Goal: Task Accomplishment & Management: Manage account settings

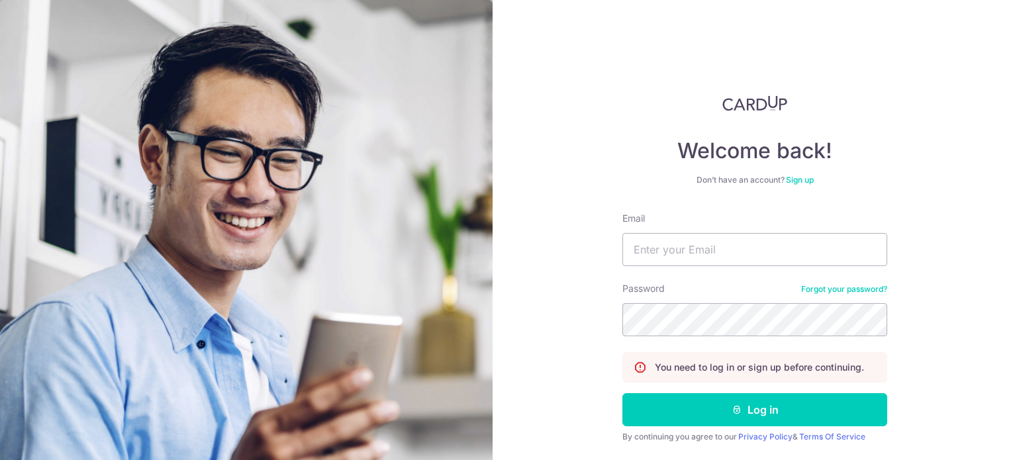
type input "[EMAIL_ADDRESS][DOMAIN_NAME]"
click at [623, 393] on button "Log in" at bounding box center [755, 409] width 265 height 33
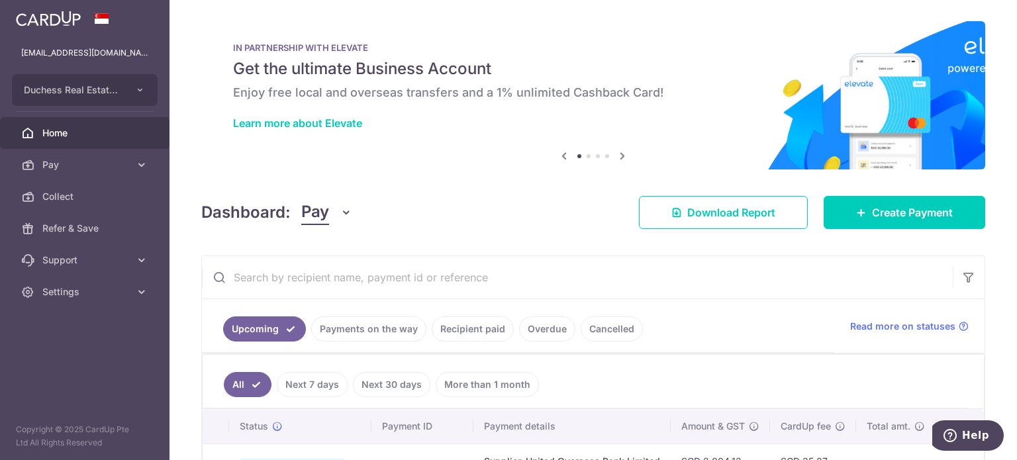
click at [366, 330] on link "Payments on the way" at bounding box center [368, 329] width 115 height 25
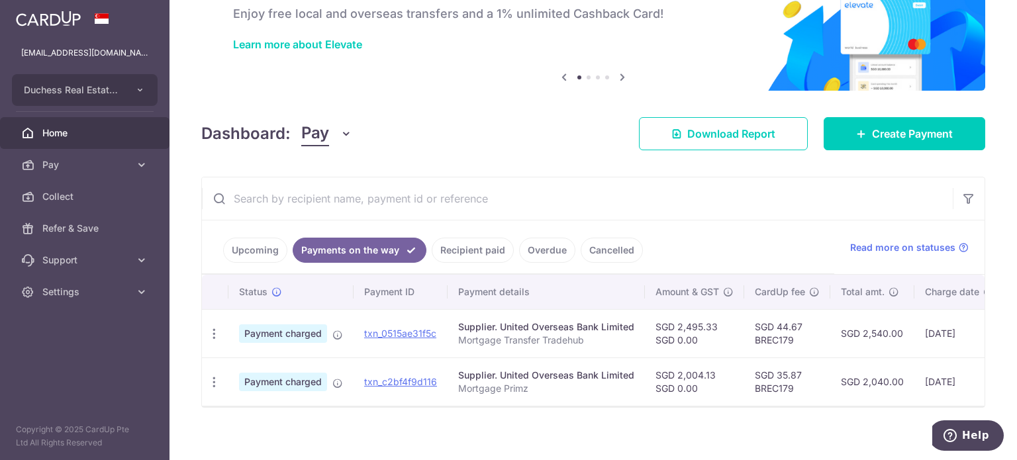
scroll to position [93, 0]
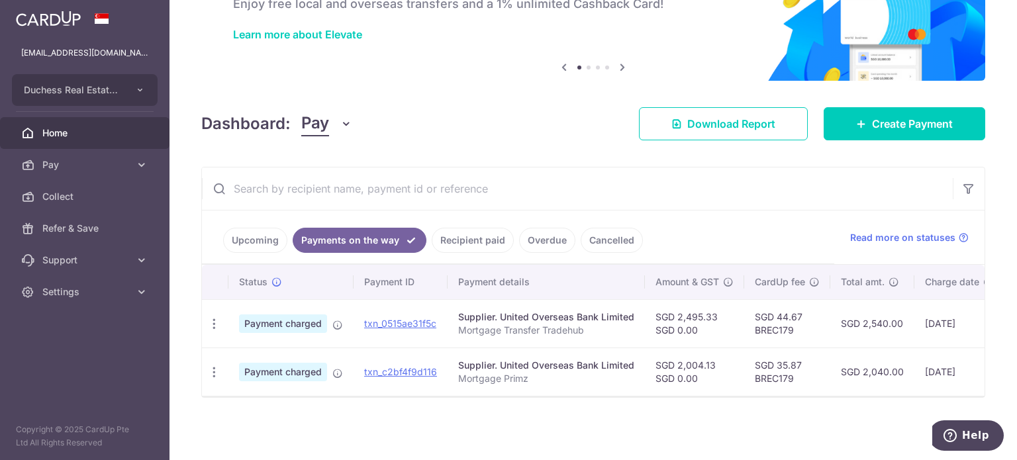
click at [261, 232] on link "Upcoming" at bounding box center [255, 240] width 64 height 25
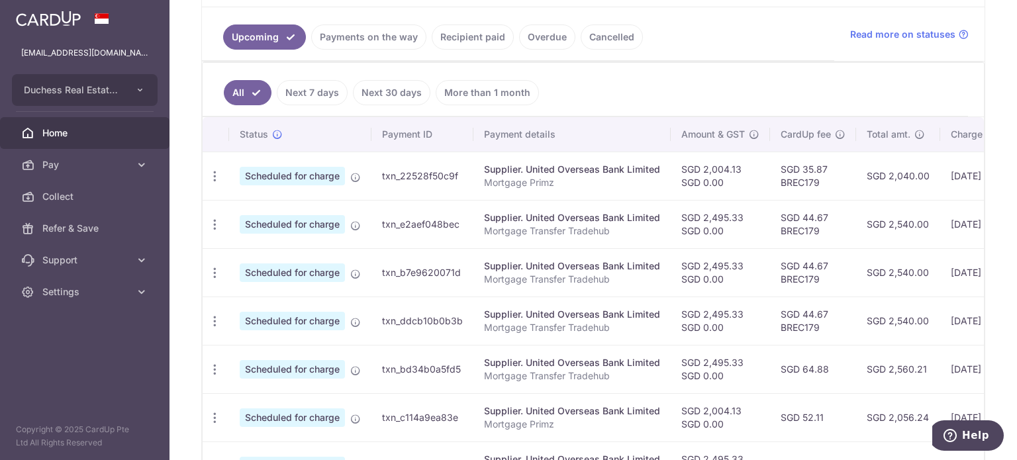
scroll to position [0, 221]
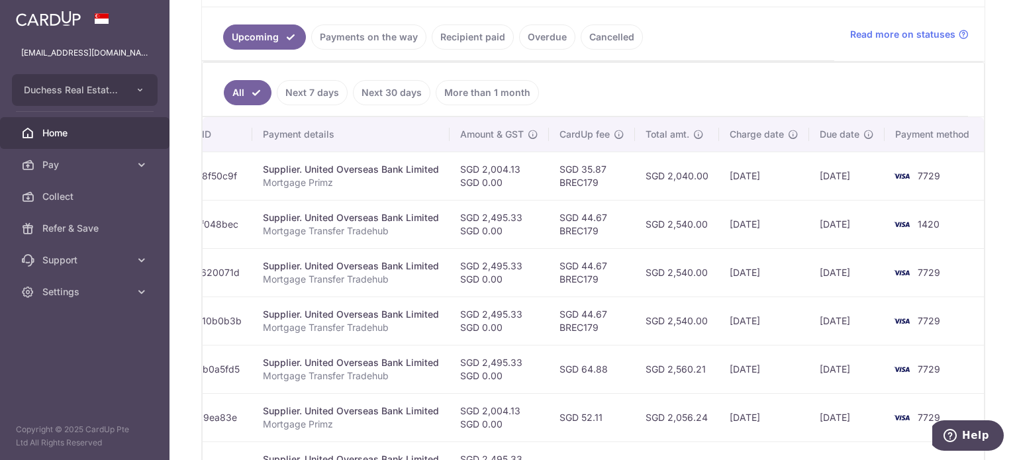
drag, startPoint x: 656, startPoint y: 315, endPoint x: 989, endPoint y: 374, distance: 337.7
click at [995, 374] on div "× Pause Schedule Pause all future payments in this series Pause just this one p…" at bounding box center [594, 230] width 848 height 460
click at [809, 333] on td "[DATE]" at bounding box center [846, 321] width 75 height 48
click at [747, 277] on td "23/09/2025" at bounding box center [764, 272] width 90 height 48
click at [744, 248] on td "23/09/2025" at bounding box center [764, 272] width 90 height 48
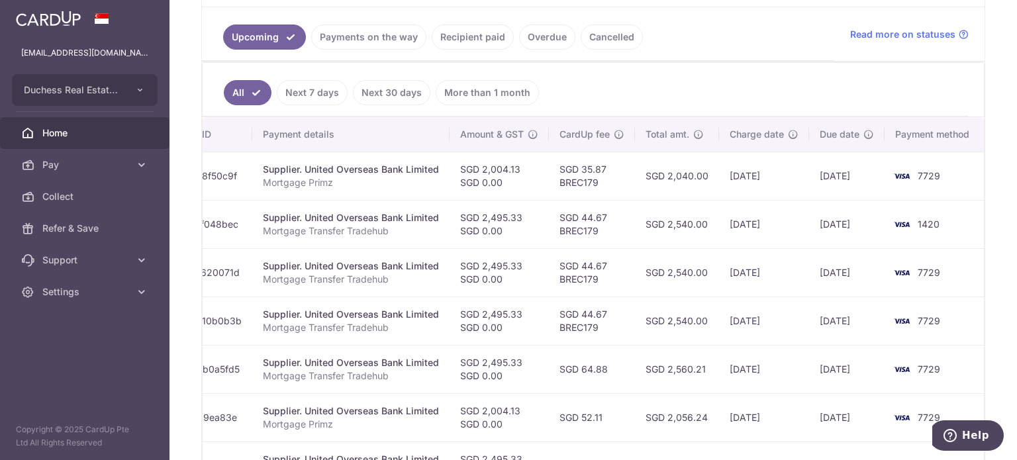
click at [738, 215] on td "23/09/2025" at bounding box center [764, 224] width 90 height 48
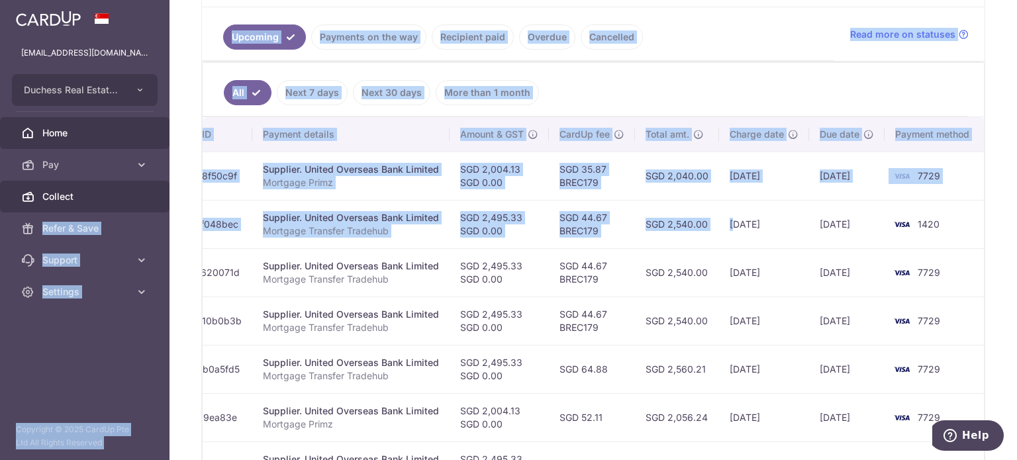
scroll to position [0, 0]
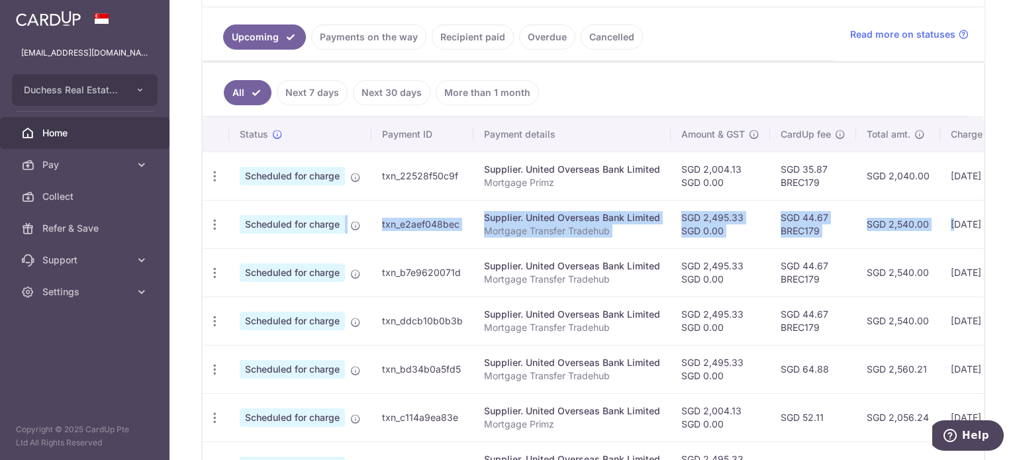
drag, startPoint x: 731, startPoint y: 217, endPoint x: 262, endPoint y: 238, distance: 469.3
click at [264, 238] on tr "Update payment Cancel payment Scheduled for charge txn_e2aef048bec Supplier. Un…" at bounding box center [705, 224] width 1004 height 48
click at [218, 219] on icon "button" at bounding box center [215, 225] width 14 height 14
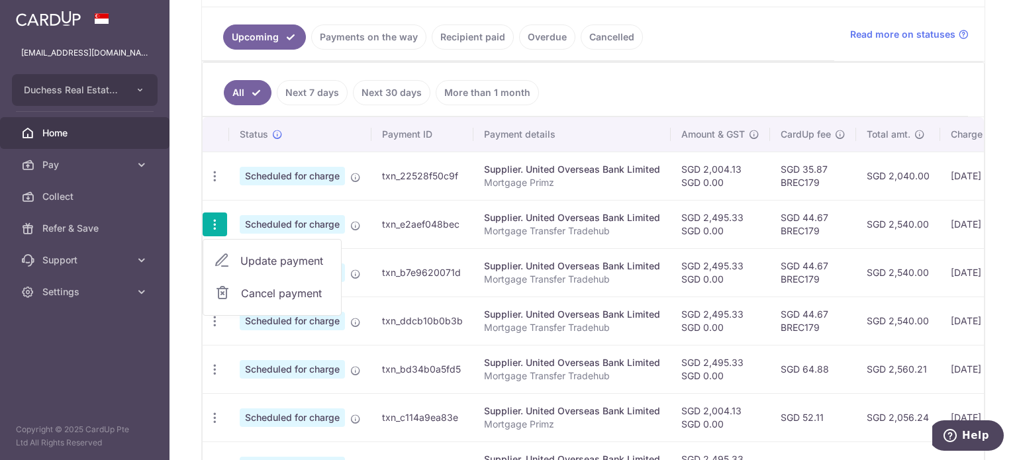
click at [740, 284] on td "SGD 2,495.33 SGD 0.00" at bounding box center [720, 272] width 99 height 48
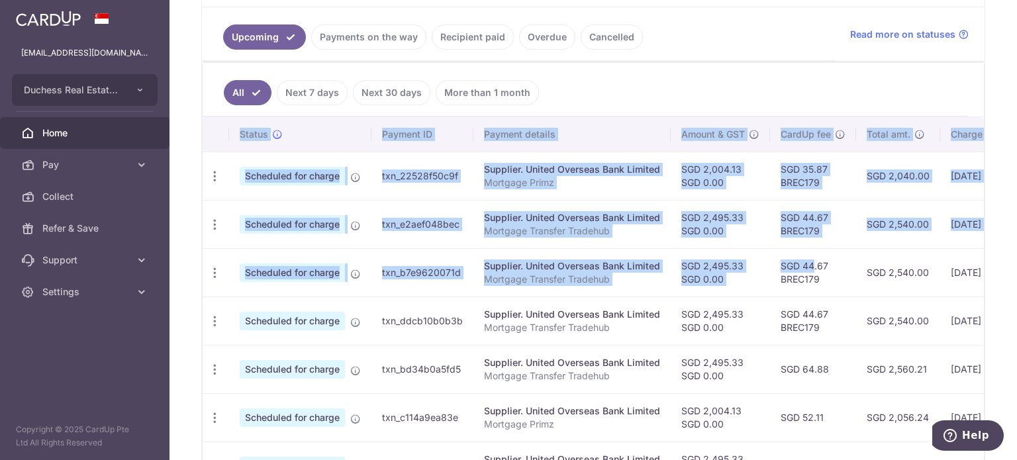
scroll to position [0, 221]
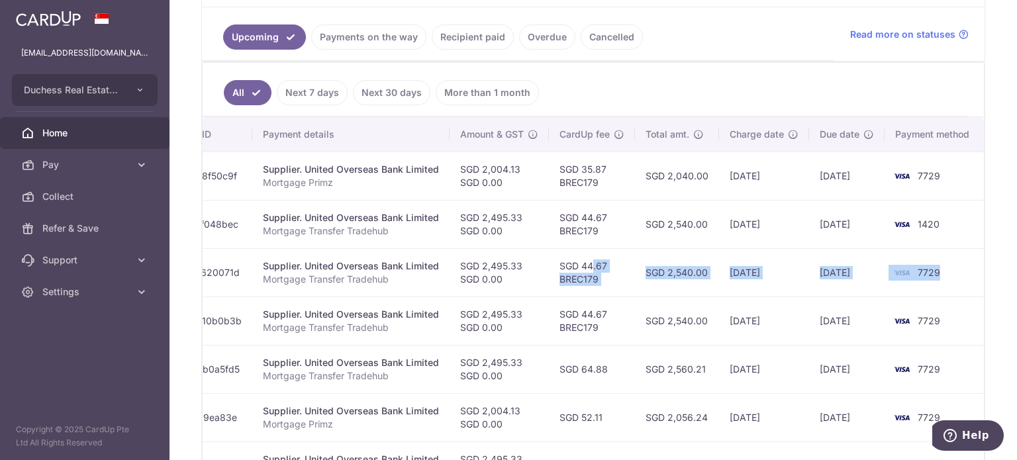
drag, startPoint x: 781, startPoint y: 250, endPoint x: 930, endPoint y: 281, distance: 151.6
click at [938, 283] on tr "Update payment Cancel payment Scheduled for charge txn_b7e9620071d Supplier. Un…" at bounding box center [483, 272] width 1004 height 48
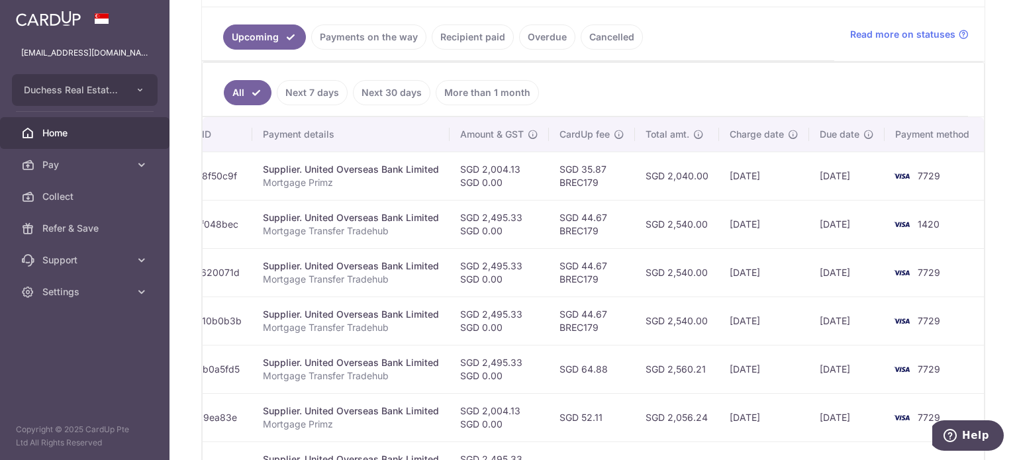
click at [693, 219] on td "SGD 2,540.00" at bounding box center [677, 224] width 84 height 48
click at [534, 189] on td "SGD 2,004.13 SGD 0.00" at bounding box center [499, 176] width 99 height 48
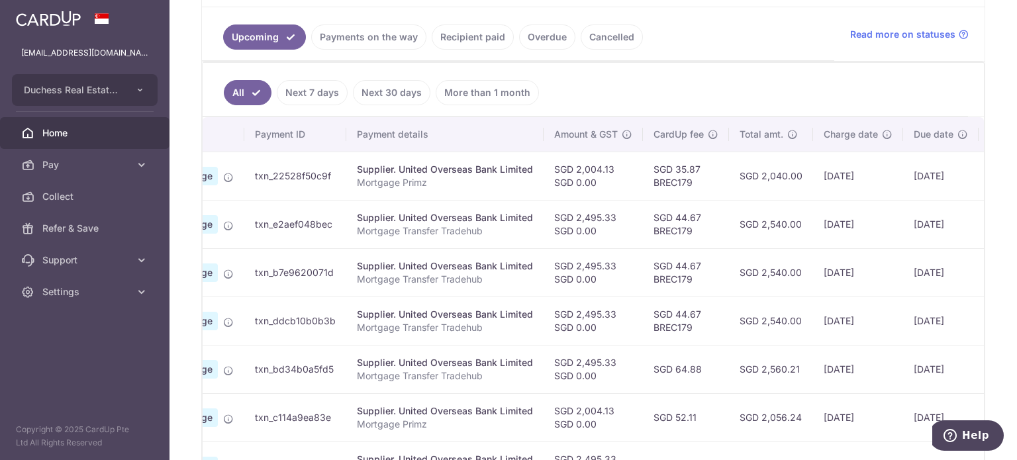
scroll to position [0, 42]
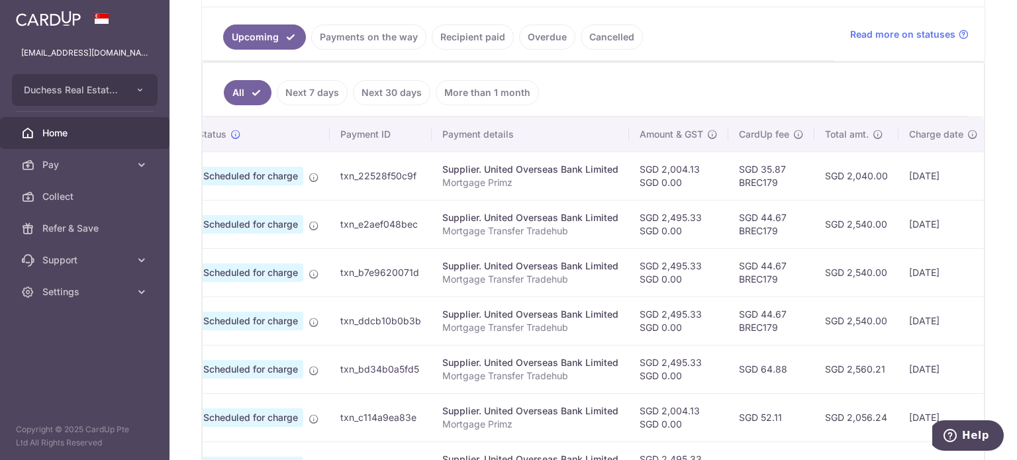
drag, startPoint x: 431, startPoint y: 209, endPoint x: 415, endPoint y: 247, distance: 41.6
click at [415, 247] on tbody "Update payment Cancel payment Scheduled for charge txn_22528f50c9f Supplier. Un…" at bounding box center [663, 393] width 1004 height 483
click at [279, 225] on span "Scheduled for charge" at bounding box center [250, 224] width 105 height 19
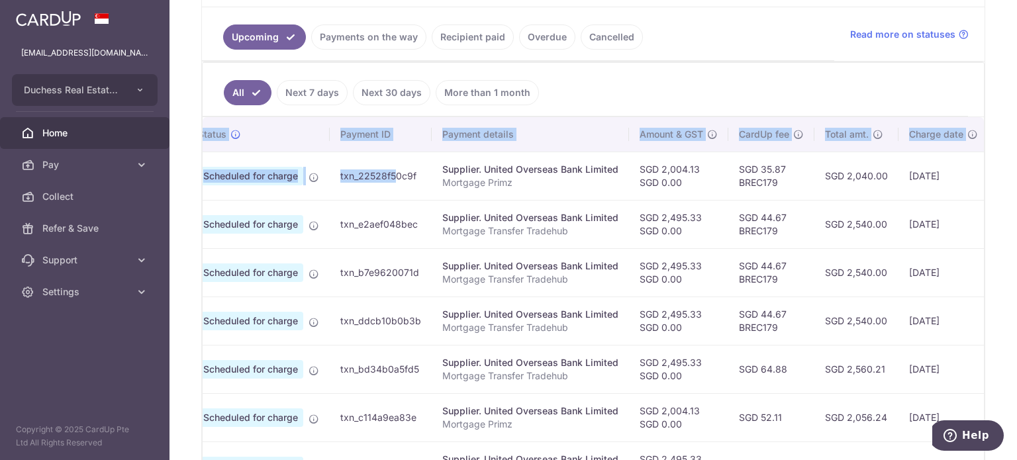
scroll to position [0, 0]
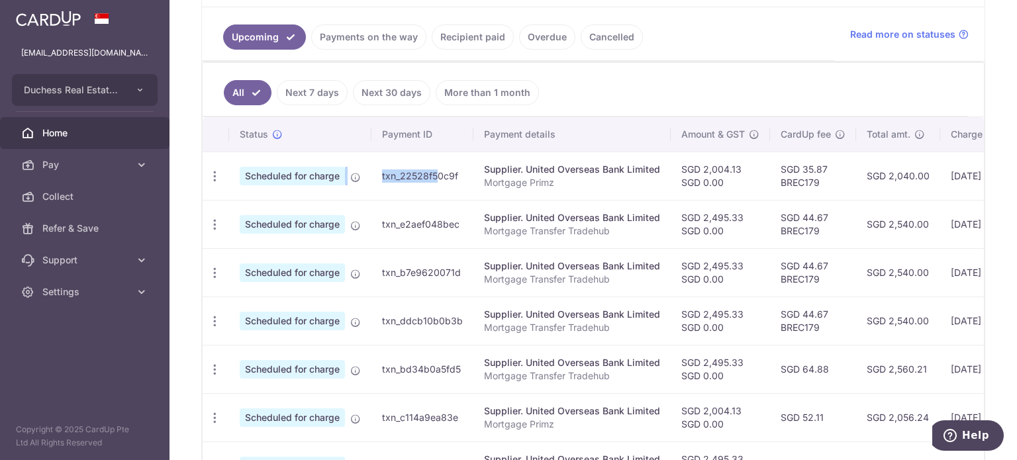
drag, startPoint x: 356, startPoint y: 188, endPoint x: 309, endPoint y: 195, distance: 47.6
click at [309, 195] on tr "Update payment Cancel payment Scheduled for charge txn_22528f50c9f Supplier. Un…" at bounding box center [705, 176] width 1004 height 48
click at [214, 175] on icon "button" at bounding box center [215, 177] width 14 height 14
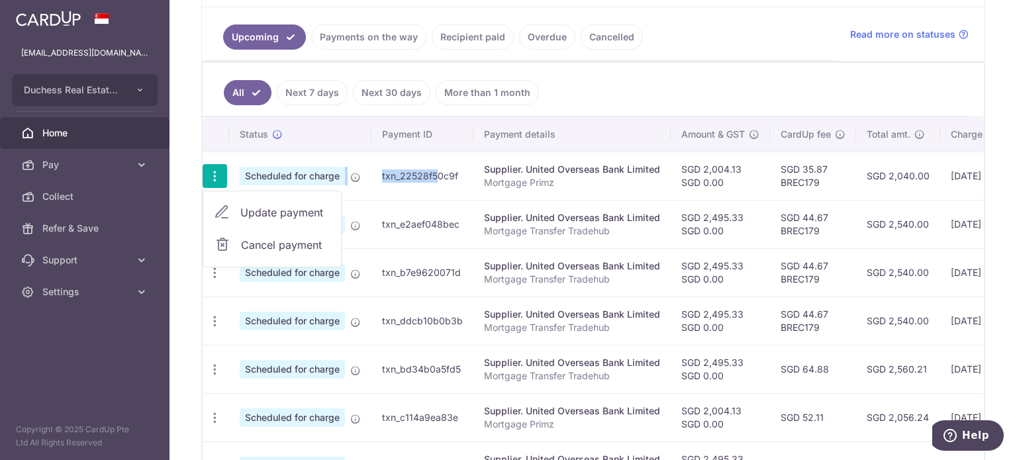
click at [300, 213] on span "Update payment" at bounding box center [285, 213] width 90 height 16
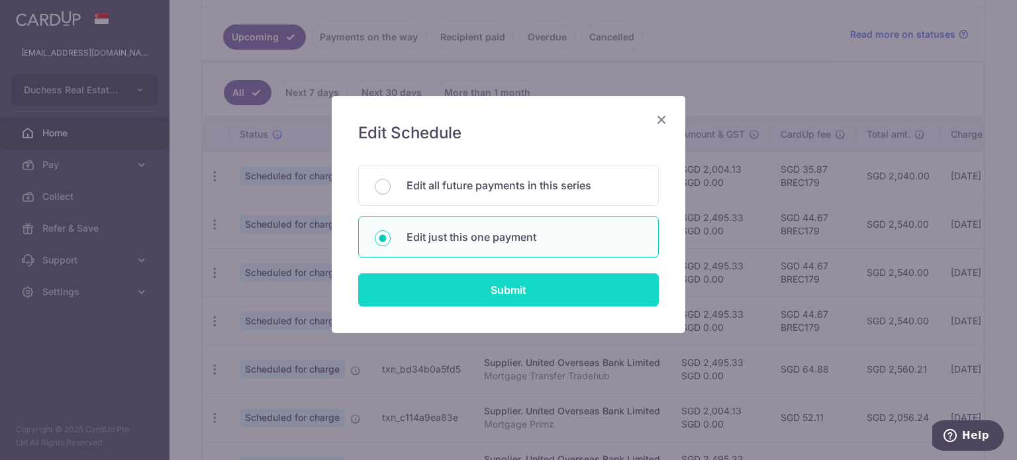
click at [468, 293] on input "Submit" at bounding box center [508, 290] width 301 height 33
radio input "true"
type input "2,004.13"
type input "0.00"
type input "25/09/2025"
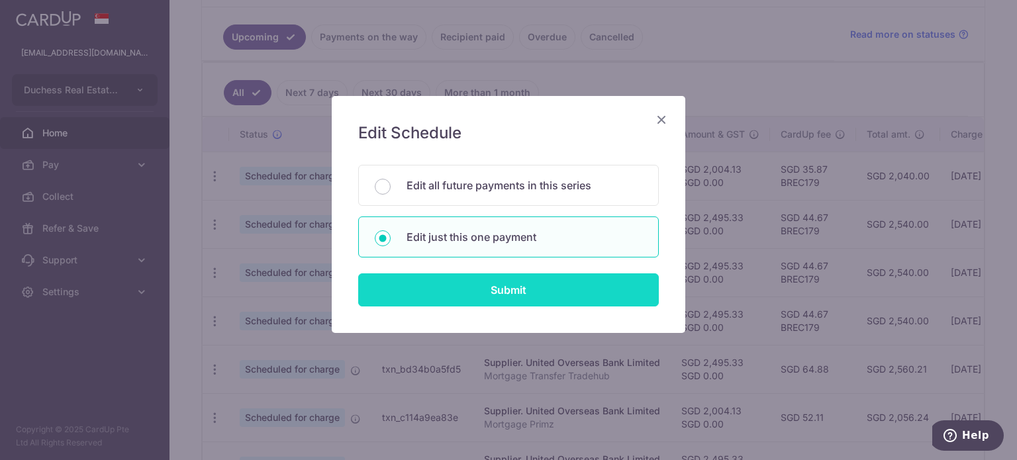
type input "Mortgage Primz"
type input "Primz"
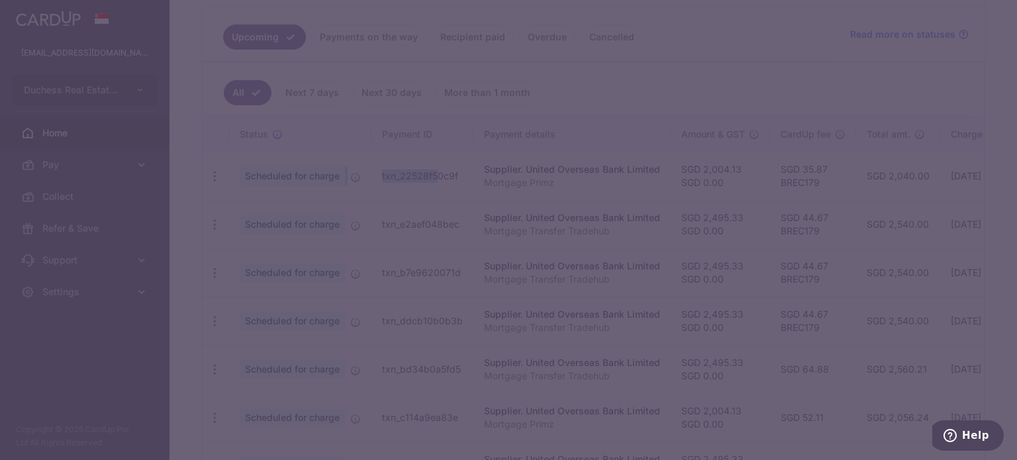
type input "BREC179"
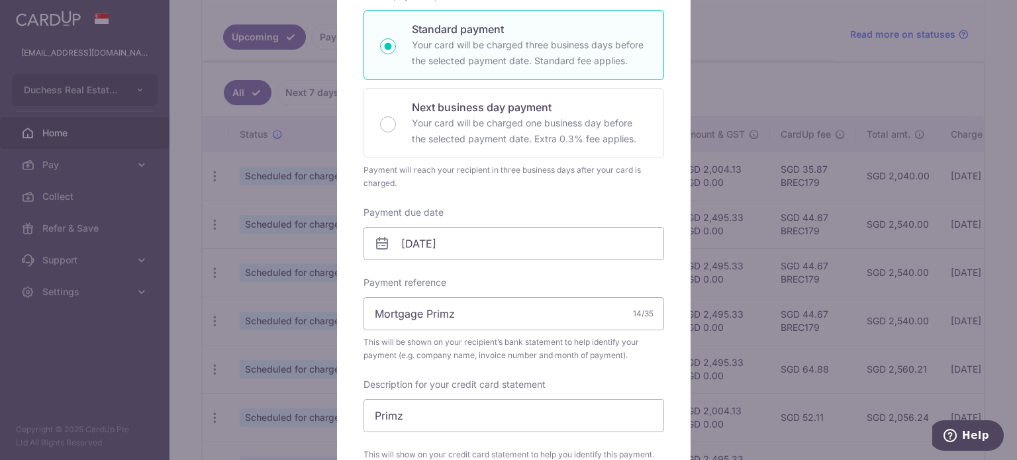
scroll to position [265, 0]
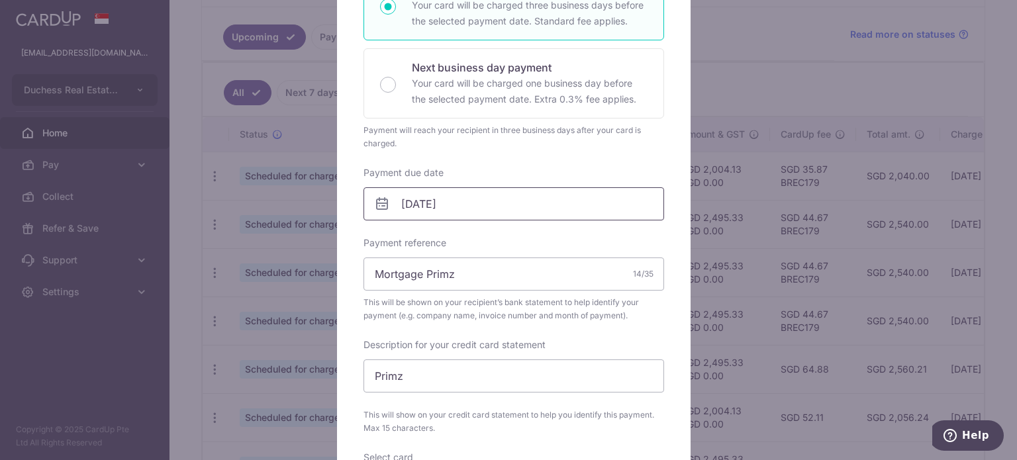
click at [466, 205] on input "25/09/2025" at bounding box center [514, 203] width 301 height 33
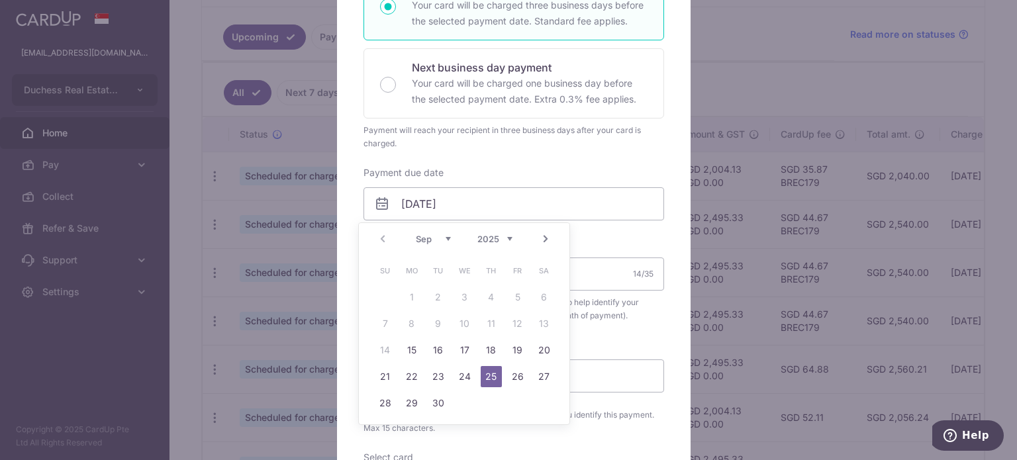
click at [452, 346] on td "17" at bounding box center [465, 350] width 26 height 26
type input "17/09/2025"
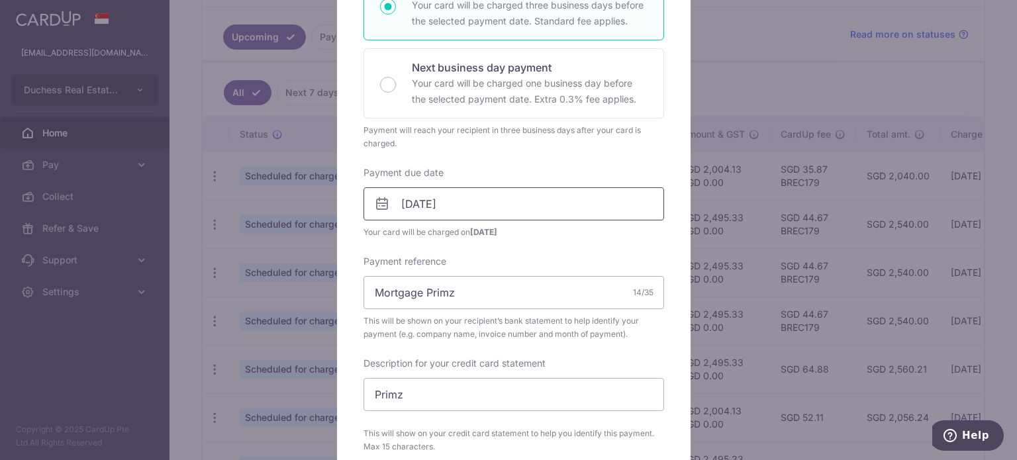
click at [469, 203] on input "17/09/2025" at bounding box center [514, 203] width 301 height 33
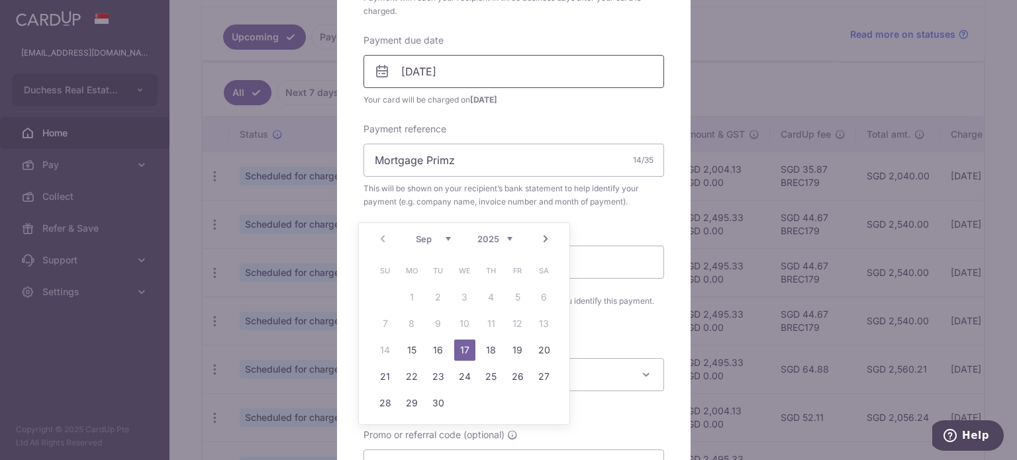
scroll to position [596, 0]
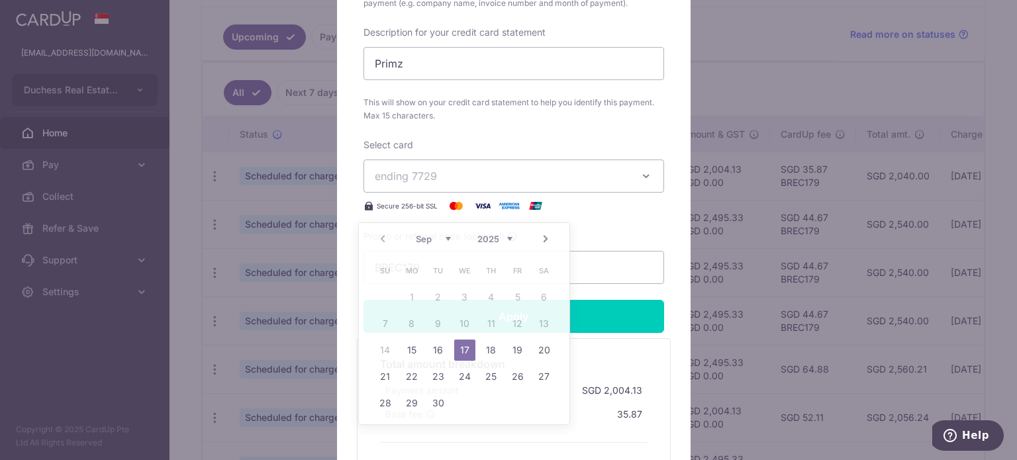
click at [639, 352] on div "Total amount breakdown Payment amount SGD 2,004.13 Base fee 35.87 Processing fe…" at bounding box center [514, 412] width 281 height 125
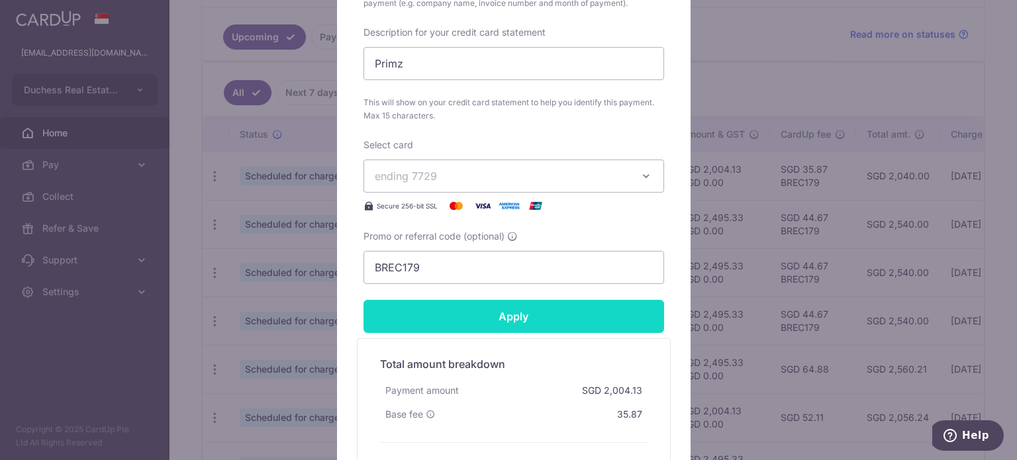
click at [606, 321] on input "Apply" at bounding box center [514, 316] width 301 height 33
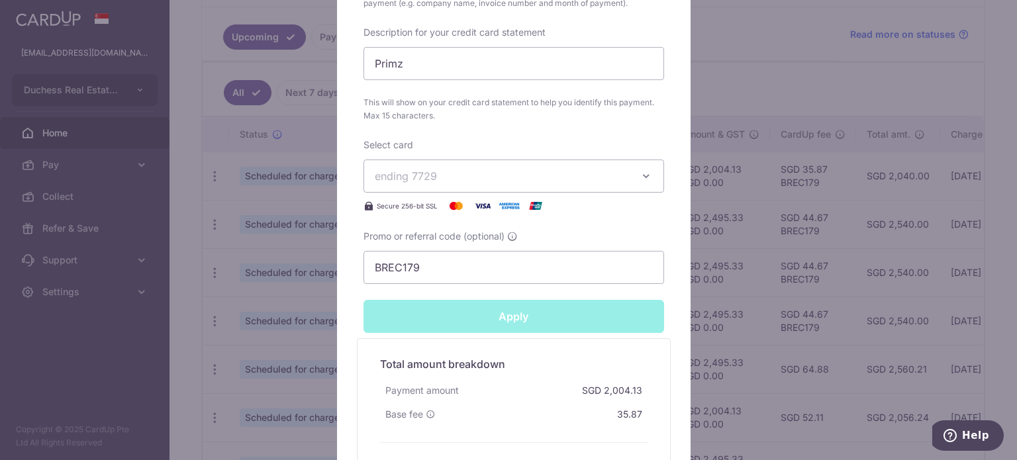
type input "Successfully Applied"
click at [196, 243] on div "Edit payment By clicking apply, you will make changes to all payments to United…" at bounding box center [508, 230] width 1017 height 460
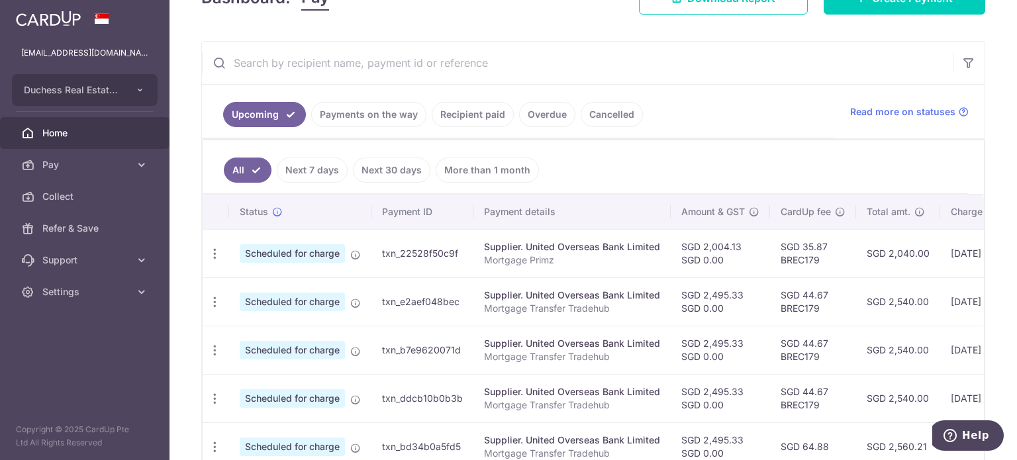
drag, startPoint x: 589, startPoint y: 281, endPoint x: 815, endPoint y: 328, distance: 230.7
click at [797, 283] on td "SGD 44.67 BREC179" at bounding box center [813, 301] width 86 height 48
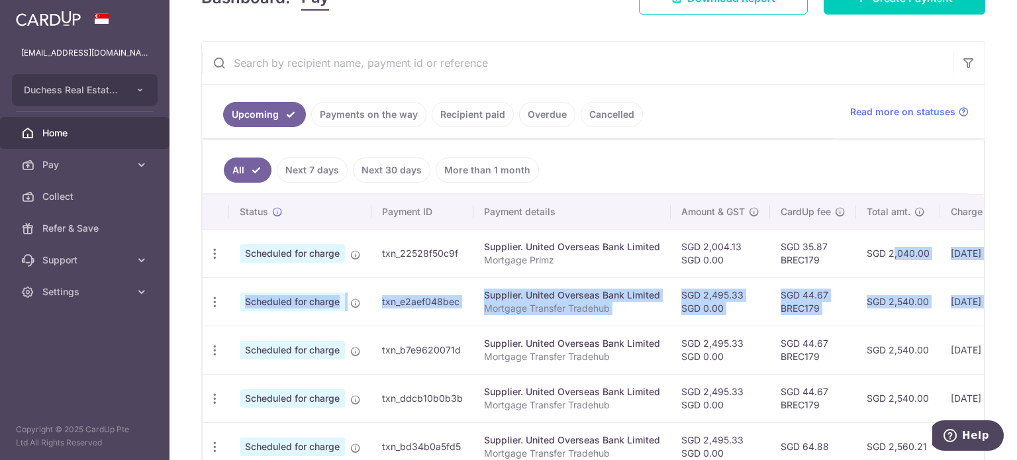
scroll to position [0, 221]
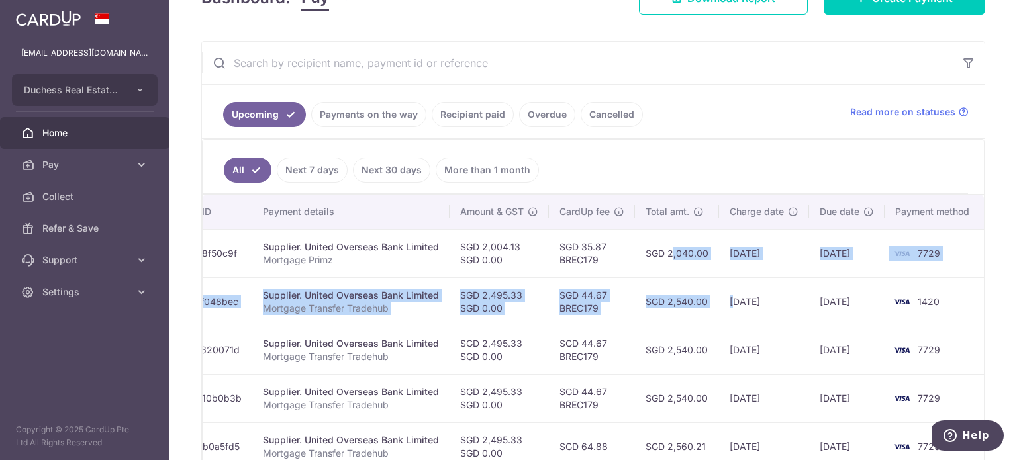
drag, startPoint x: 864, startPoint y: 262, endPoint x: 723, endPoint y: 283, distance: 142.0
click at [682, 296] on td "SGD 2,540.00" at bounding box center [677, 301] width 84 height 48
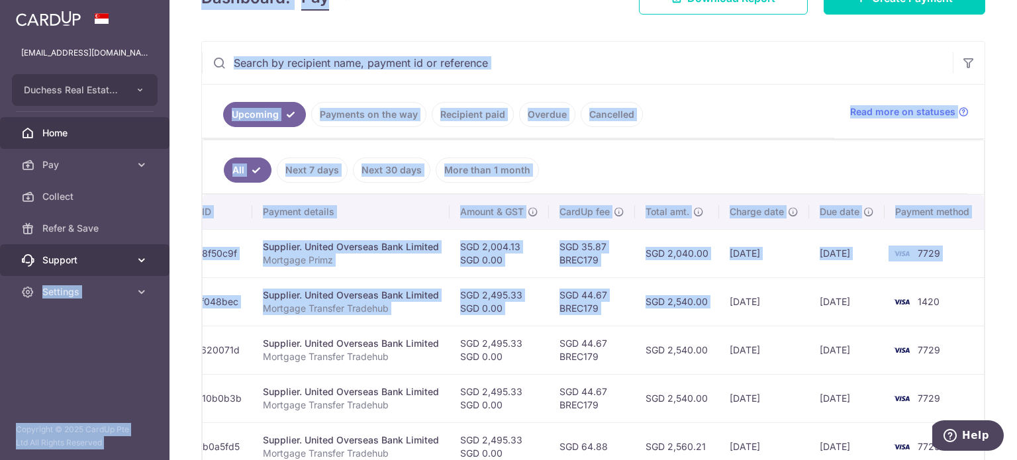
scroll to position [0, 0]
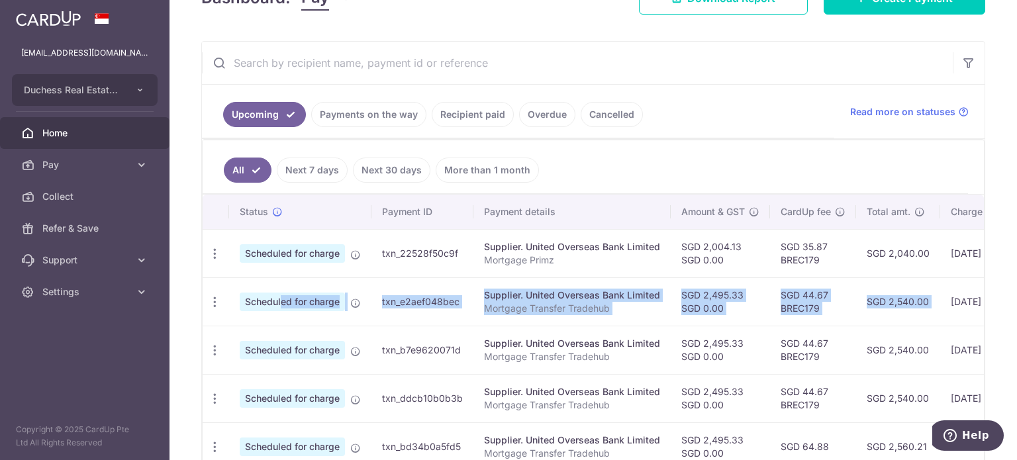
drag, startPoint x: 711, startPoint y: 304, endPoint x: 226, endPoint y: 298, distance: 485.5
click at [230, 299] on tr "Update payment Cancel payment Scheduled for charge txn_e2aef048bec Supplier. Un…" at bounding box center [705, 301] width 1004 height 48
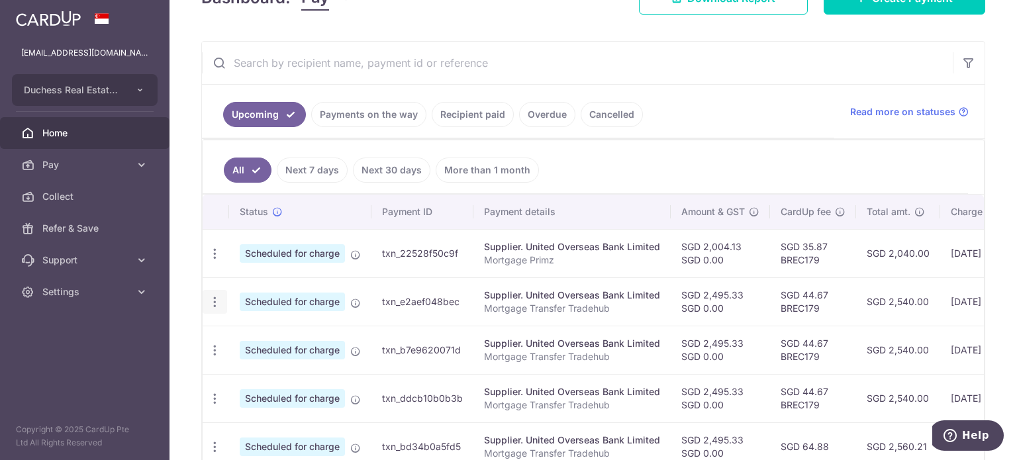
click at [223, 299] on div "Update payment Cancel payment" at bounding box center [215, 302] width 25 height 25
click at [215, 303] on icon "button" at bounding box center [215, 302] width 14 height 14
click at [271, 336] on span "Update payment" at bounding box center [285, 338] width 90 height 16
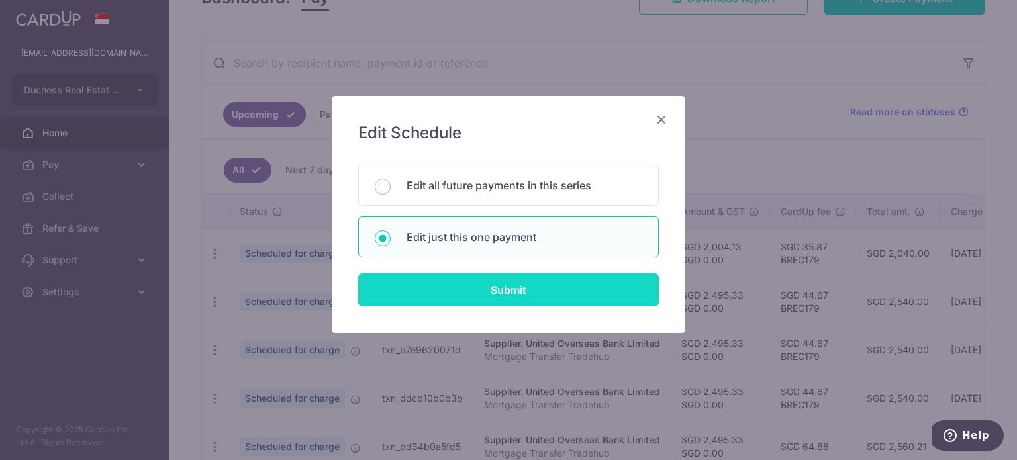
click at [469, 293] on input "Submit" at bounding box center [508, 290] width 301 height 33
radio input "true"
type input "2,495.33"
type input "0.00"
type input "[DATE]"
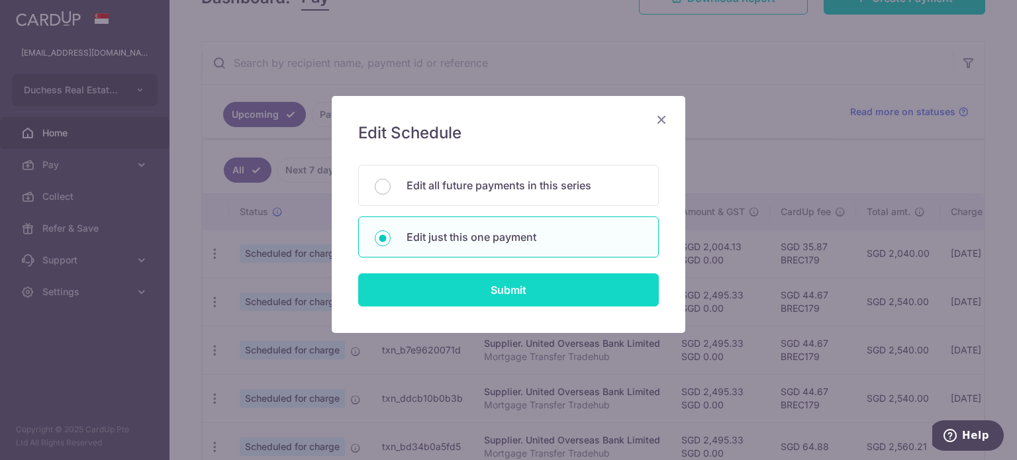
type input "Mortgage Transfer Tradehub"
type input "Tradehub 04140"
type input "BREC179"
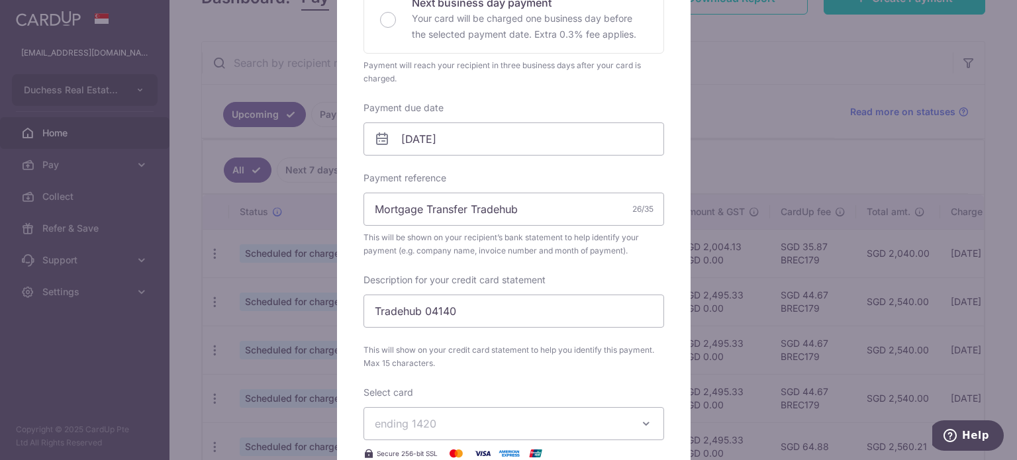
scroll to position [331, 0]
click at [448, 145] on input "[DATE]" at bounding box center [514, 137] width 301 height 33
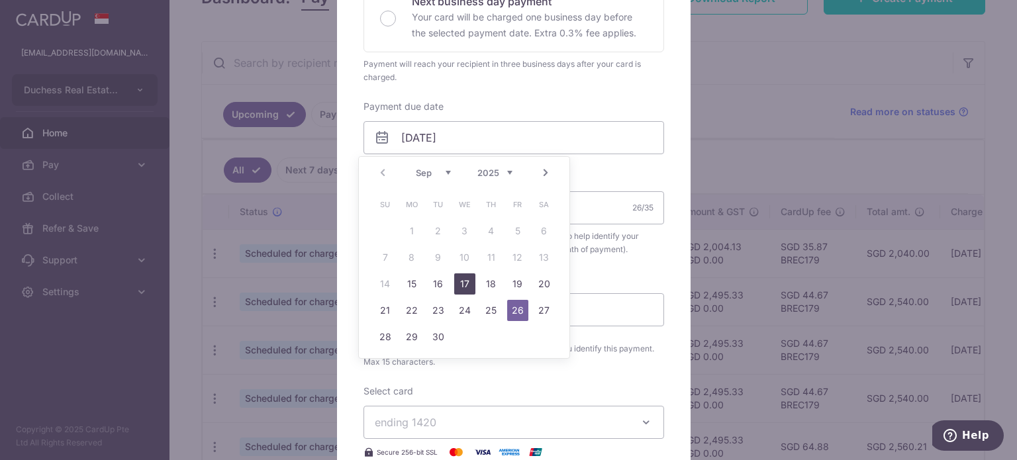
click at [465, 281] on link "17" at bounding box center [464, 284] width 21 height 21
type input "[DATE]"
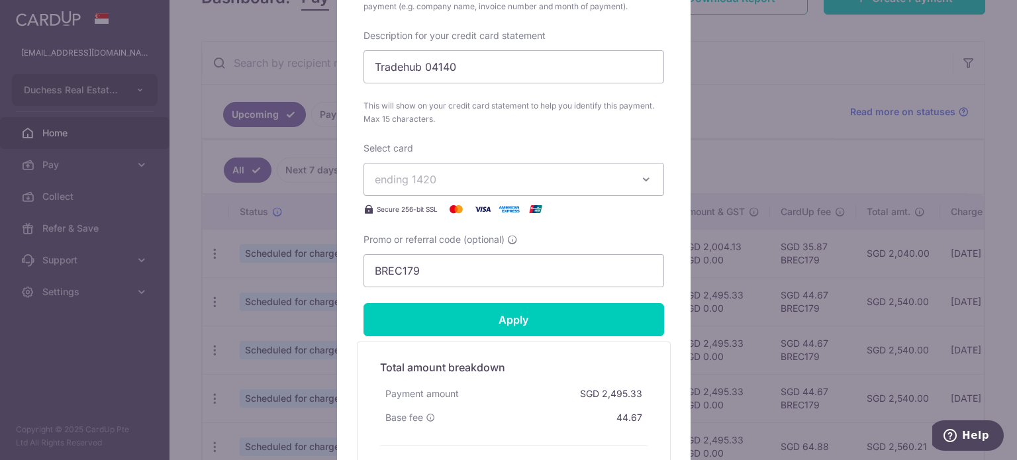
scroll to position [596, 0]
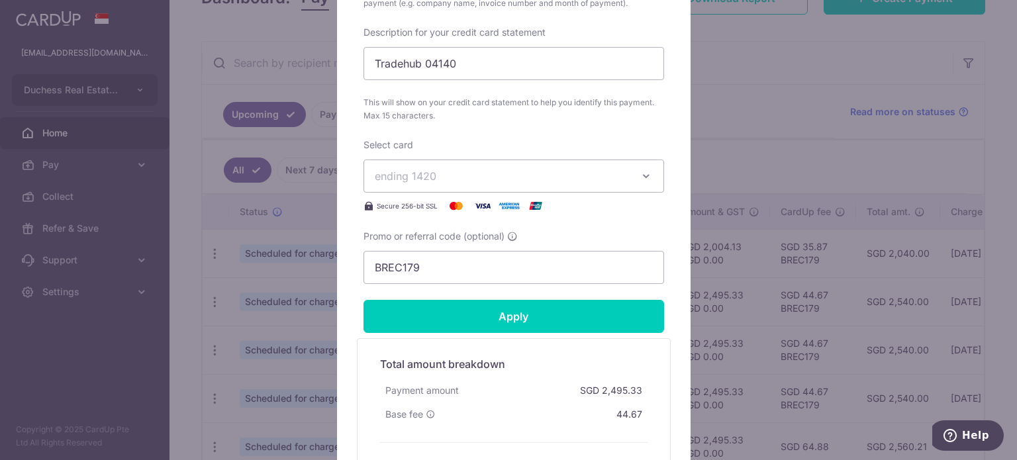
click at [511, 196] on div "Select card ending 1420 **** 7729 **** 9474 **** 9809 **** 1420 **** 9678" at bounding box center [514, 175] width 301 height 75
click at [509, 187] on button "ending 1420" at bounding box center [514, 176] width 301 height 33
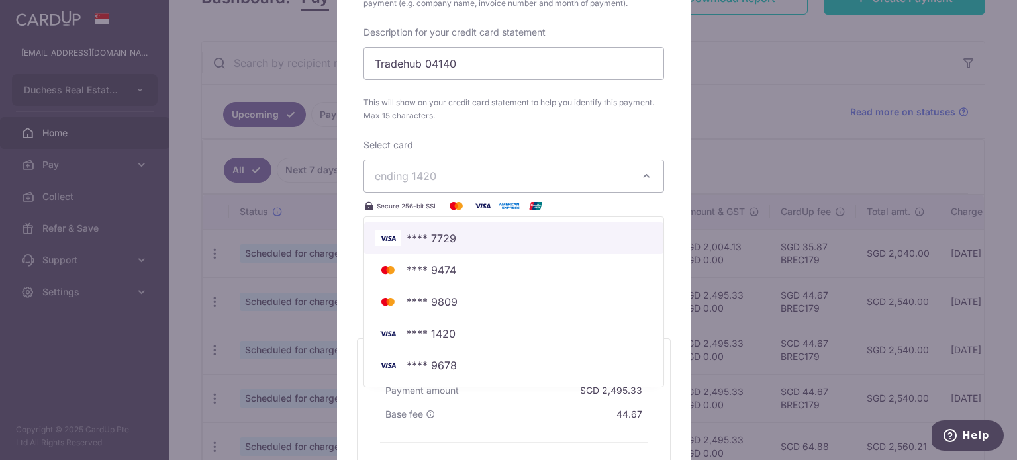
click at [462, 244] on span "**** 7729" at bounding box center [514, 238] width 278 height 16
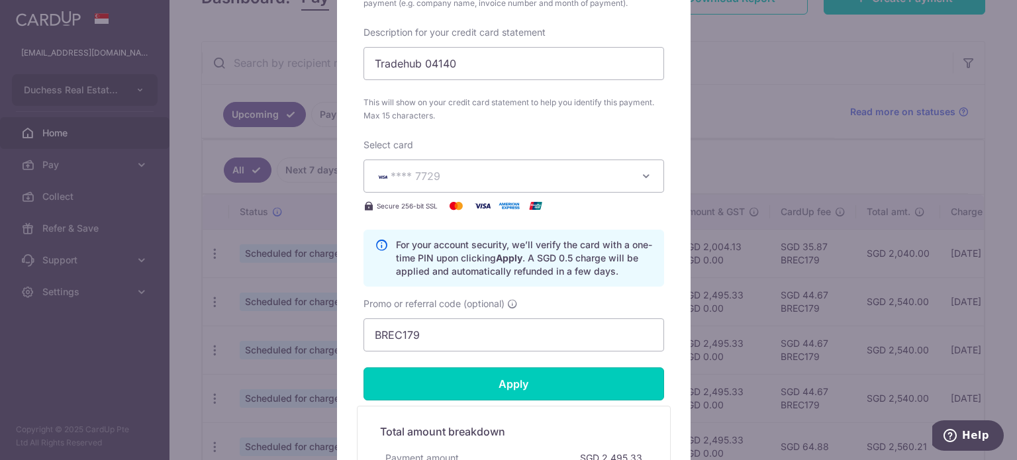
click at [461, 380] on input "Apply" at bounding box center [514, 384] width 301 height 33
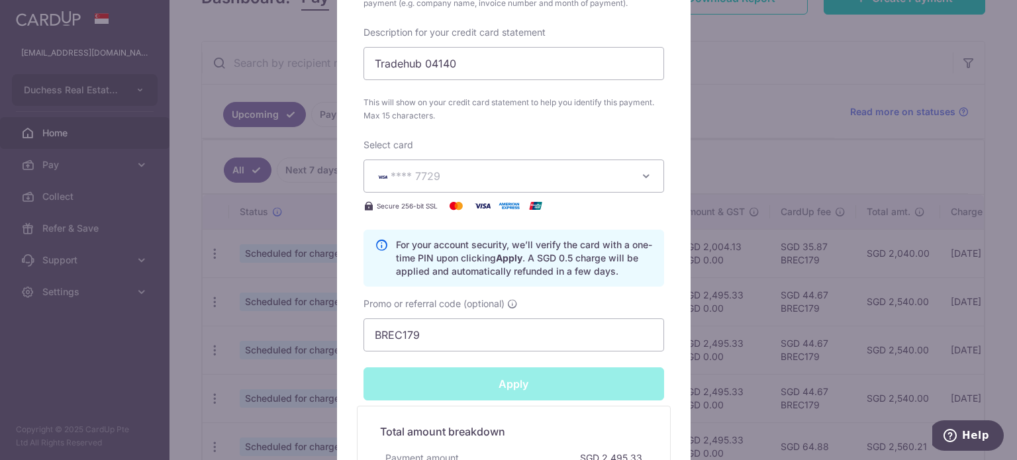
click at [768, 161] on div "Edit payment By clicking apply, you will make changes to all payments to United…" at bounding box center [508, 230] width 1017 height 460
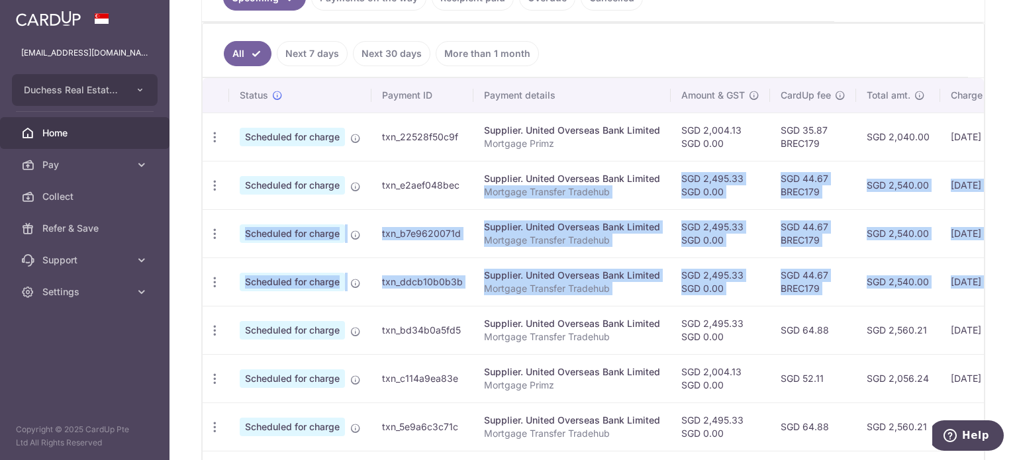
scroll to position [0, 221]
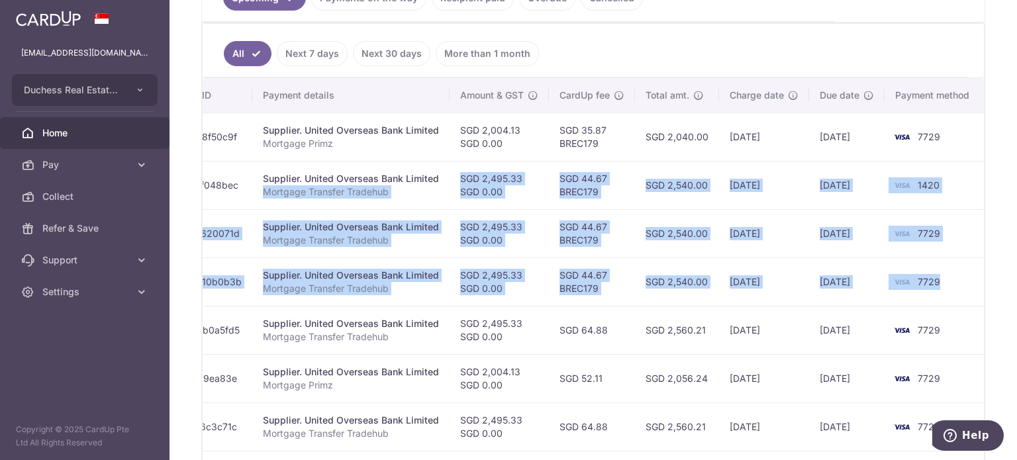
drag, startPoint x: 646, startPoint y: 203, endPoint x: 948, endPoint y: 287, distance: 314.3
click at [951, 287] on tbody "Update payment Cancel payment Scheduled for charge txn_22528f50c9f Supplier. Un…" at bounding box center [483, 354] width 1004 height 483
click at [822, 270] on td "[DATE]" at bounding box center [846, 282] width 75 height 48
click at [766, 252] on td "[DATE]" at bounding box center [764, 233] width 90 height 48
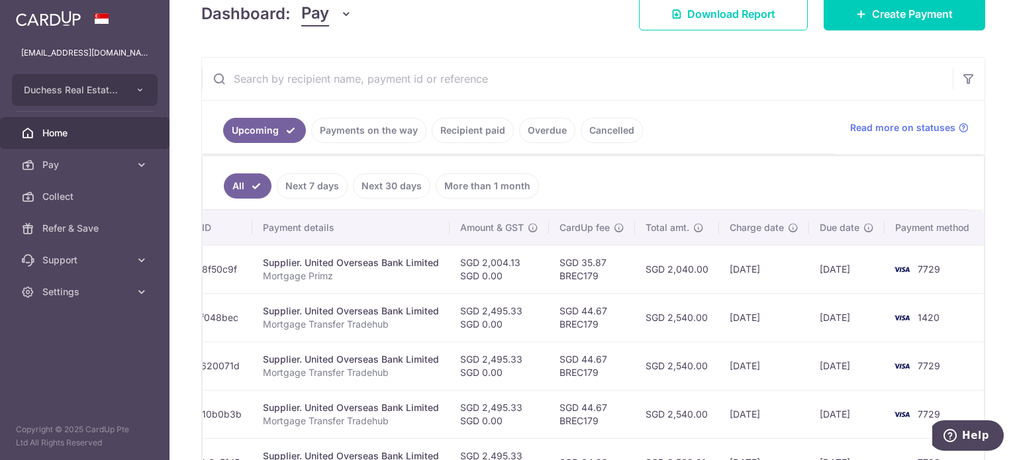
click at [379, 121] on link "Payments on the way" at bounding box center [368, 130] width 115 height 25
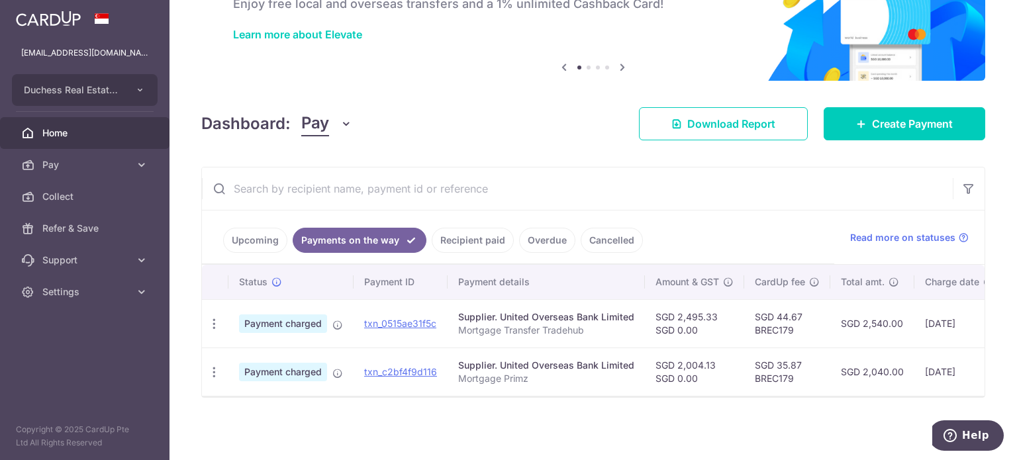
click at [250, 232] on link "Upcoming" at bounding box center [255, 240] width 64 height 25
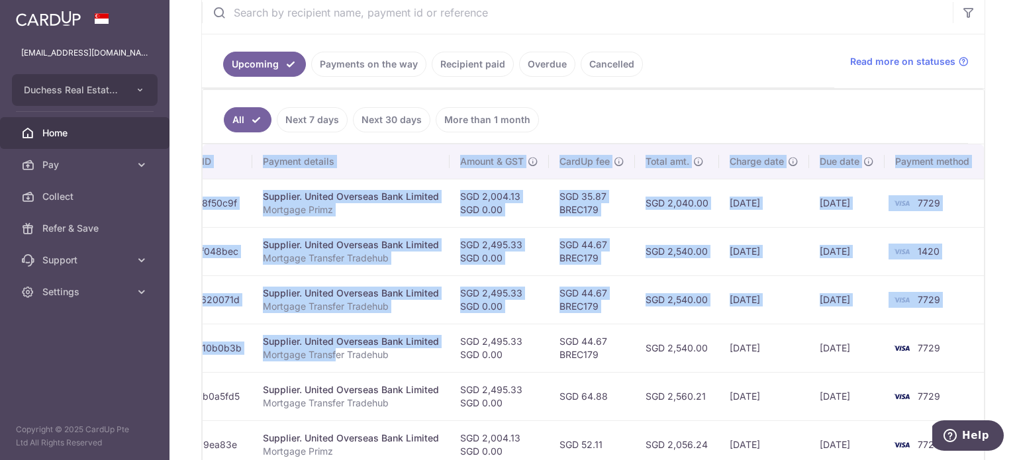
scroll to position [269, 0]
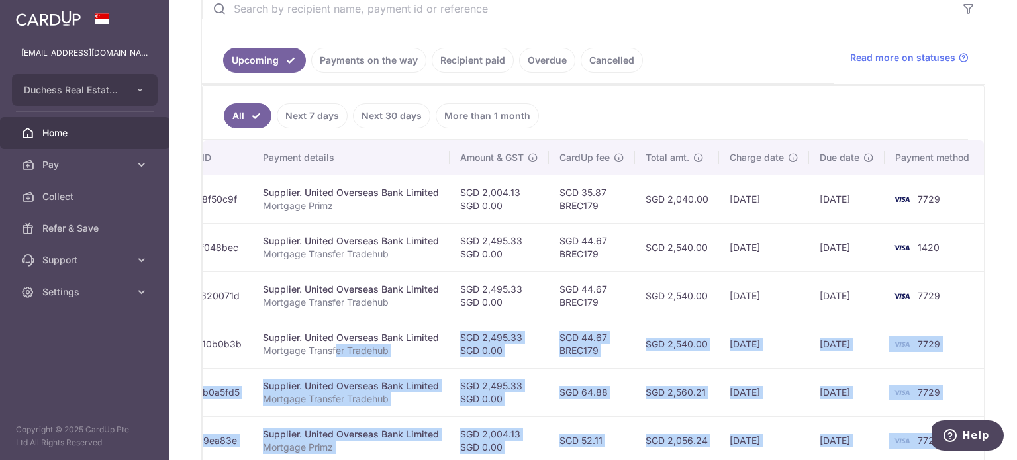
drag, startPoint x: 558, startPoint y: 348, endPoint x: 921, endPoint y: 450, distance: 376.8
click at [928, 450] on tbody "Update payment Cancel payment Scheduled for charge txn_22528f50c9f Supplier. Un…" at bounding box center [483, 416] width 1004 height 483
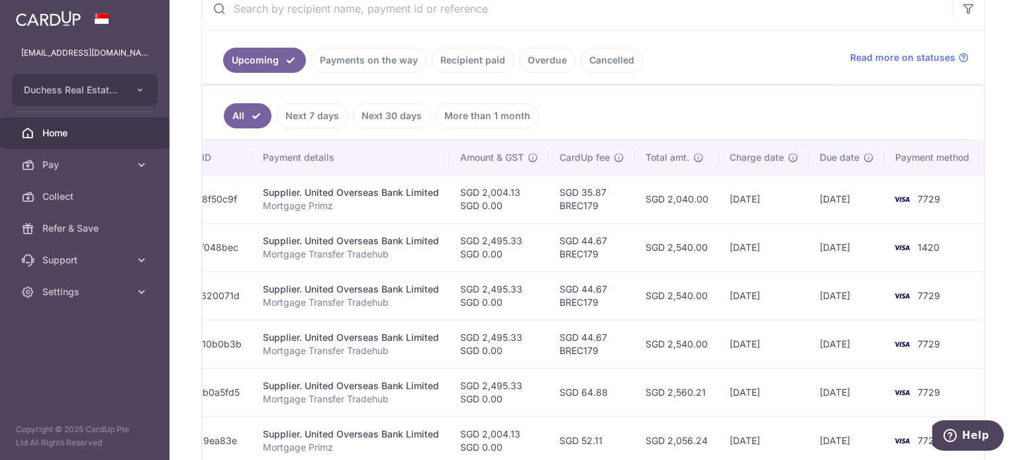
click at [663, 291] on td "SGD 2,540.00" at bounding box center [677, 296] width 84 height 48
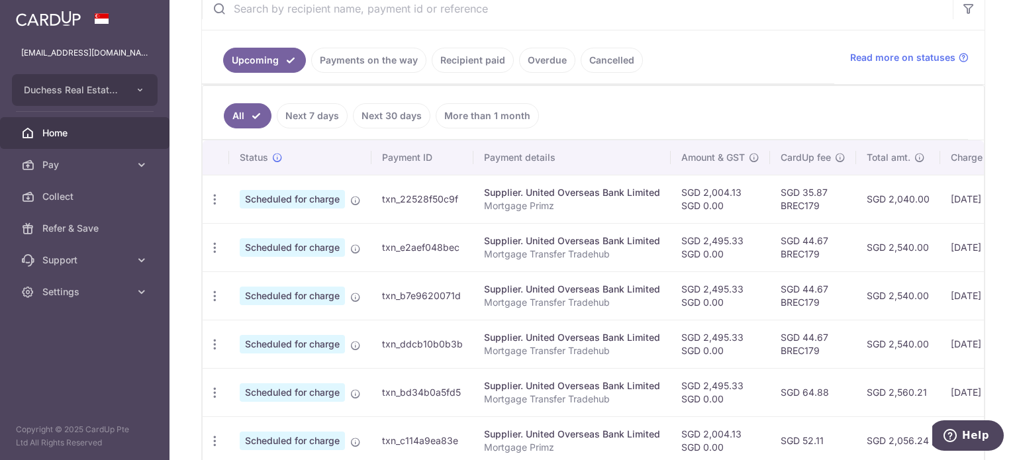
drag, startPoint x: 713, startPoint y: 298, endPoint x: 260, endPoint y: 245, distance: 455.4
click at [261, 245] on tbody "Update payment Cancel payment Scheduled for charge txn_22528f50c9f Supplier. Un…" at bounding box center [705, 416] width 1004 height 483
click at [209, 281] on td "Update payment Cancel payment" at bounding box center [216, 296] width 26 height 48
click at [211, 289] on icon "button" at bounding box center [215, 296] width 14 height 14
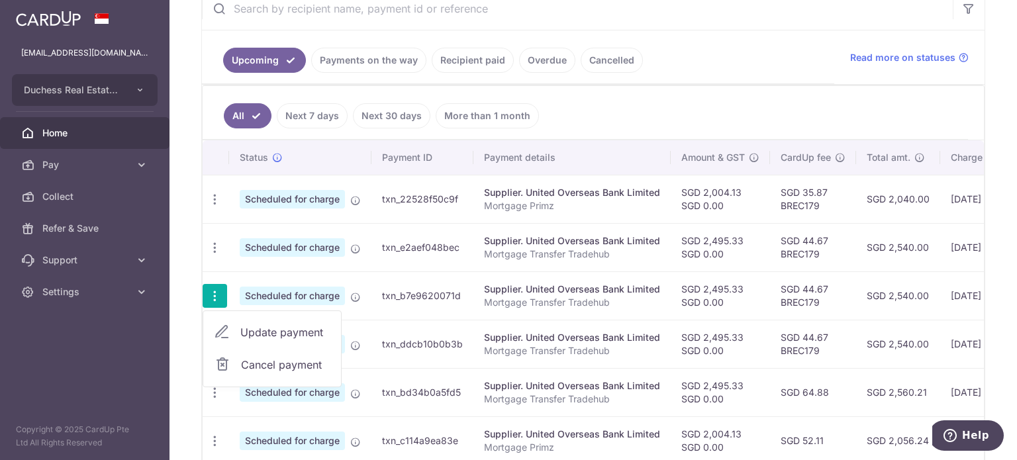
click at [263, 324] on span "Update payment" at bounding box center [285, 332] width 90 height 16
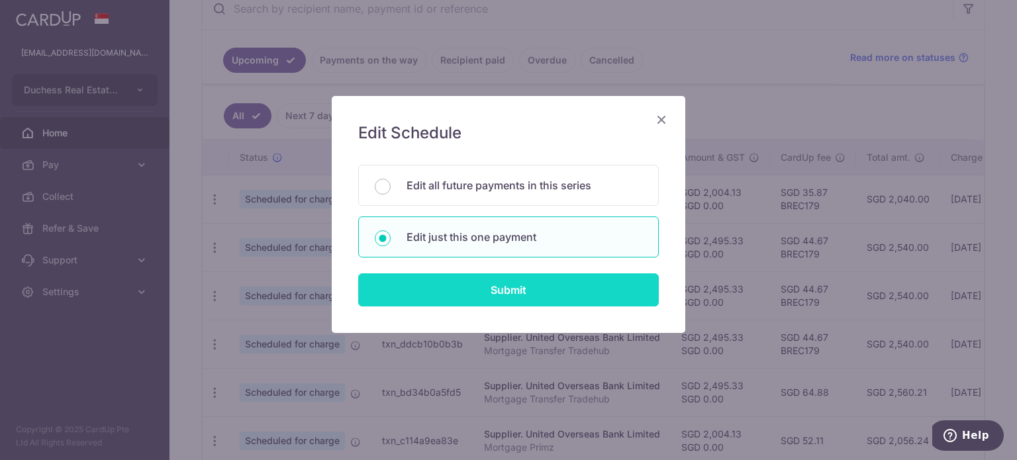
click at [416, 295] on input "Submit" at bounding box center [508, 290] width 301 height 33
radio input "true"
type input "2,495.33"
type input "0.00"
type input "[DATE]"
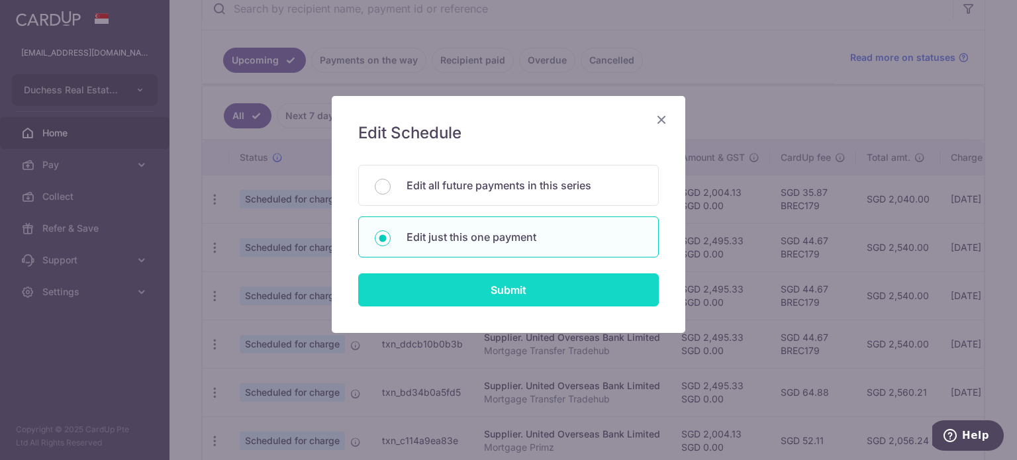
type input "Mortgage Transfer Tradehub"
type input "Tradehub 04140"
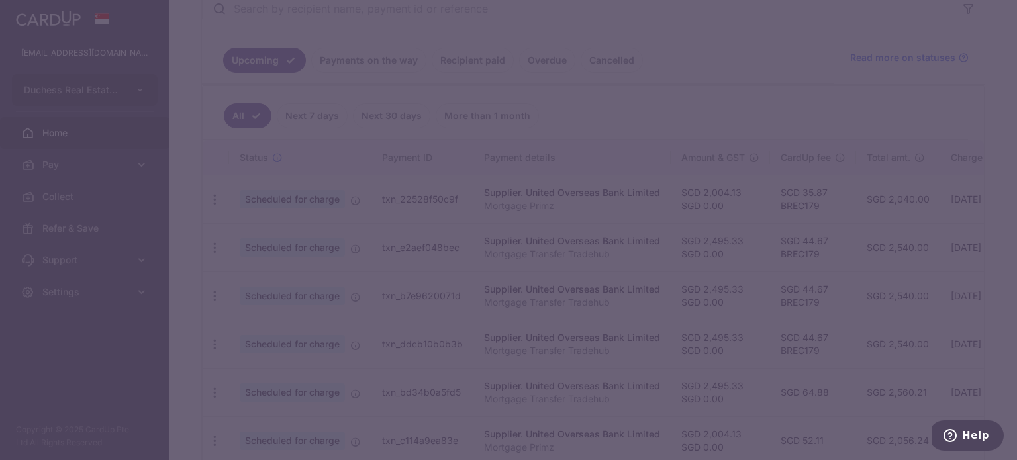
type input "BREC179"
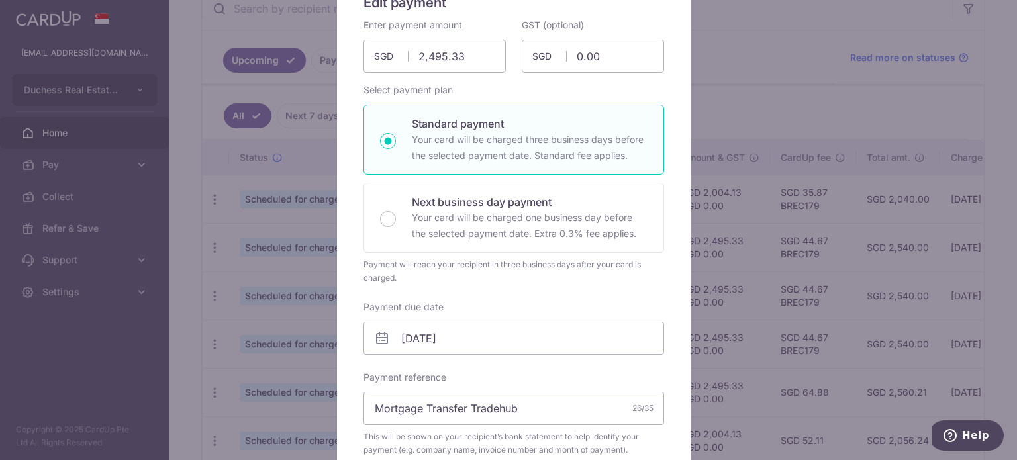
scroll to position [132, 0]
click at [444, 339] on input "[DATE]" at bounding box center [514, 336] width 301 height 33
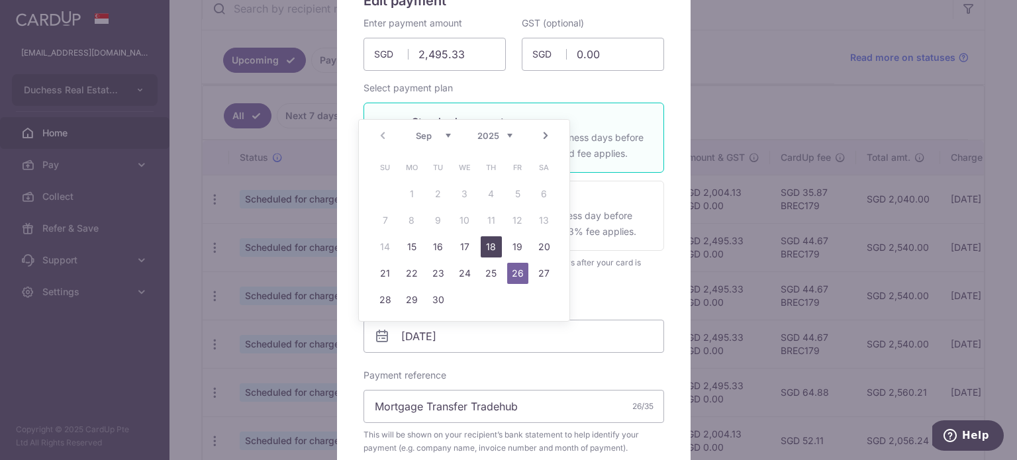
click at [501, 248] on link "18" at bounding box center [491, 246] width 21 height 21
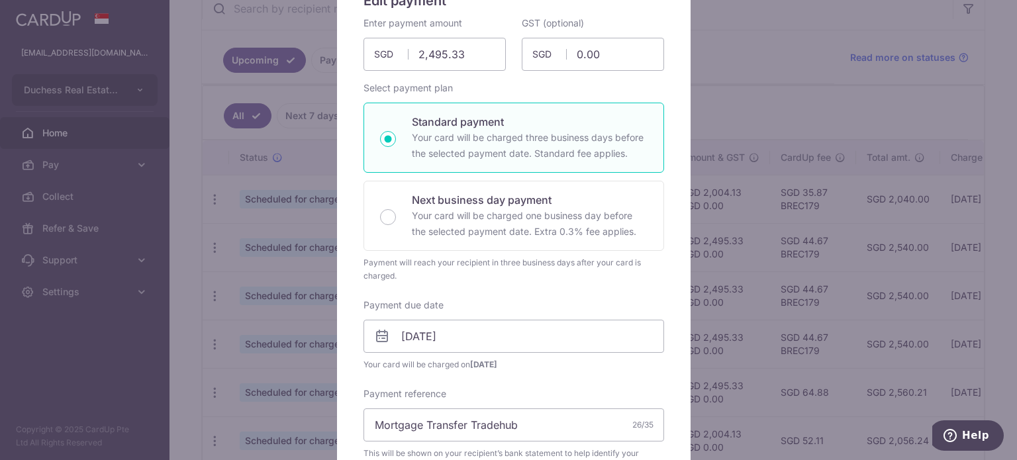
click at [522, 295] on div "Enter payment amount 2,495.33 2495.33 SGD To change the payment amount, please …" at bounding box center [514, 382] width 301 height 731
click at [443, 328] on input "[DATE]" at bounding box center [514, 336] width 301 height 33
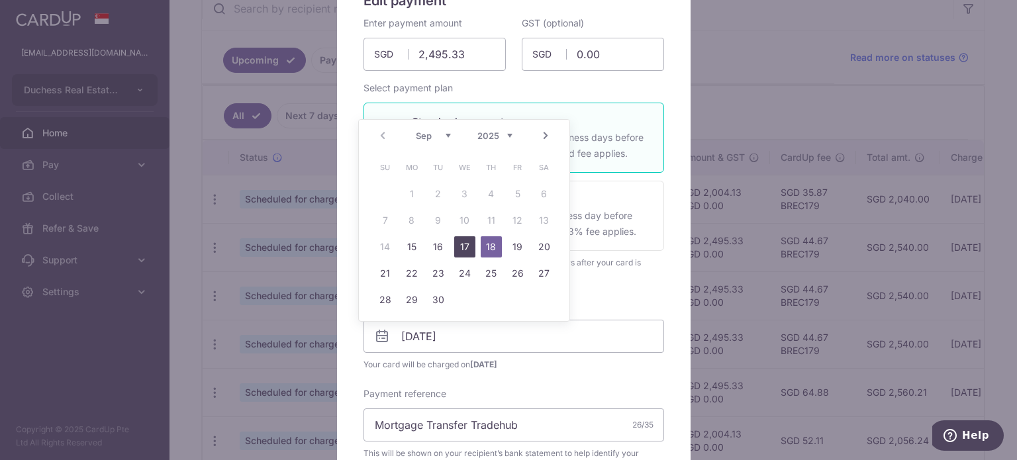
click at [462, 246] on link "17" at bounding box center [464, 246] width 21 height 21
type input "[DATE]"
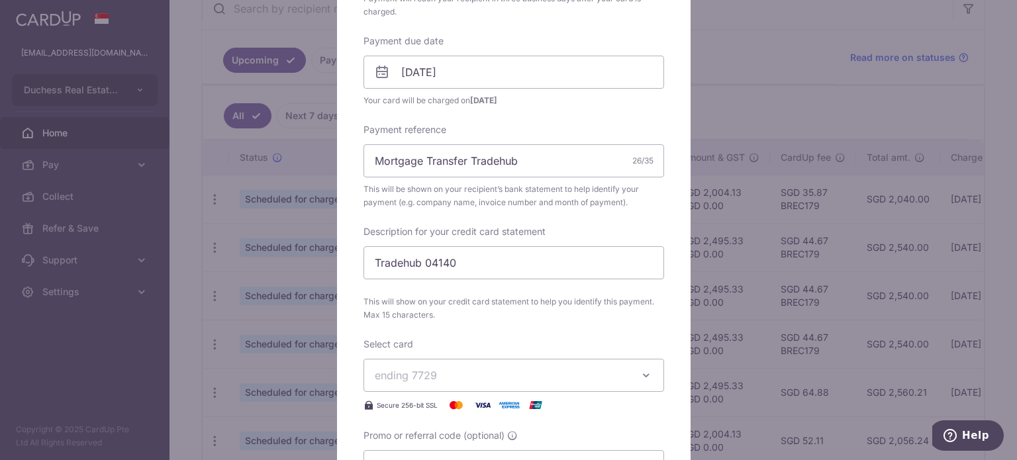
scroll to position [464, 0]
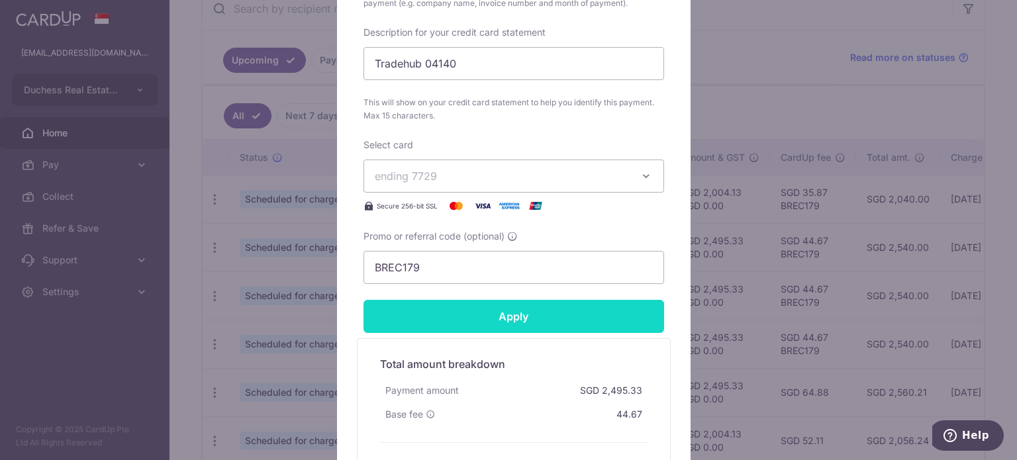
click at [468, 316] on input "Apply" at bounding box center [514, 316] width 301 height 33
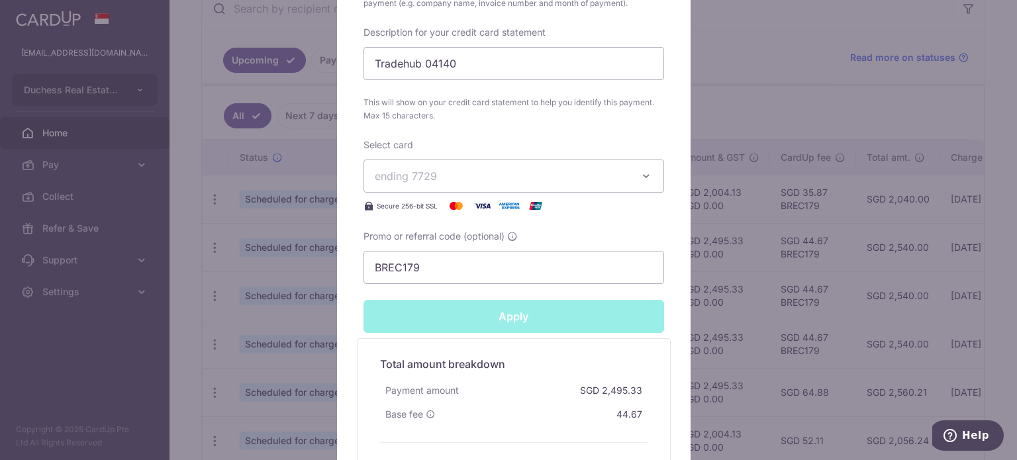
type input "Successfully Applied"
click at [251, 215] on div "Edit payment By clicking apply, you will make changes to all payments to United…" at bounding box center [508, 230] width 1017 height 460
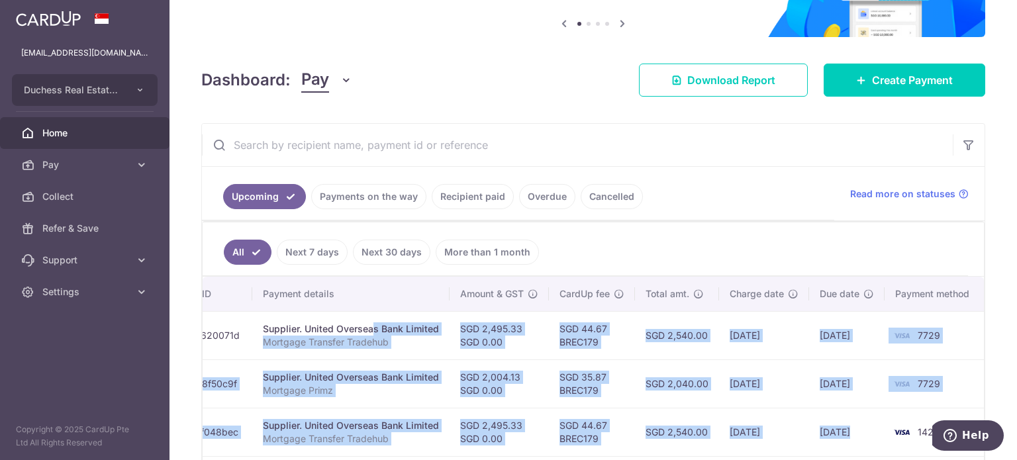
click at [683, 375] on td "SGD 2,040.00" at bounding box center [677, 384] width 84 height 48
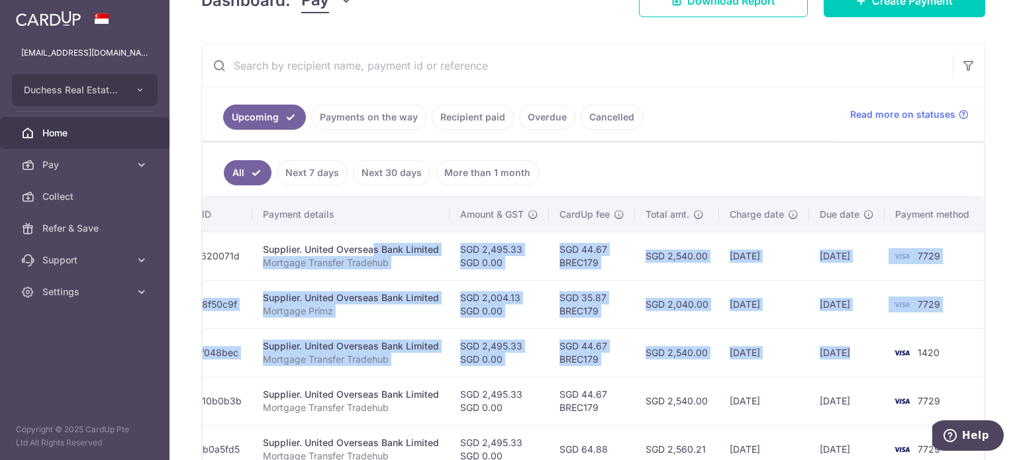
scroll to position [265, 0]
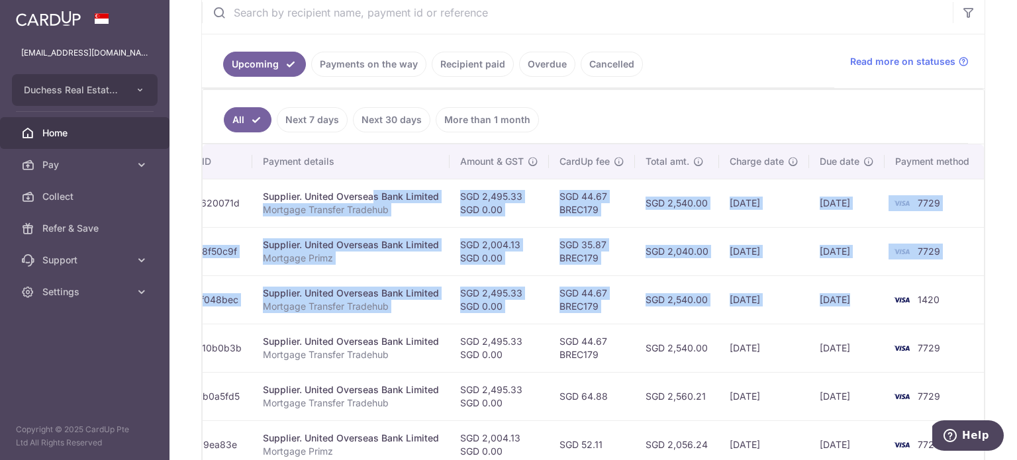
click at [638, 316] on td "SGD 2,540.00" at bounding box center [677, 299] width 84 height 48
click at [632, 298] on tr "Update payment Cancel payment Scheduled for charge txn_e2aef048bec Supplier. Un…" at bounding box center [483, 299] width 1004 height 48
click at [609, 279] on td "SGD 44.67 BREC179" at bounding box center [592, 299] width 86 height 48
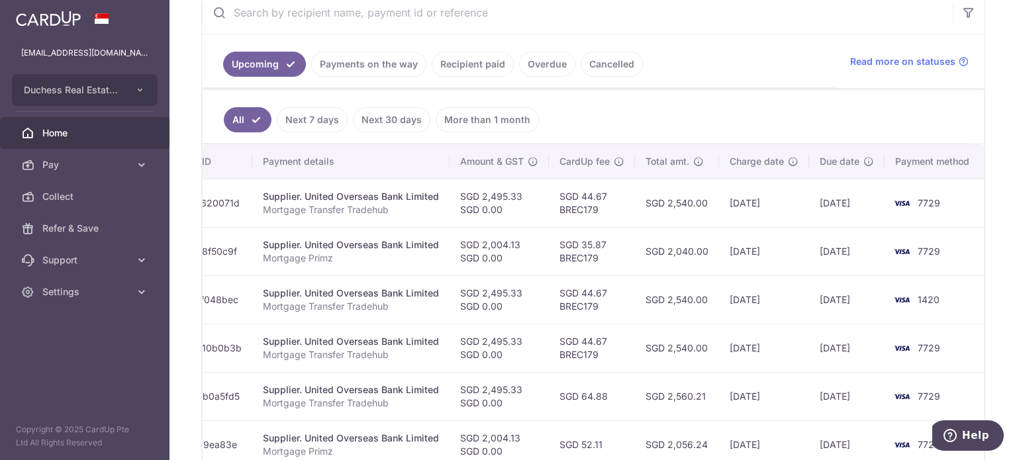
scroll to position [0, 0]
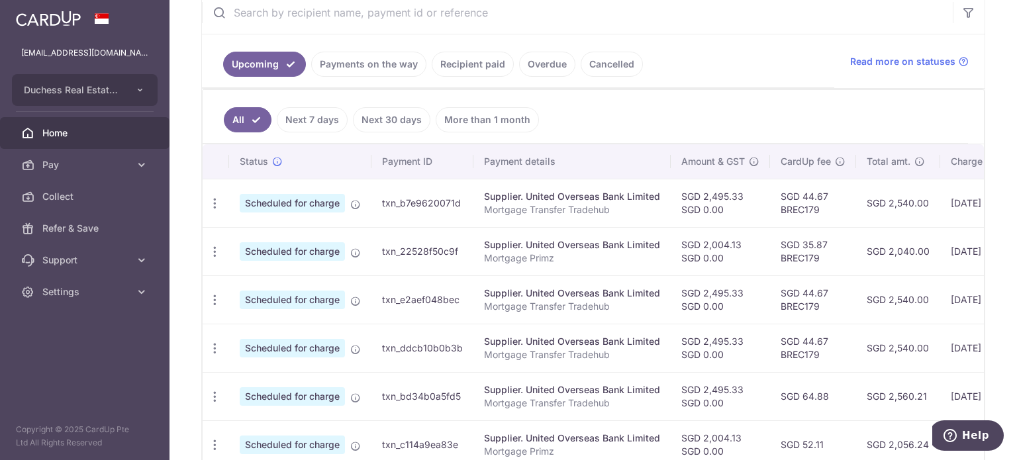
drag, startPoint x: 602, startPoint y: 296, endPoint x: 247, endPoint y: 289, distance: 355.0
click at [255, 284] on tr "Update payment Cancel payment Scheduled for charge txn_e2aef048bec Supplier. Un…" at bounding box center [705, 299] width 1004 height 48
click at [209, 299] on icon "button" at bounding box center [215, 300] width 14 height 14
click at [256, 331] on span "Update payment" at bounding box center [285, 336] width 90 height 16
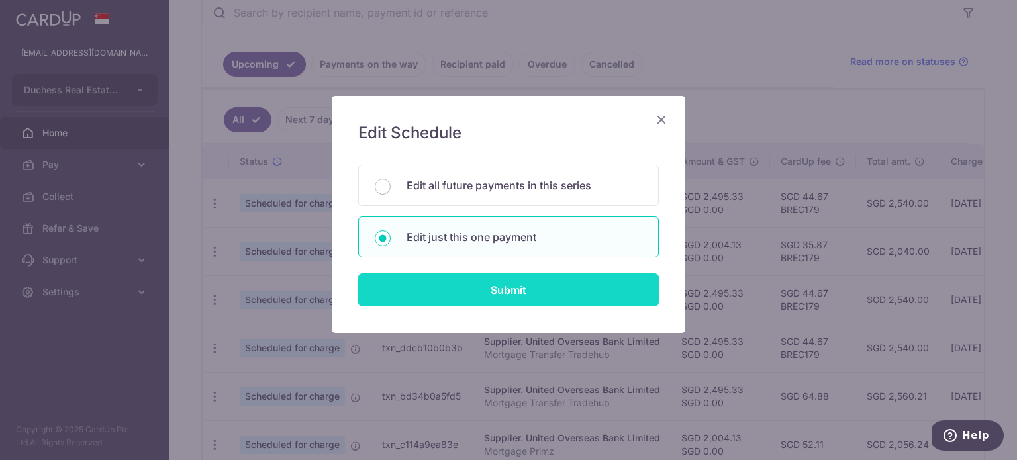
click at [472, 293] on input "Submit" at bounding box center [508, 290] width 301 height 33
radio input "true"
type input "2,495.33"
type input "0.00"
type input "26/09/2025"
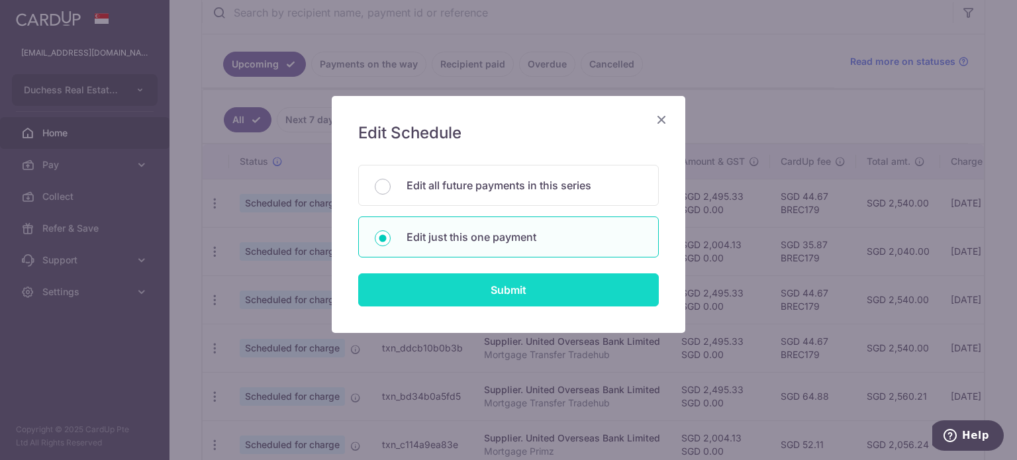
type input "Mortgage Transfer Tradehub"
type input "Tradehub 04140"
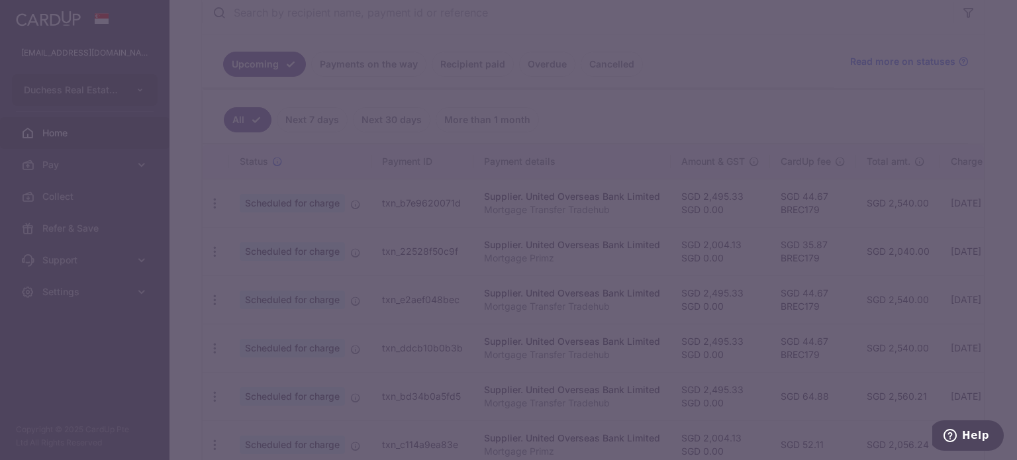
type input "BREC179"
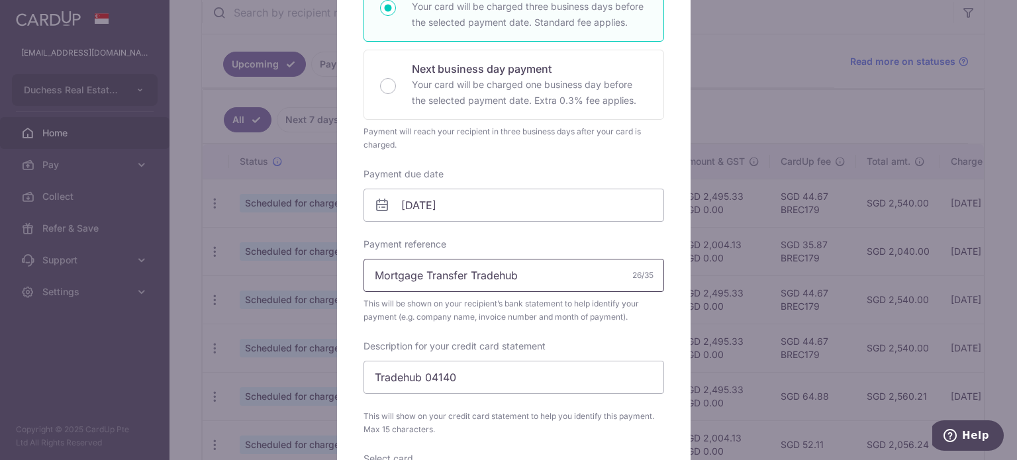
scroll to position [265, 0]
click at [467, 214] on input "26/09/2025" at bounding box center [514, 203] width 301 height 33
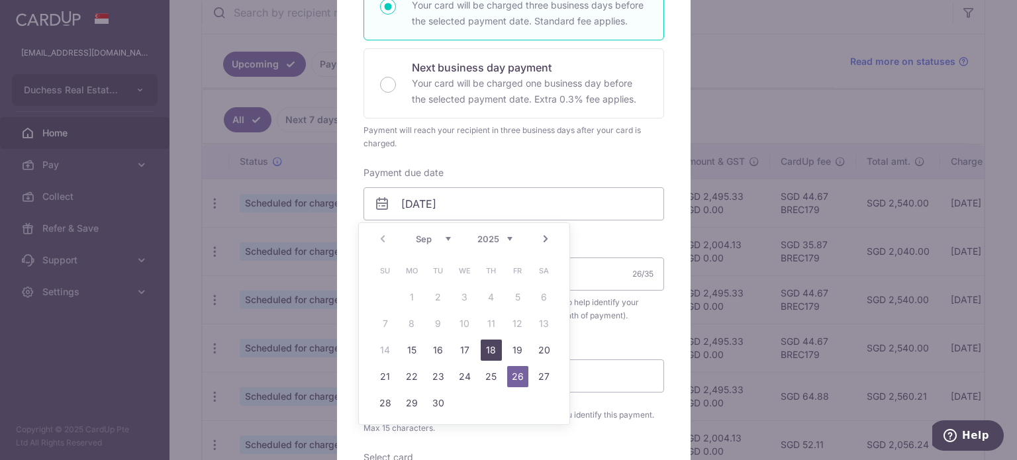
click at [499, 354] on link "18" at bounding box center [491, 350] width 21 height 21
type input "18/09/2025"
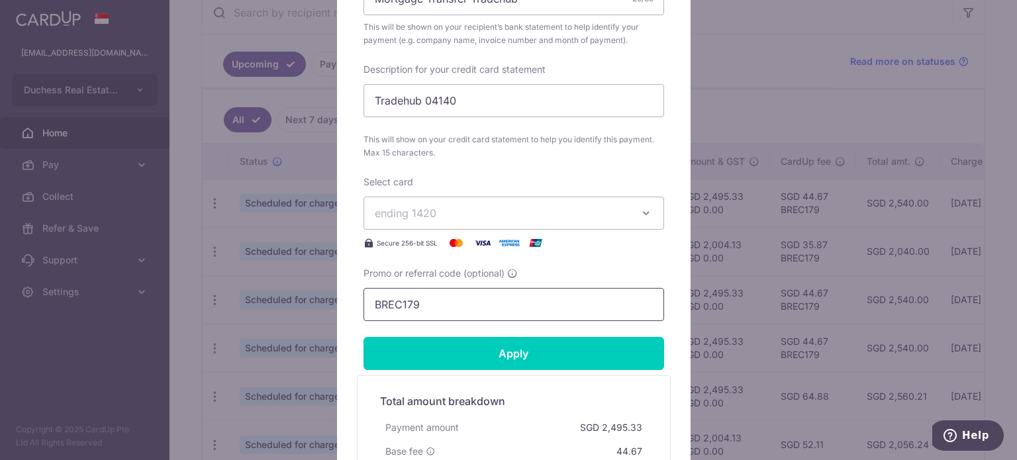
scroll to position [662, 0]
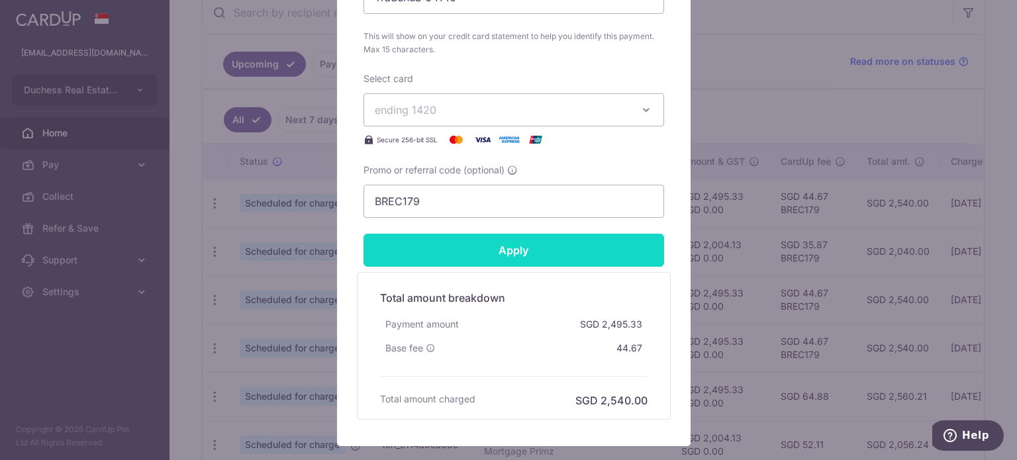
click at [531, 263] on input "Apply" at bounding box center [514, 250] width 301 height 33
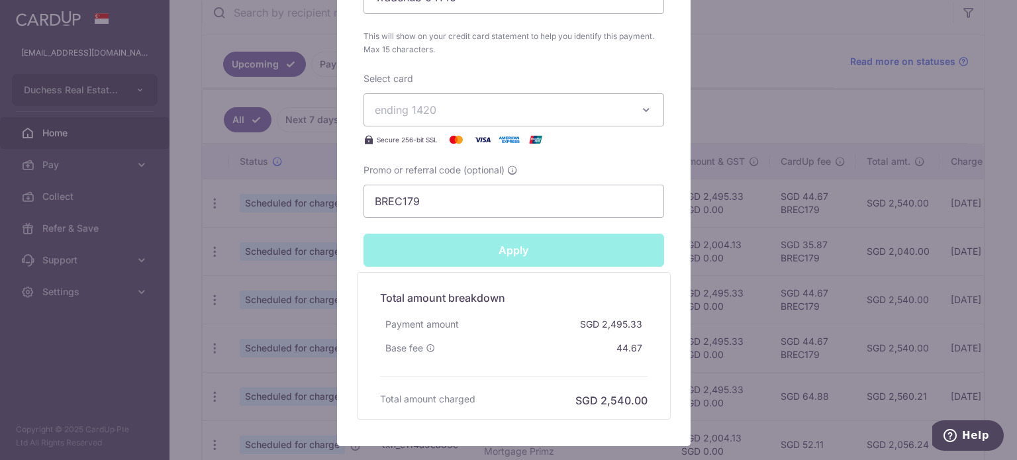
type input "Successfully Applied"
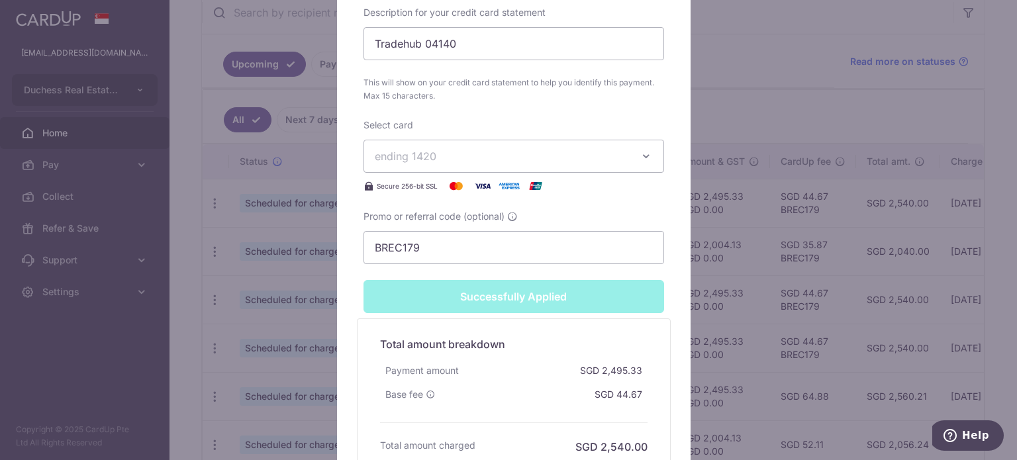
scroll to position [708, 0]
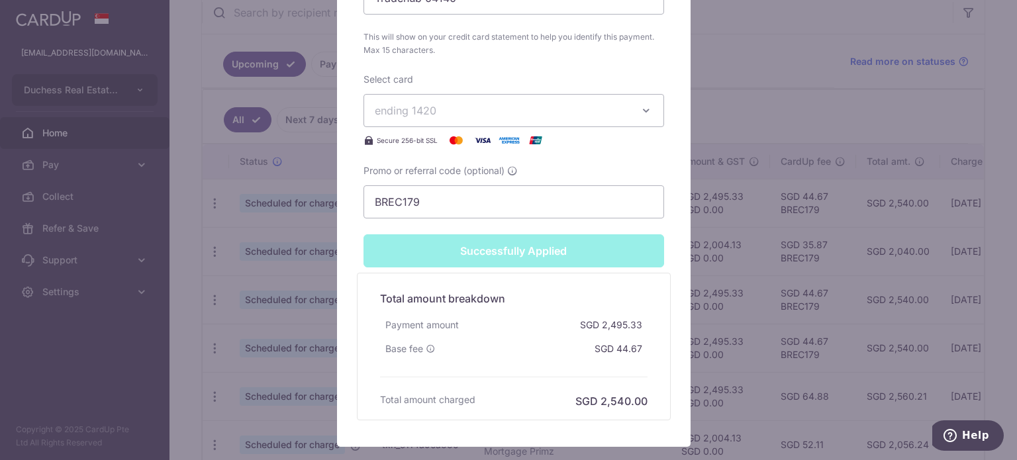
click at [186, 274] on div "Edit payment By clicking apply, you will make changes to all payments to United…" at bounding box center [508, 230] width 1017 height 460
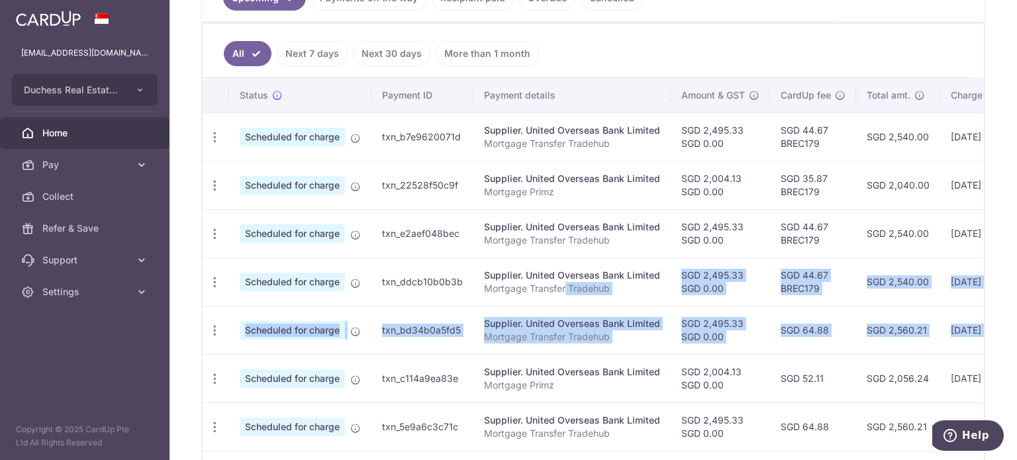
scroll to position [0, 221]
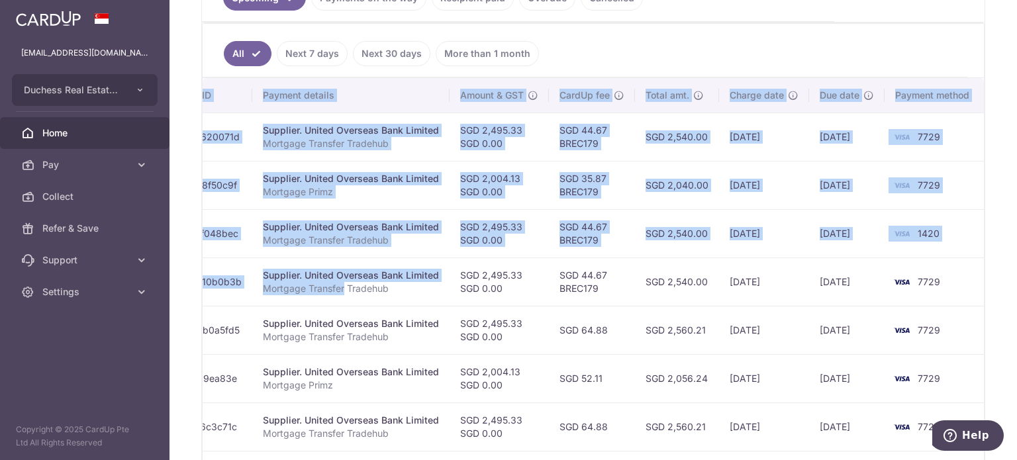
drag, startPoint x: 580, startPoint y: 291, endPoint x: 924, endPoint y: 346, distance: 348.2
click at [996, 354] on div "× Pause Schedule Pause all future payments in this series Pause just this one p…" at bounding box center [594, 230] width 848 height 460
click at [691, 315] on td "SGD 2,560.21" at bounding box center [677, 330] width 84 height 48
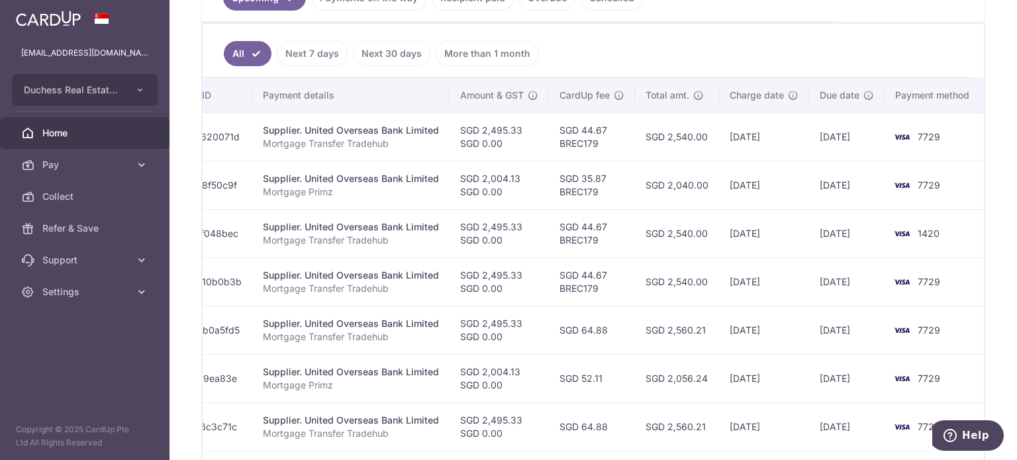
click at [598, 250] on td "SGD 44.67 BREC179" at bounding box center [592, 233] width 86 height 48
click at [444, 236] on tr "Update payment Cancel payment Scheduled for charge txn_e2aef048bec Supplier. Un…" at bounding box center [483, 233] width 1004 height 48
click at [451, 250] on td "SGD 2,495.33 SGD 0.00" at bounding box center [499, 233] width 99 height 48
click at [451, 246] on td "SGD 2,495.33 SGD 0.00" at bounding box center [499, 233] width 99 height 48
click at [411, 236] on p "Mortgage Transfer Tradehub" at bounding box center [351, 240] width 176 height 13
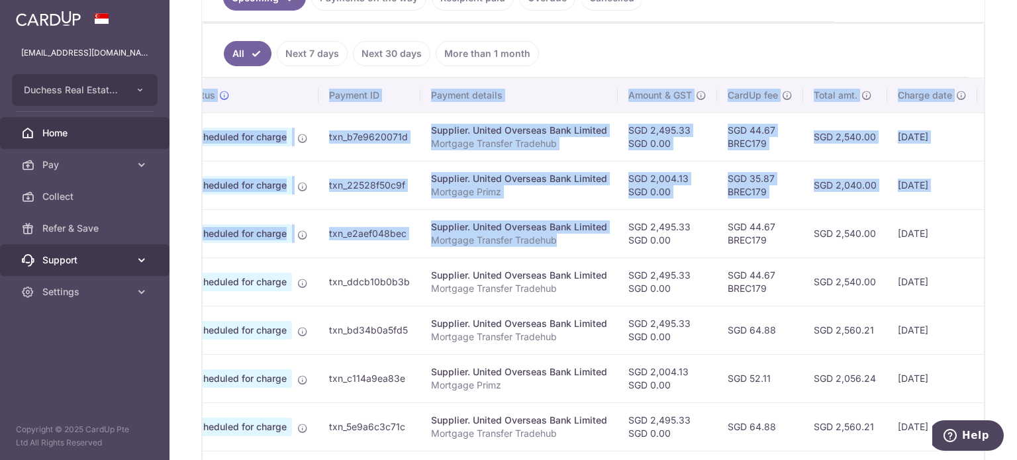
scroll to position [0, 0]
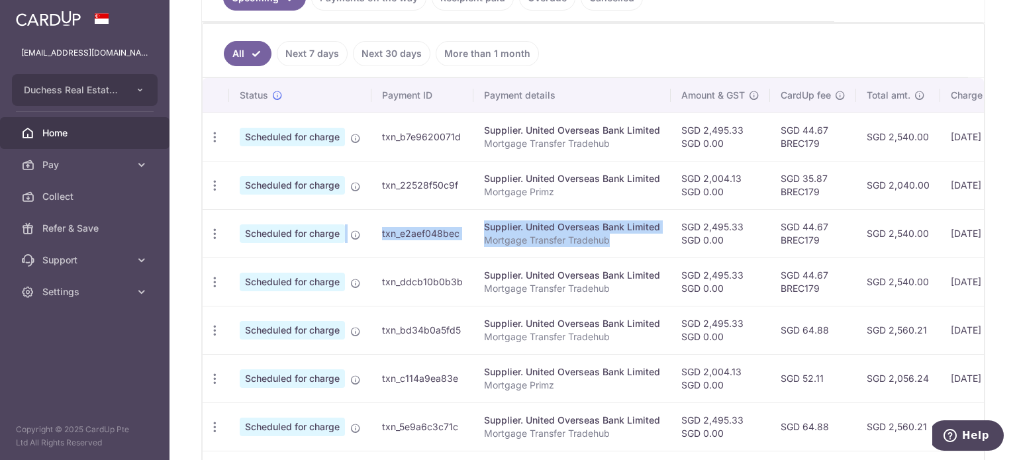
drag, startPoint x: 383, startPoint y: 235, endPoint x: 290, endPoint y: 244, distance: 93.8
click at [300, 246] on tr "Update payment Cancel payment Scheduled for charge txn_e2aef048bec Supplier. Un…" at bounding box center [705, 233] width 1004 height 48
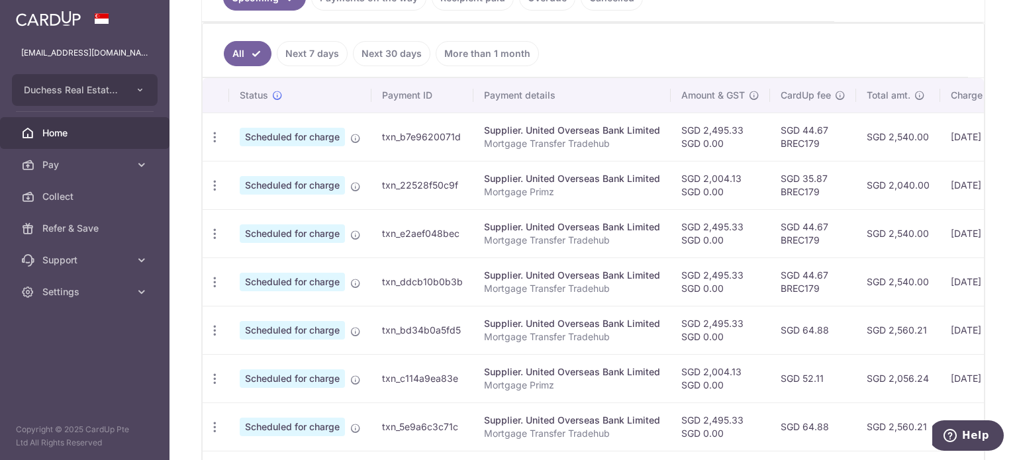
click at [226, 235] on td "Update payment Cancel payment" at bounding box center [216, 233] width 26 height 48
click at [209, 234] on icon "button" at bounding box center [215, 234] width 14 height 14
click at [241, 262] on span "Update payment" at bounding box center [285, 270] width 90 height 16
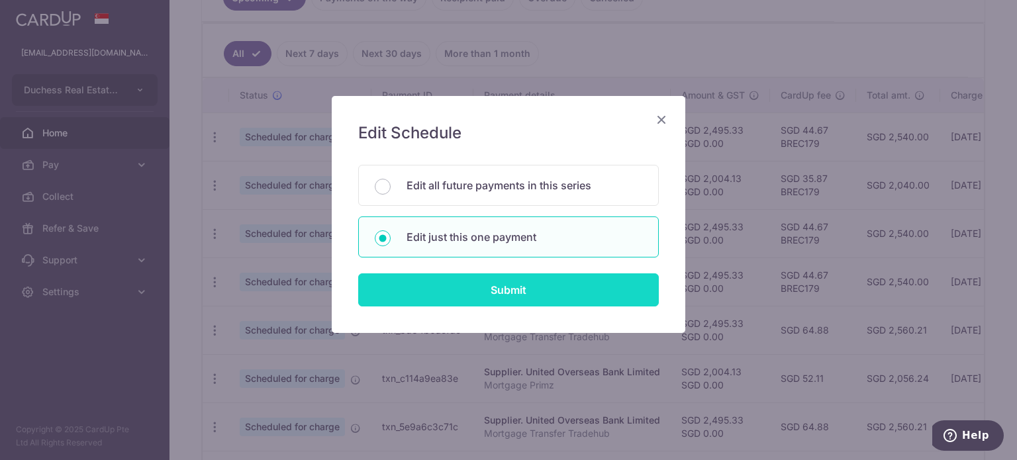
click at [471, 291] on input "Submit" at bounding box center [508, 290] width 301 height 33
radio input "true"
type input "2,495.33"
type input "0.00"
type input "[DATE]"
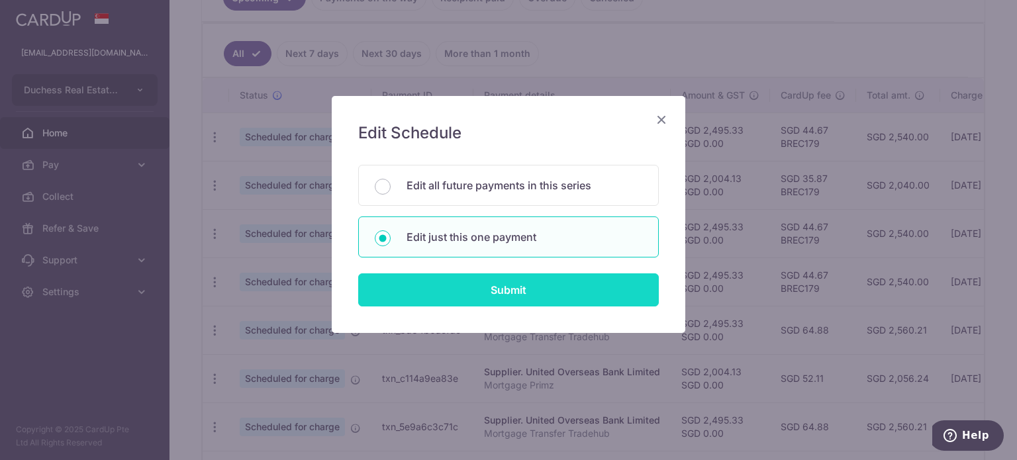
type input "Mortgage Transfer Tradehub"
type input "Tradehub 04140"
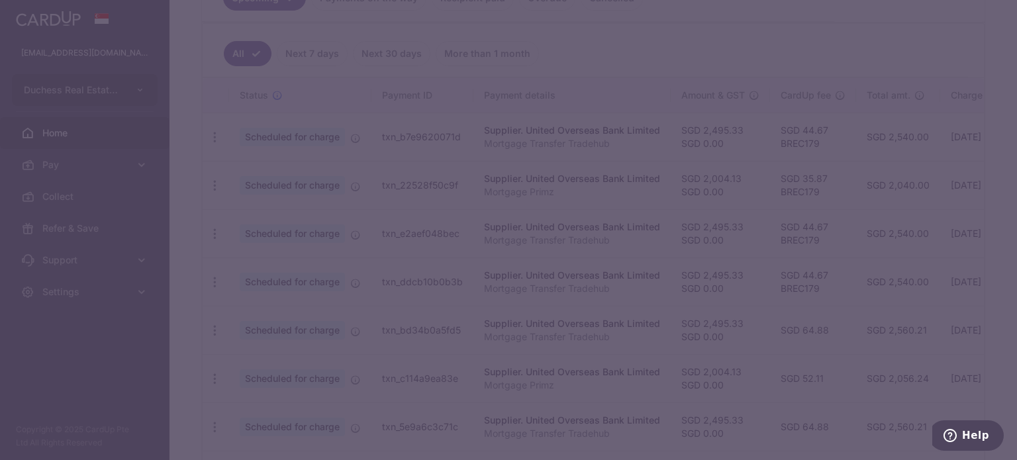
type input "BREC179"
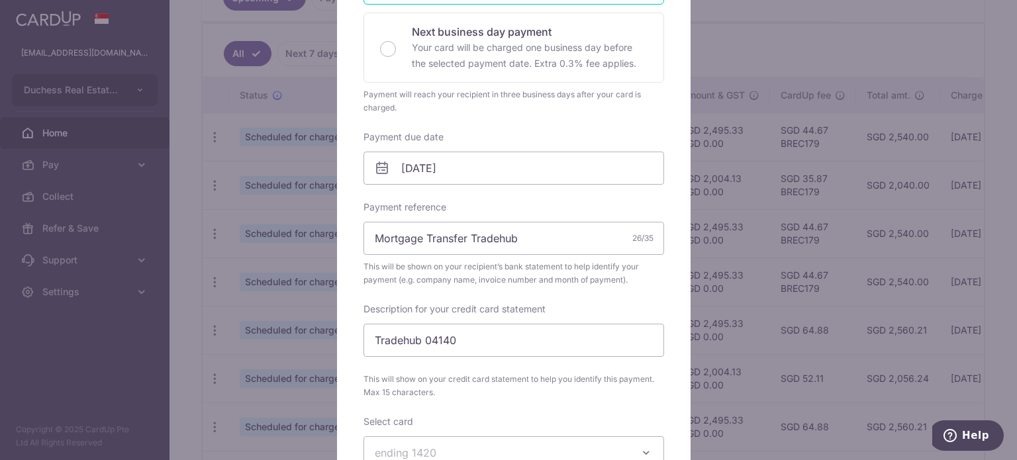
scroll to position [331, 0]
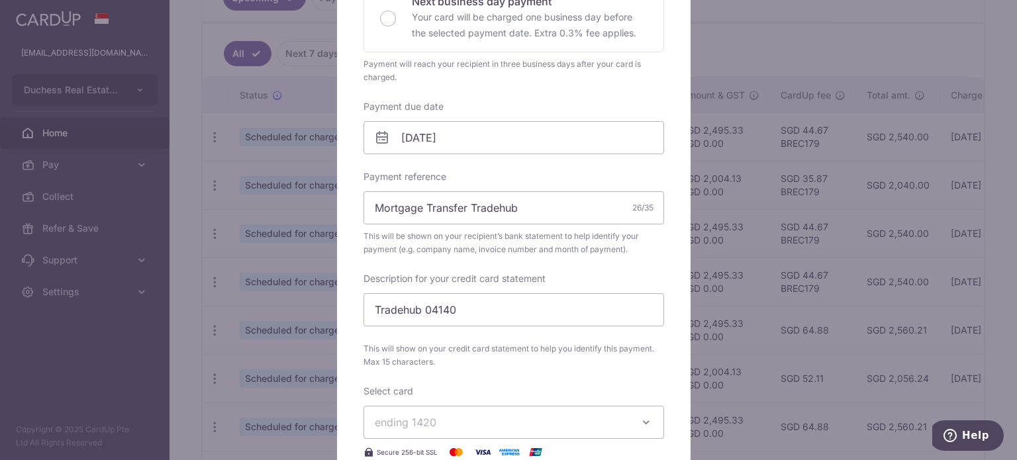
click at [418, 412] on button "ending 1420" at bounding box center [514, 422] width 301 height 33
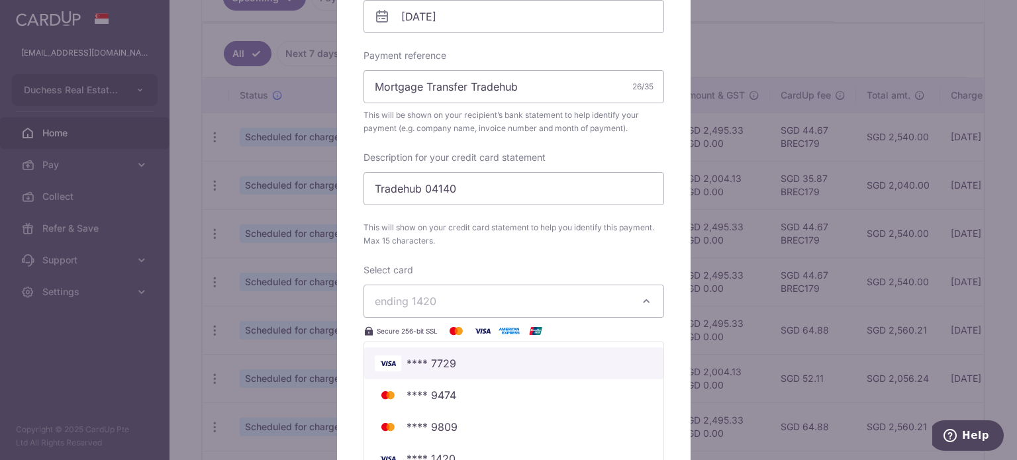
scroll to position [464, 0]
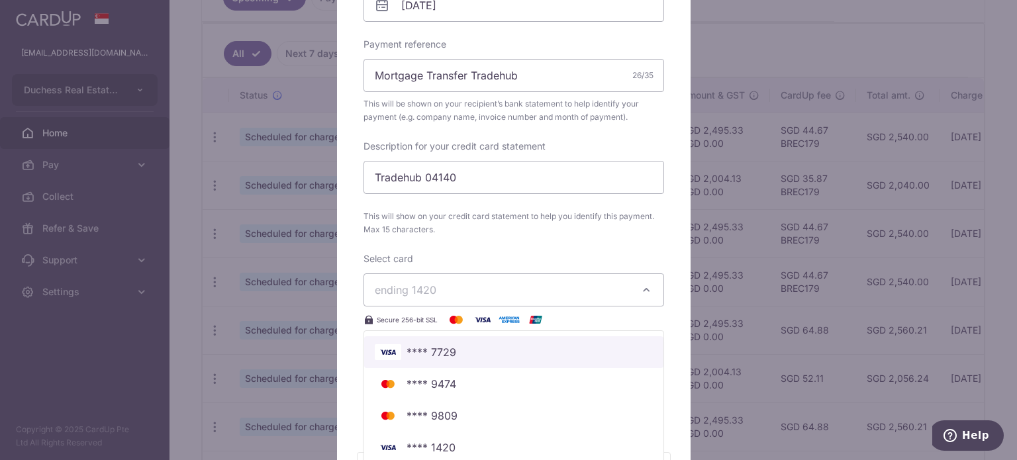
click at [512, 365] on link "**** 7729" at bounding box center [513, 352] width 299 height 32
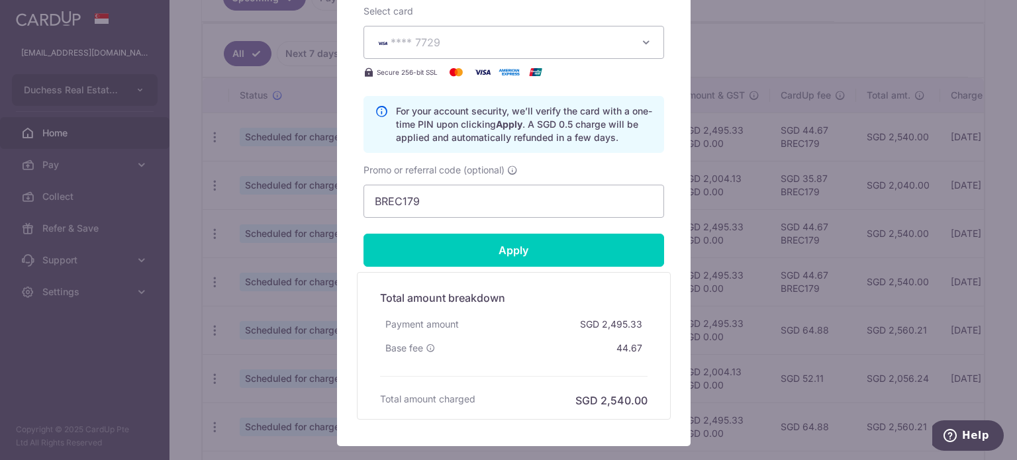
scroll to position [728, 0]
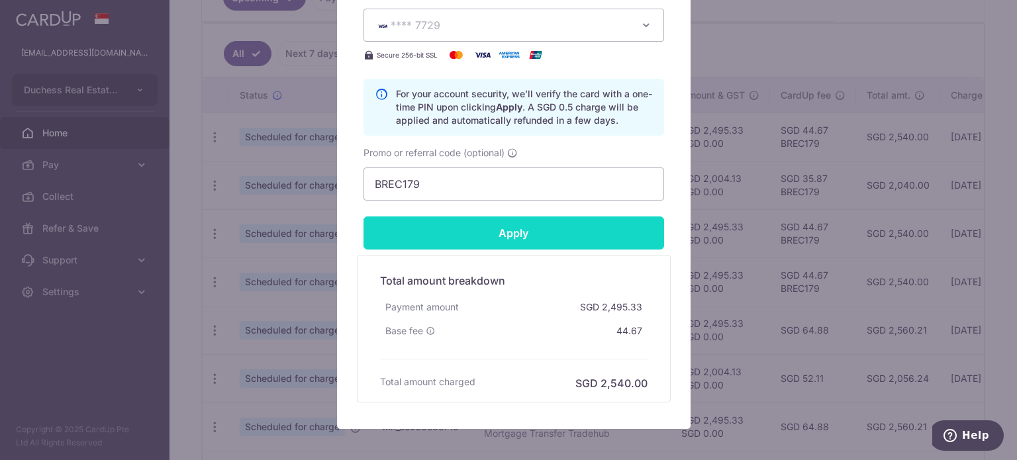
click at [516, 236] on input "Apply" at bounding box center [514, 233] width 301 height 33
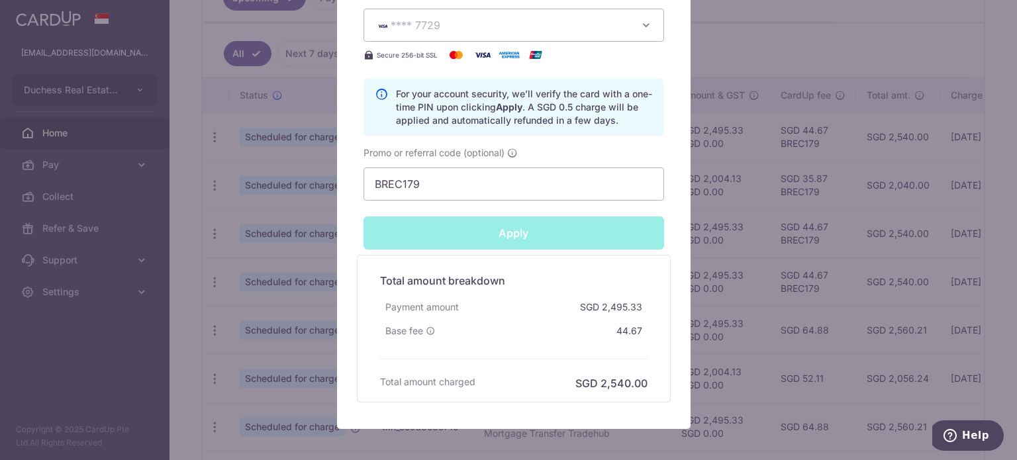
click at [752, 238] on div "Edit payment By clicking apply, you will make changes to all payments to United…" at bounding box center [508, 230] width 1017 height 460
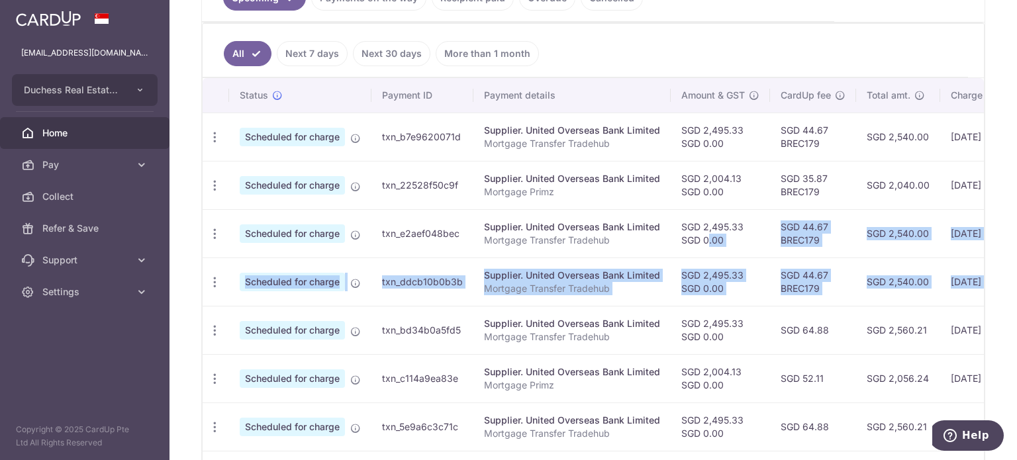
scroll to position [0, 221]
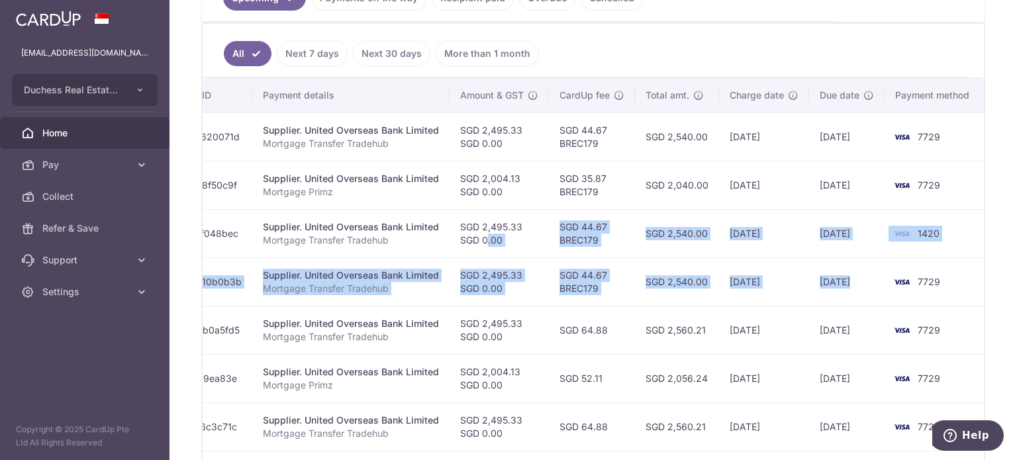
drag, startPoint x: 681, startPoint y: 233, endPoint x: 626, endPoint y: 218, distance: 57.0
click at [626, 218] on tr "Update payment Cancel payment Scheduled for charge txn_e2aef048bec Supplier. Un…" at bounding box center [483, 233] width 1004 height 48
click at [583, 218] on td "SGD 44.67 BREC179" at bounding box center [592, 233] width 86 height 48
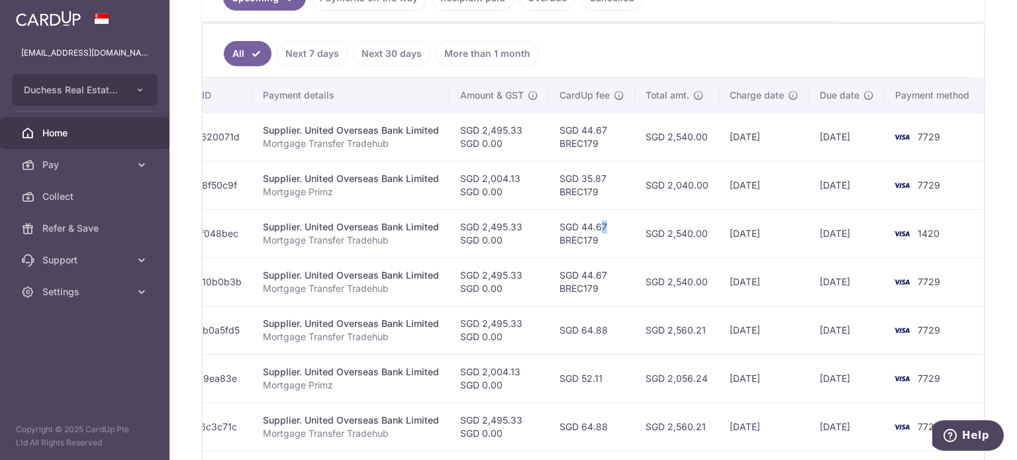
click at [577, 224] on td "SGD 44.67 BREC179" at bounding box center [592, 233] width 86 height 48
click at [564, 230] on td "SGD 44.67 BREC179" at bounding box center [592, 233] width 86 height 48
click at [549, 240] on td "SGD 44.67 BREC179" at bounding box center [592, 233] width 86 height 48
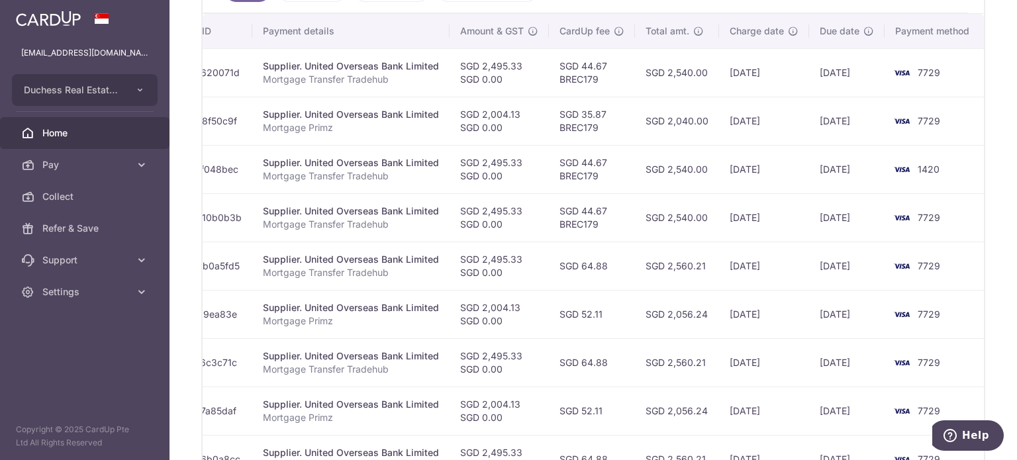
scroll to position [397, 0]
click at [576, 224] on td "SGD 44.67 BREC179" at bounding box center [592, 215] width 86 height 48
click at [583, 222] on td "SGD 44.67 BREC179" at bounding box center [592, 215] width 86 height 48
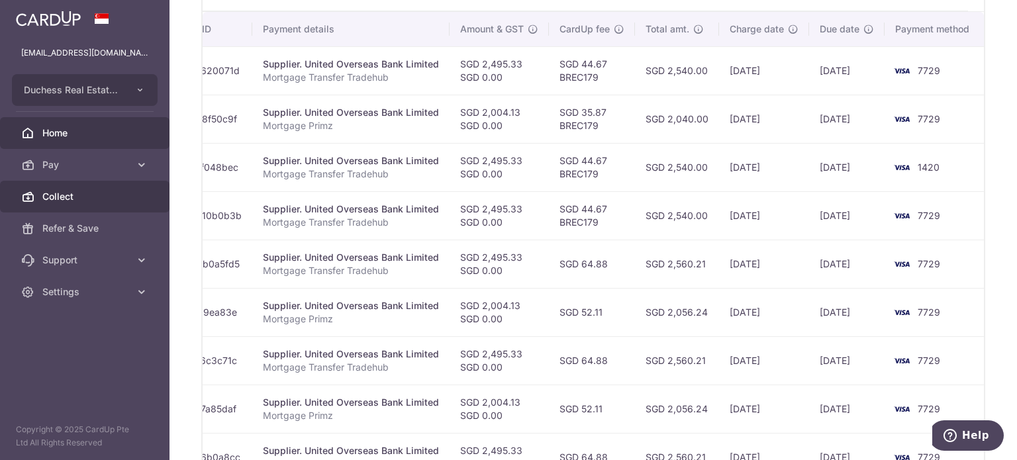
scroll to position [0, 0]
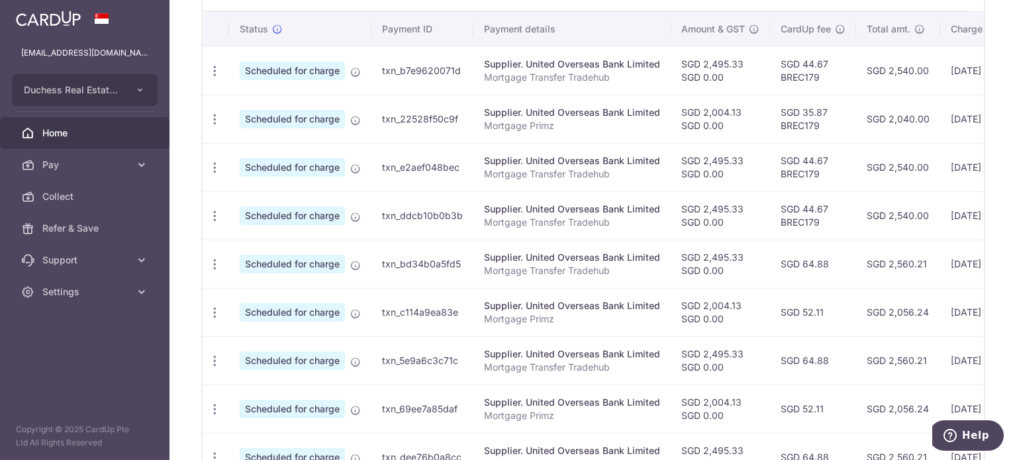
drag, startPoint x: 593, startPoint y: 203, endPoint x: 264, endPoint y: 190, distance: 329.4
click at [210, 182] on tbody "Update payment Cancel payment Scheduled for charge txn_b7e9620071d Supplier. Un…" at bounding box center [705, 287] width 1004 height 483
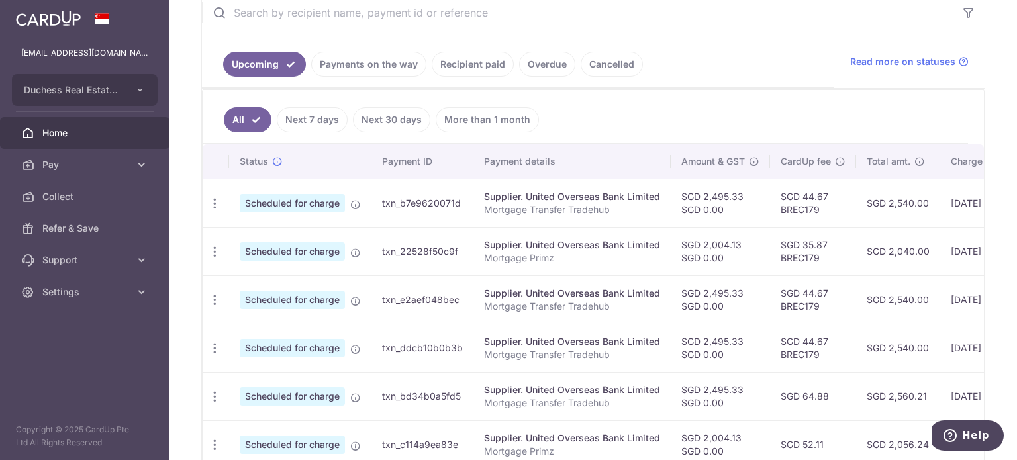
click at [442, 68] on link "Recipient paid" at bounding box center [473, 64] width 82 height 25
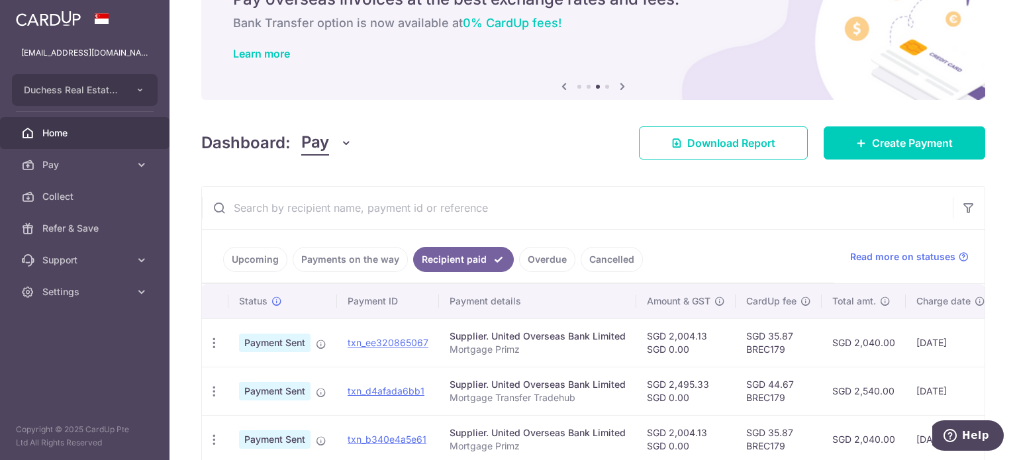
scroll to position [265, 0]
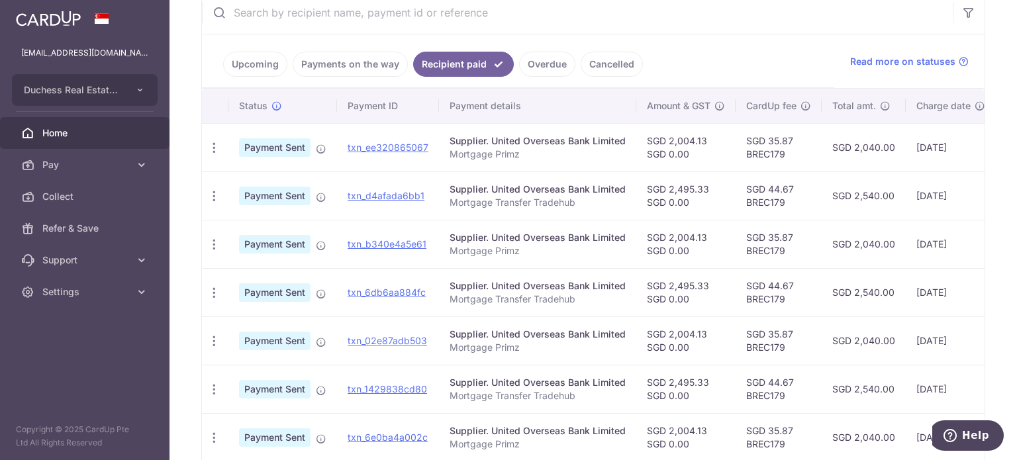
click at [270, 71] on link "Upcoming" at bounding box center [255, 64] width 64 height 25
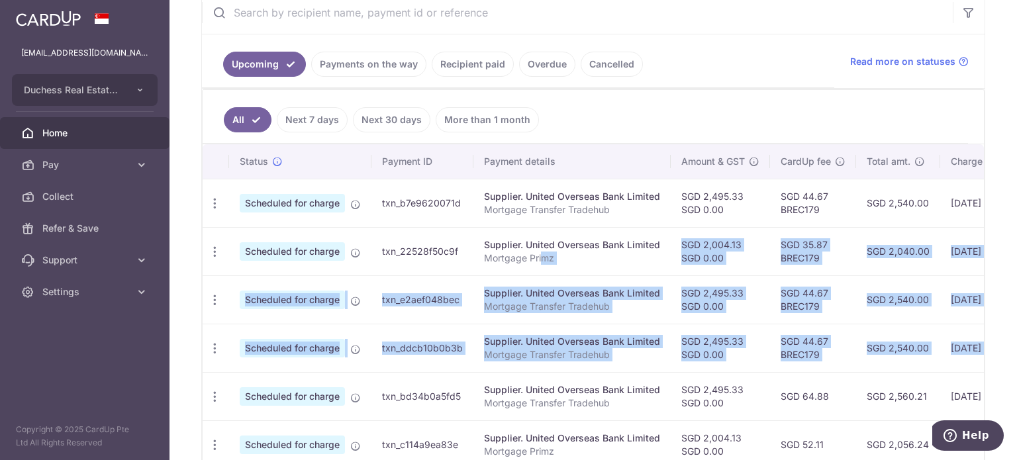
scroll to position [0, 221]
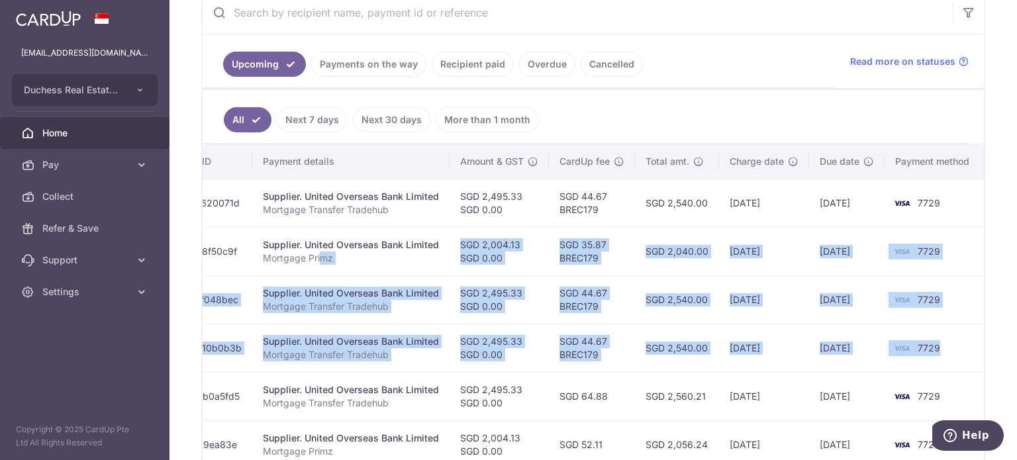
drag, startPoint x: 609, startPoint y: 263, endPoint x: 817, endPoint y: 348, distance: 224.2
click at [849, 354] on tbody "Update payment Cancel payment Scheduled for charge txn_b7e9620071d Supplier. Un…" at bounding box center [483, 420] width 1004 height 483
click at [635, 313] on td "SGD 2,540.00" at bounding box center [677, 299] width 84 height 48
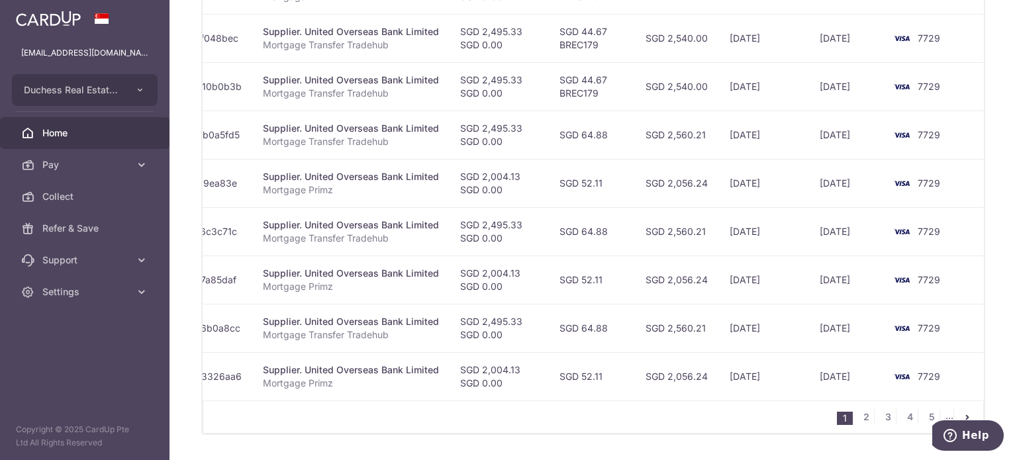
scroll to position [530, 0]
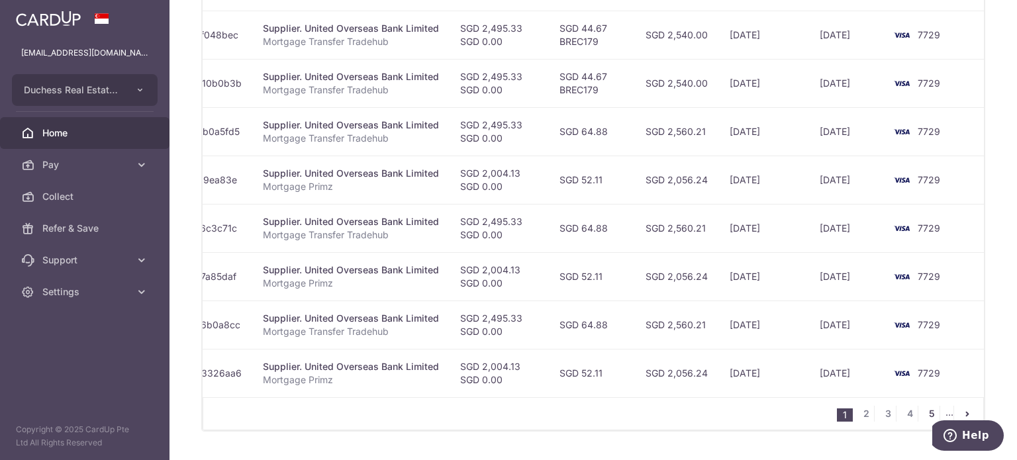
click at [929, 418] on link "5" at bounding box center [932, 414] width 16 height 16
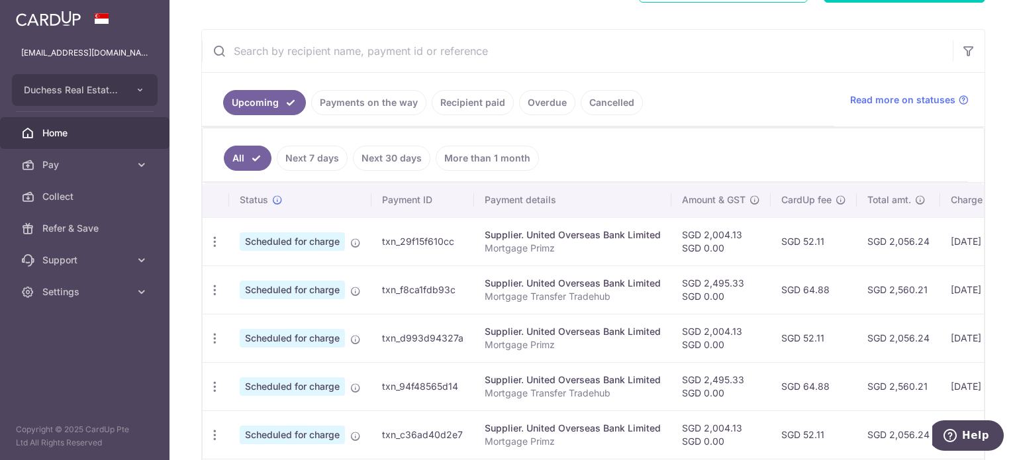
scroll to position [268, 0]
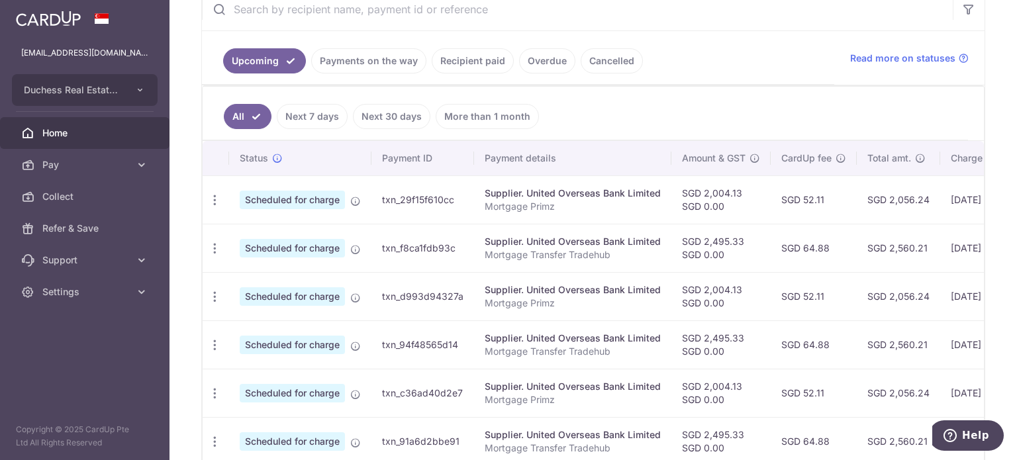
click at [365, 63] on link "Payments on the way" at bounding box center [368, 60] width 115 height 25
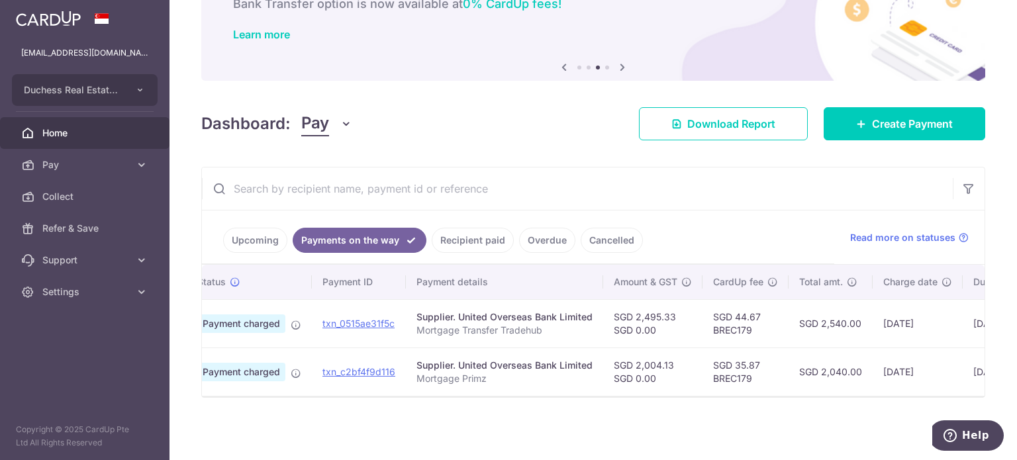
scroll to position [0, 196]
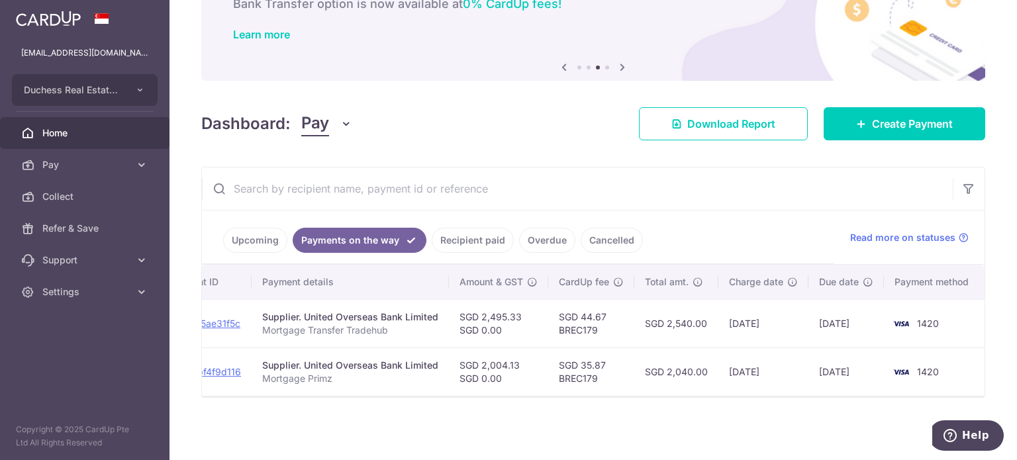
click at [225, 231] on link "Upcoming" at bounding box center [255, 240] width 64 height 25
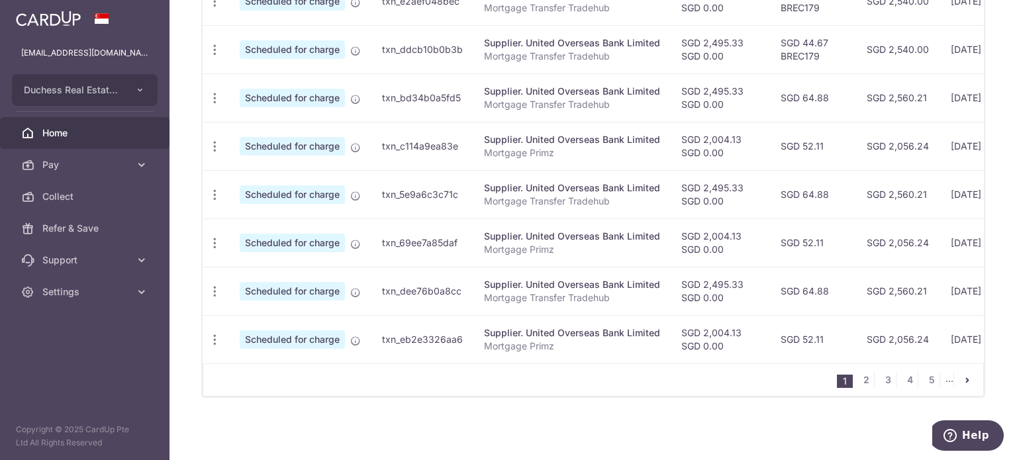
scroll to position [567, 0]
click at [927, 381] on link "5" at bounding box center [932, 380] width 16 height 16
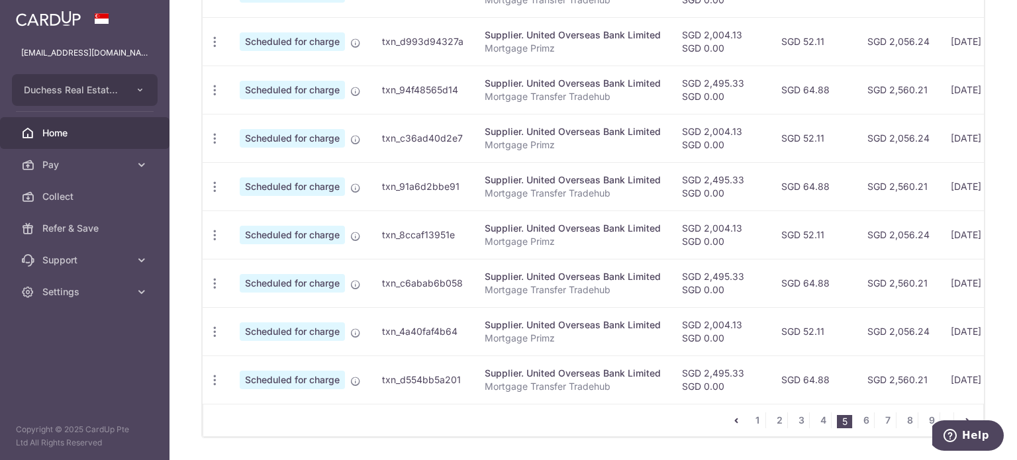
scroll to position [533, 0]
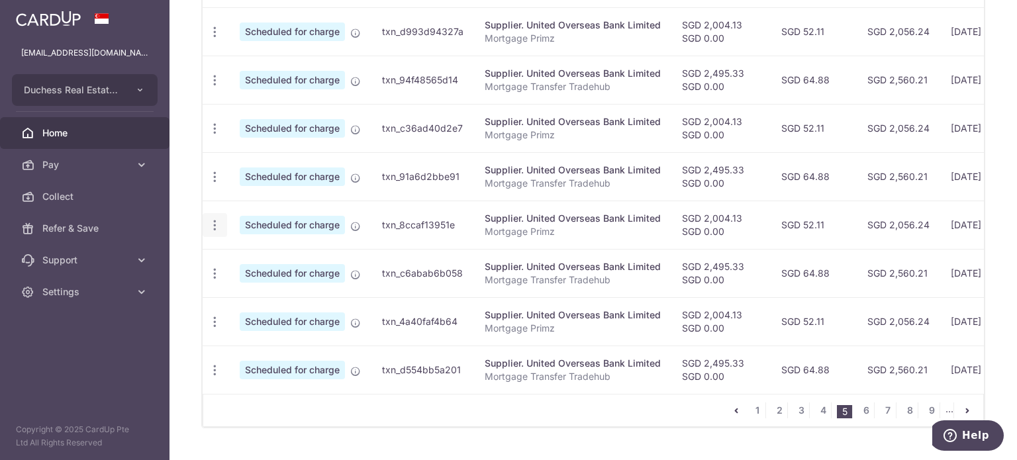
click at [215, 219] on icon "button" at bounding box center [215, 226] width 14 height 14
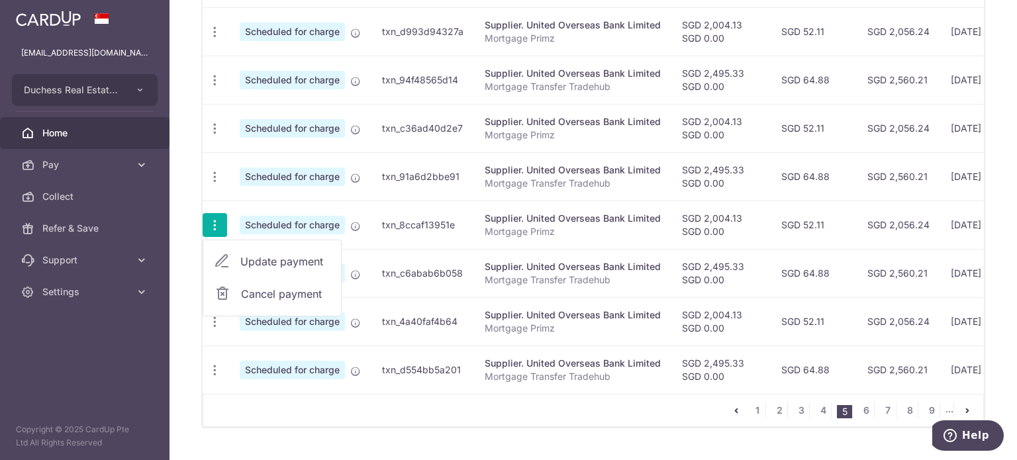
click at [257, 256] on span "Update payment" at bounding box center [285, 262] width 90 height 16
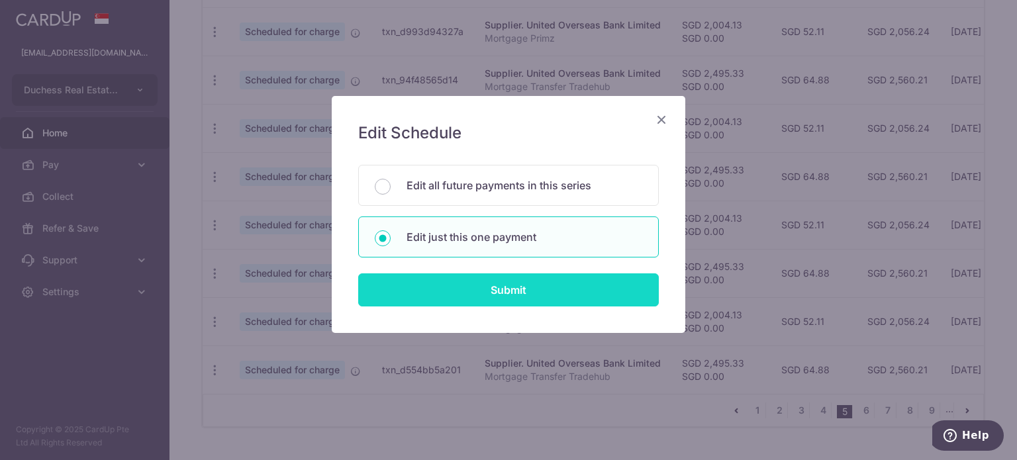
click at [474, 285] on input "Submit" at bounding box center [508, 290] width 301 height 33
type input "2,004.13"
radio input "true"
type input "22/12/2028"
type input "Mortgage Primz"
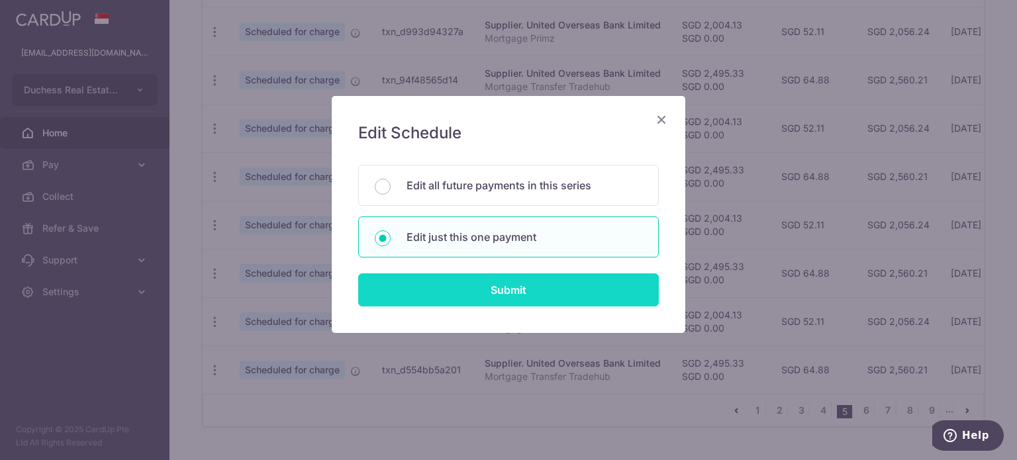
type input "Primz"
type input "Apply"
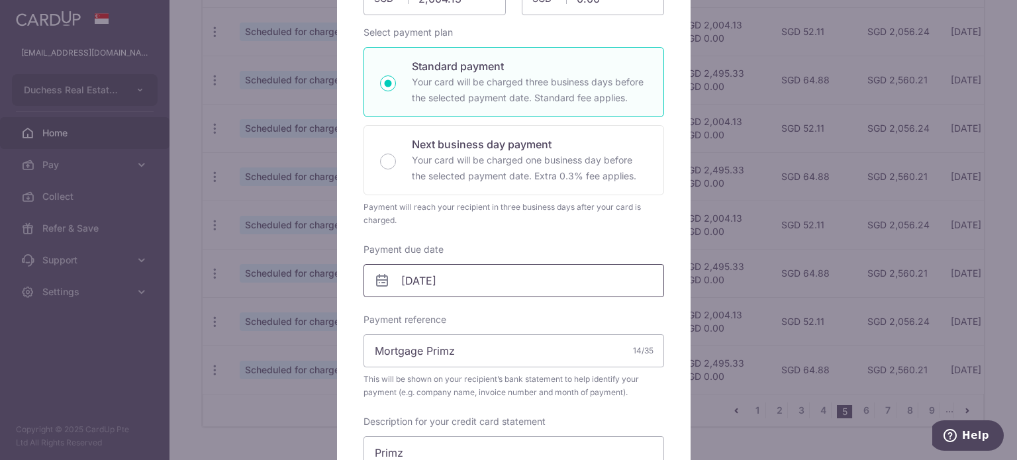
scroll to position [199, 0]
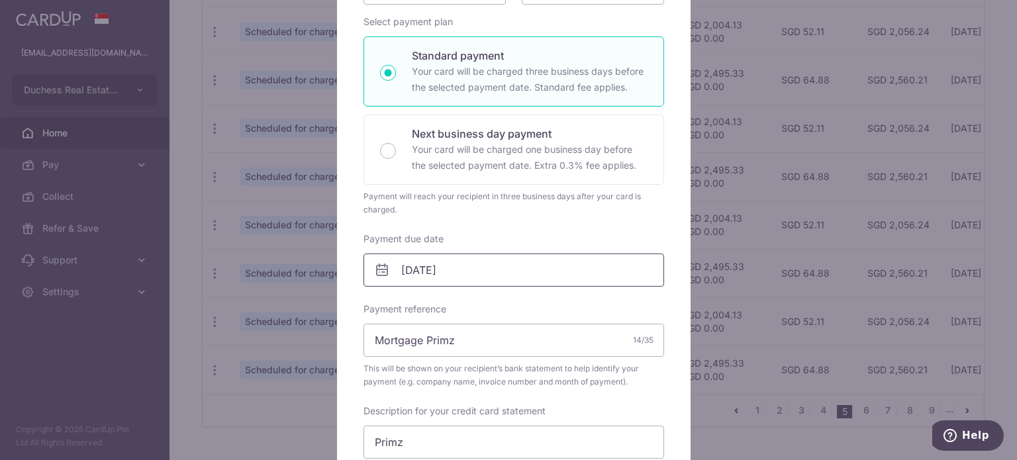
click at [451, 278] on input "22/12/2028" at bounding box center [514, 270] width 301 height 33
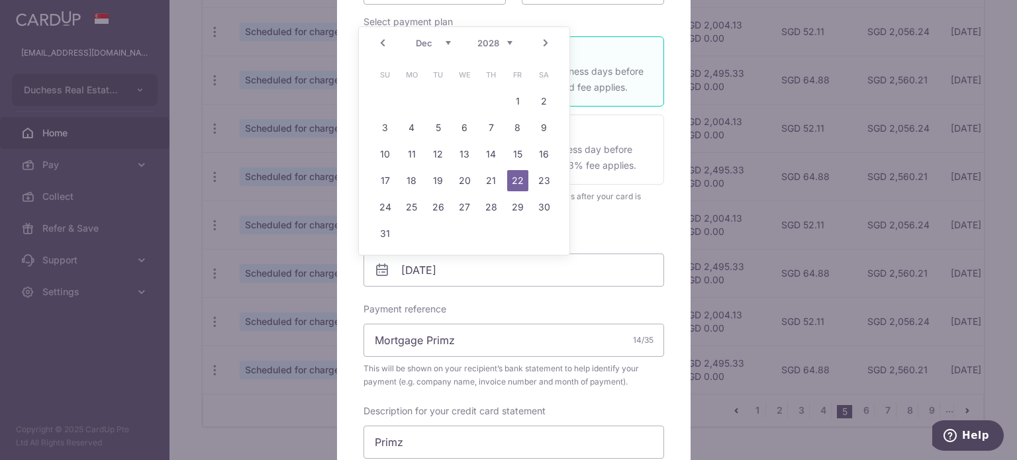
click at [493, 44] on select "2025 2026 2027 2028 2029 2030 2031 2032 2033 2034 2035" at bounding box center [494, 43] width 35 height 11
click at [433, 34] on div "Prev Next Sep Oct Nov Dec 2025 2026 2027 2028 2029 2030 2031 2032 2033 2034 2035" at bounding box center [464, 43] width 211 height 32
click at [436, 46] on select "Sep Oct Nov Dec" at bounding box center [433, 43] width 35 height 11
click at [515, 154] on link "19" at bounding box center [517, 154] width 21 height 21
type input "19/09/2025"
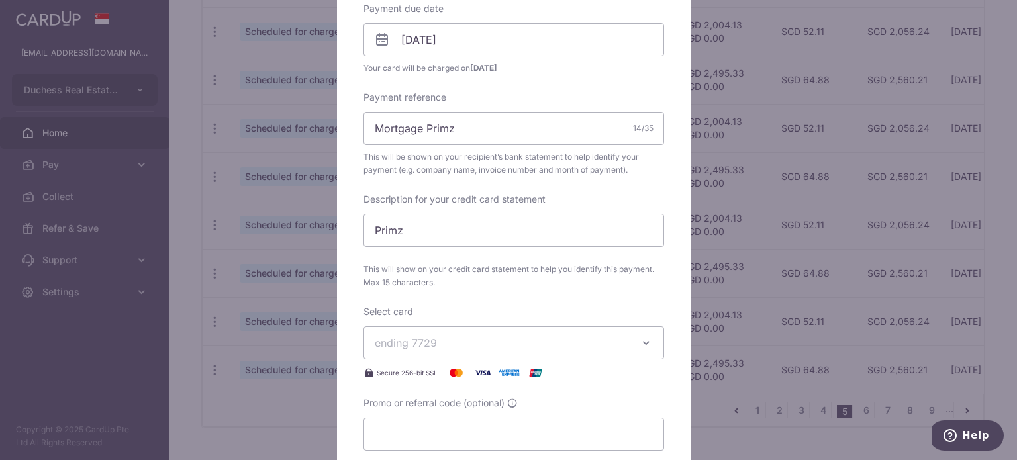
scroll to position [530, 0]
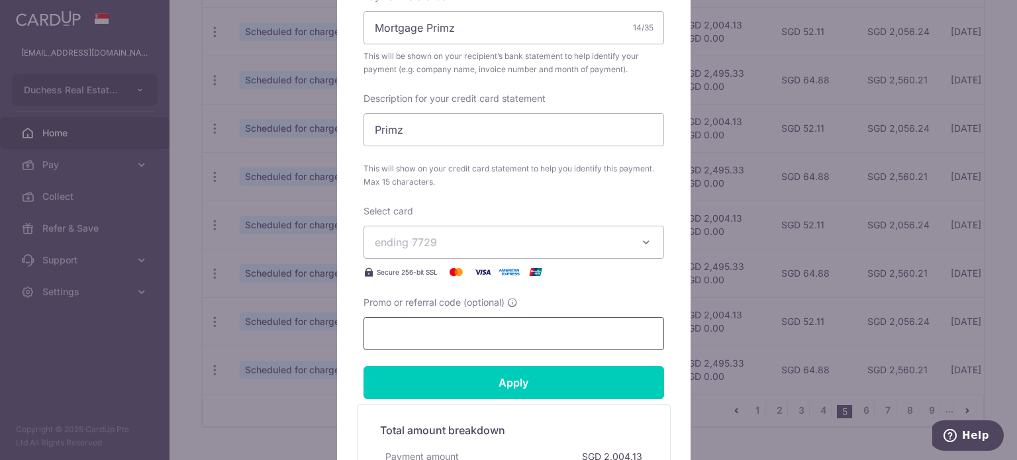
click at [409, 323] on input "Promo or referral code (optional)" at bounding box center [514, 333] width 301 height 33
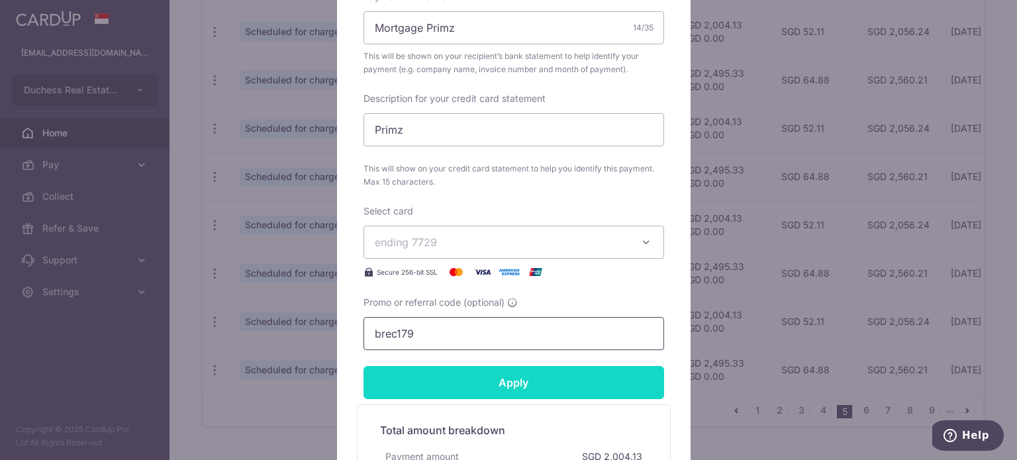
type input "brec179"
click at [457, 382] on input "Apply" at bounding box center [514, 382] width 301 height 33
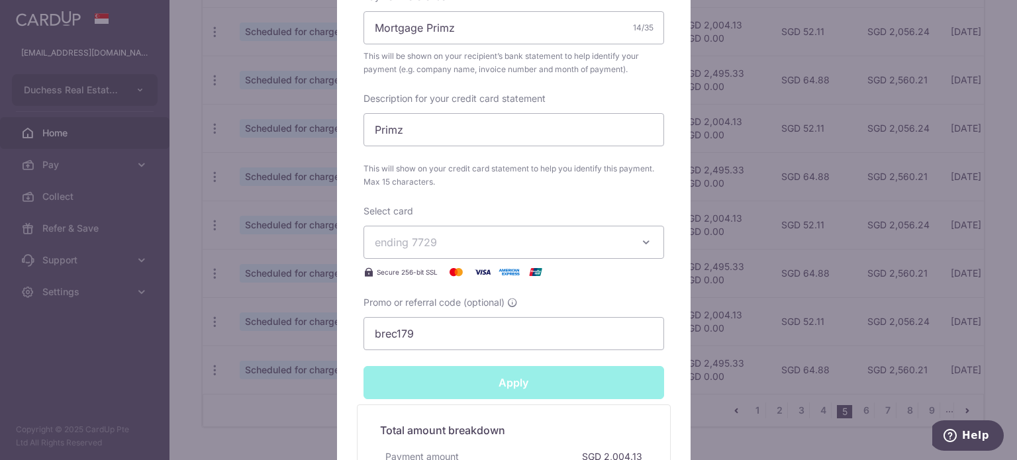
type input "Successfully Applied"
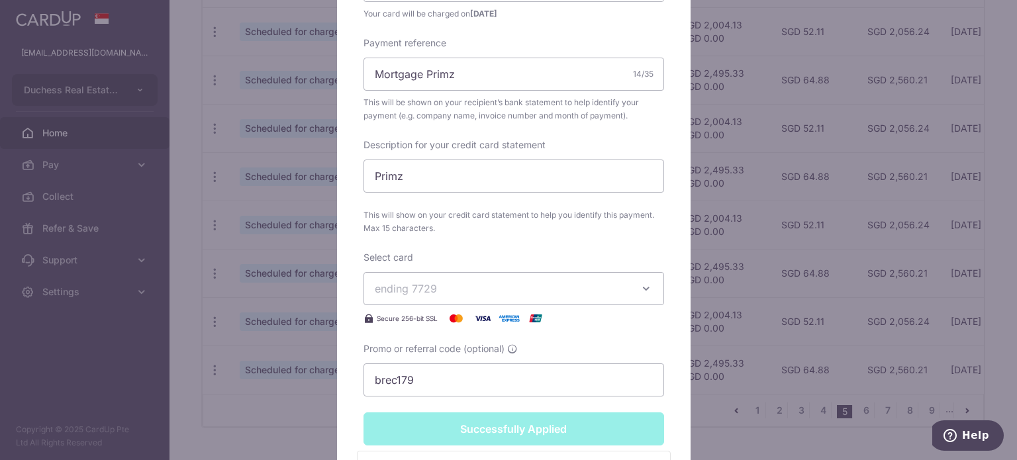
scroll to position [575, 0]
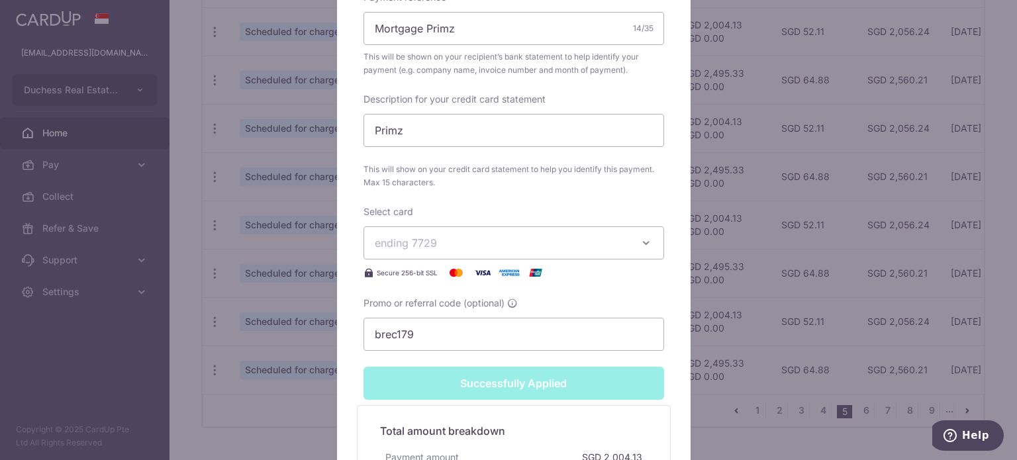
click at [228, 345] on div "Edit payment By clicking apply, you will make changes to all payments to United…" at bounding box center [508, 230] width 1017 height 460
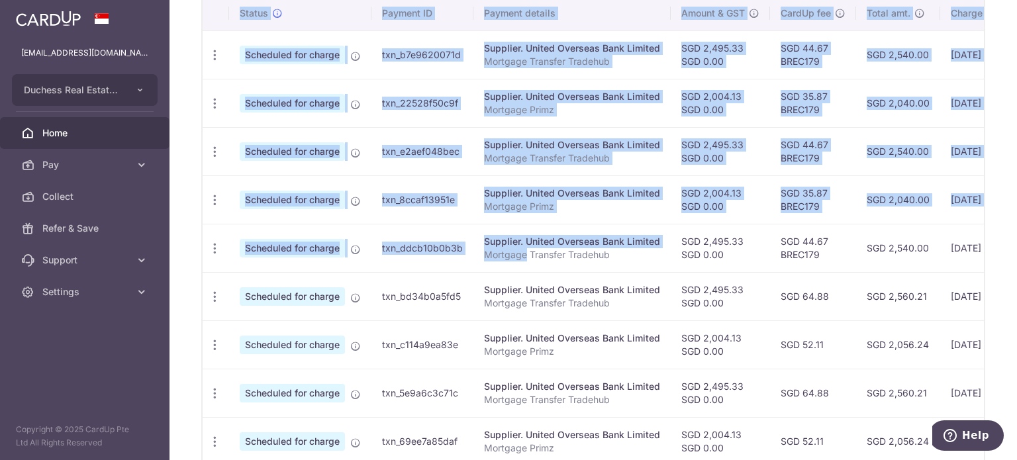
scroll to position [0, 220]
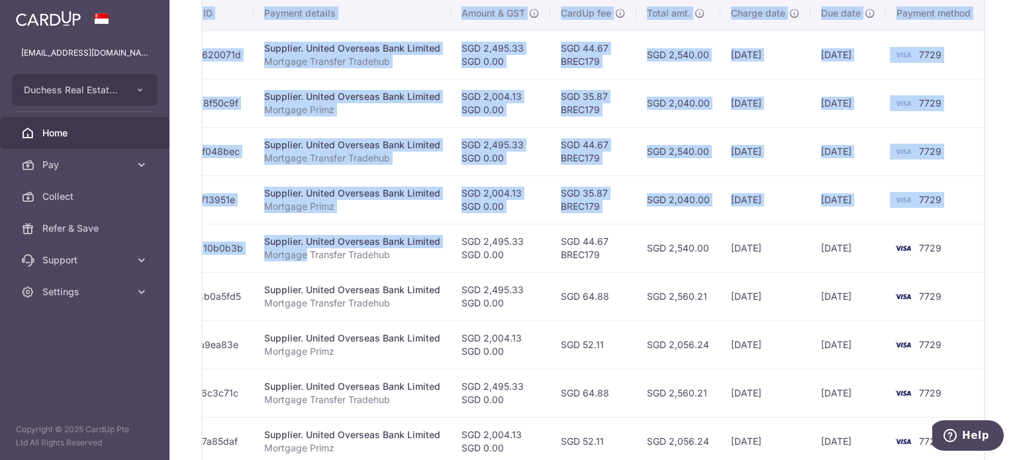
drag, startPoint x: 523, startPoint y: 268, endPoint x: 1015, endPoint y: 325, distance: 495.3
click at [1015, 324] on div "× Pause Schedule Pause all future payments in this series Pause just this one p…" at bounding box center [594, 230] width 848 height 460
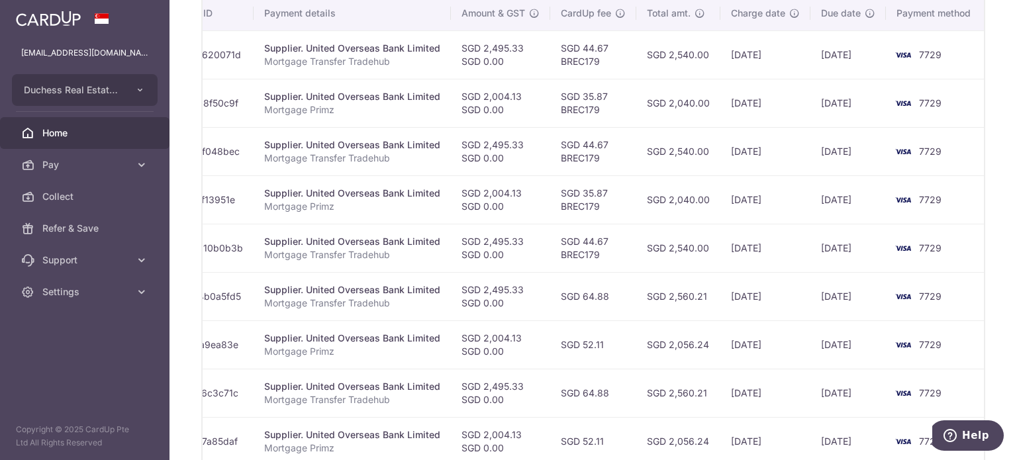
click at [774, 213] on td "[DATE]" at bounding box center [766, 199] width 90 height 48
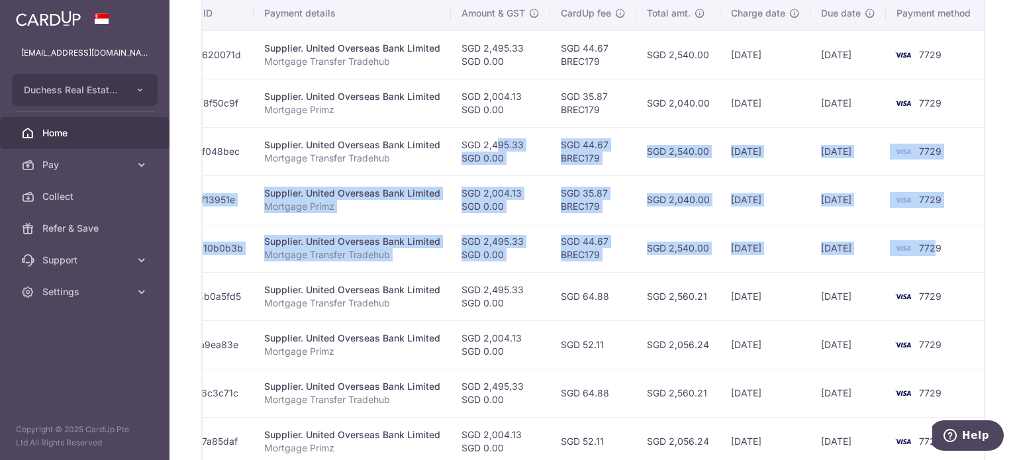
drag, startPoint x: 494, startPoint y: 151, endPoint x: 803, endPoint y: 225, distance: 317.4
click at [930, 251] on tbody "Update payment Cancel payment Scheduled for charge txn_b7e9620071d Supplier. Un…" at bounding box center [485, 271] width 1004 height 483
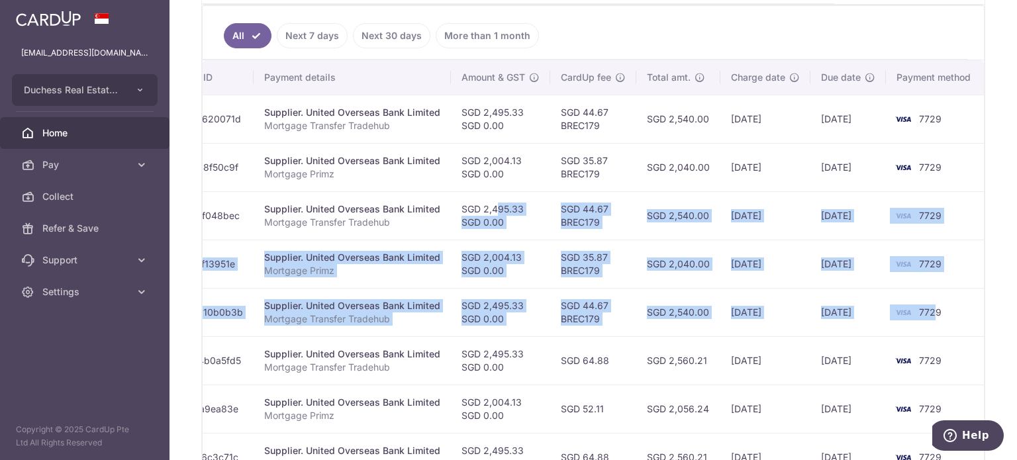
scroll to position [347, 0]
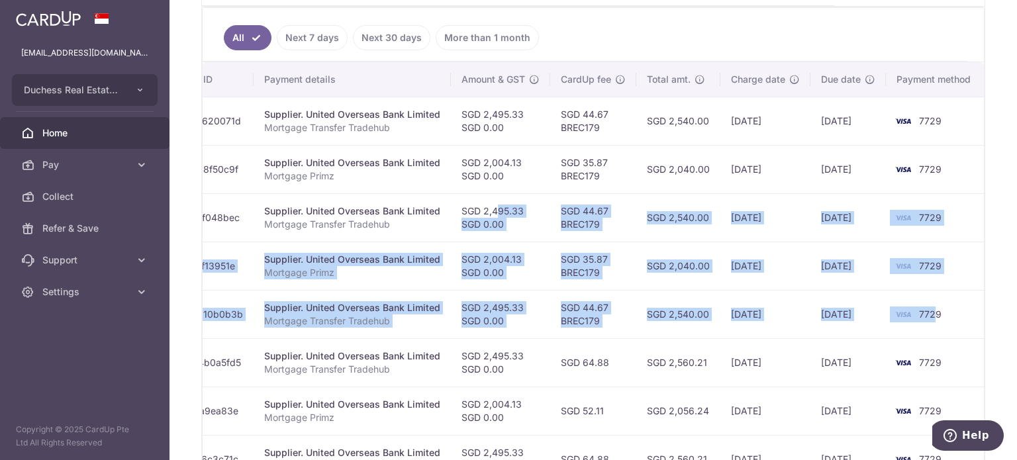
click at [714, 223] on td "SGD 2,540.00" at bounding box center [678, 217] width 84 height 48
click at [636, 215] on td "SGD 2,540.00" at bounding box center [678, 217] width 84 height 48
click at [618, 225] on td "SGD 44.67 BREC179" at bounding box center [593, 217] width 86 height 48
click at [607, 242] on td "SGD 35.87 BREC179" at bounding box center [593, 266] width 86 height 48
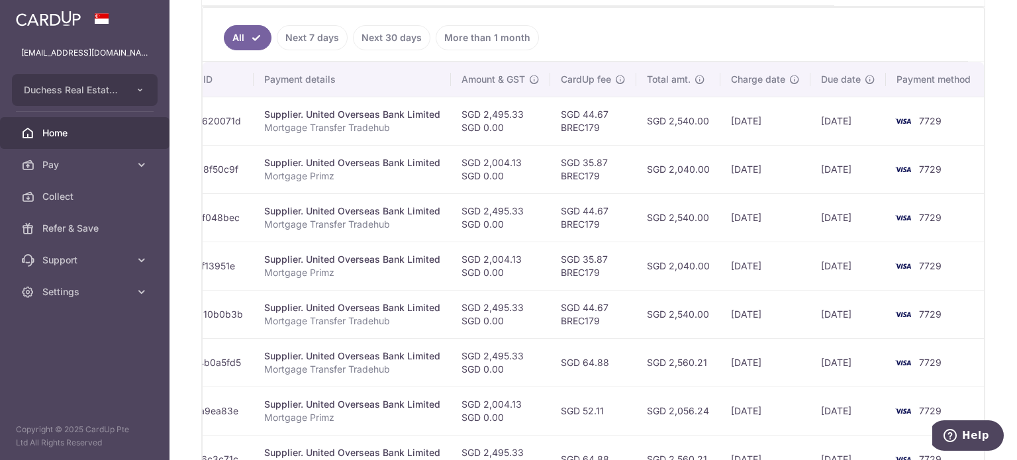
click at [590, 255] on td "SGD 35.87 BREC179" at bounding box center [593, 266] width 86 height 48
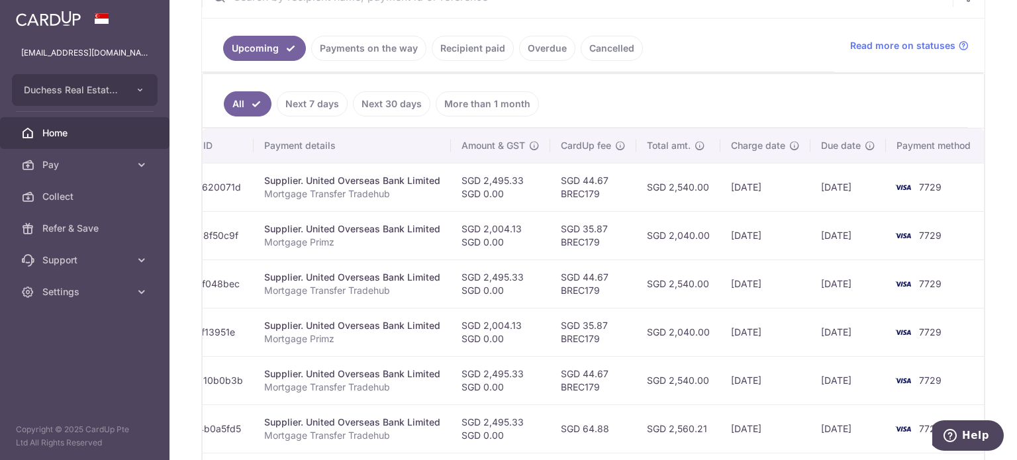
click at [366, 50] on link "Payments on the way" at bounding box center [368, 48] width 115 height 25
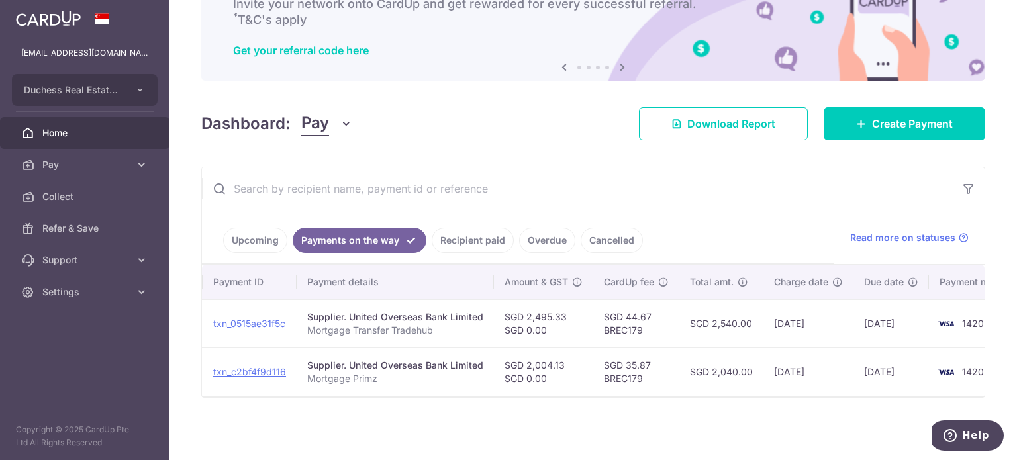
scroll to position [0, 196]
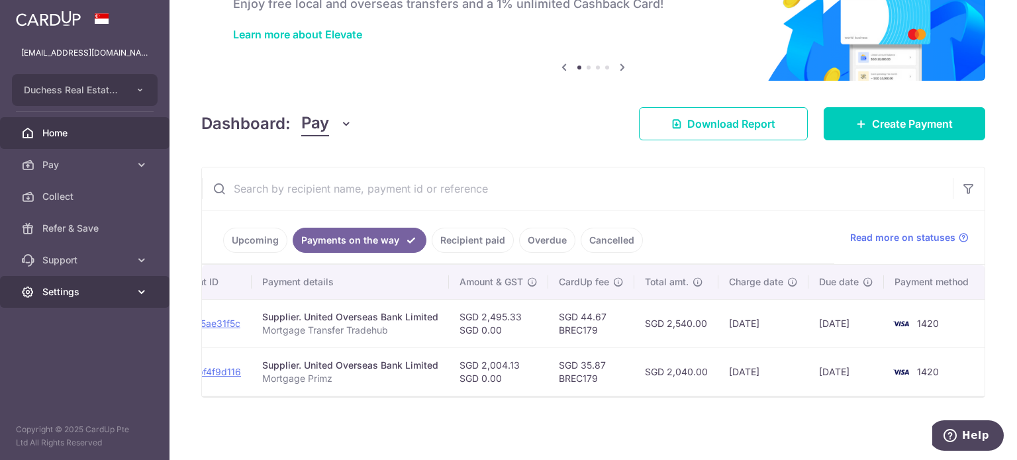
click at [87, 302] on link "Settings" at bounding box center [85, 292] width 170 height 32
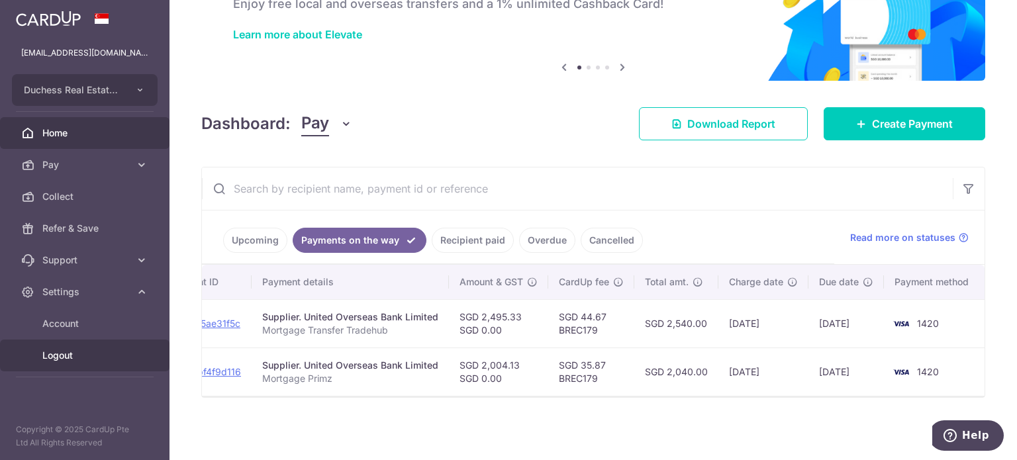
click at [85, 360] on span "Logout" at bounding box center [85, 355] width 87 height 13
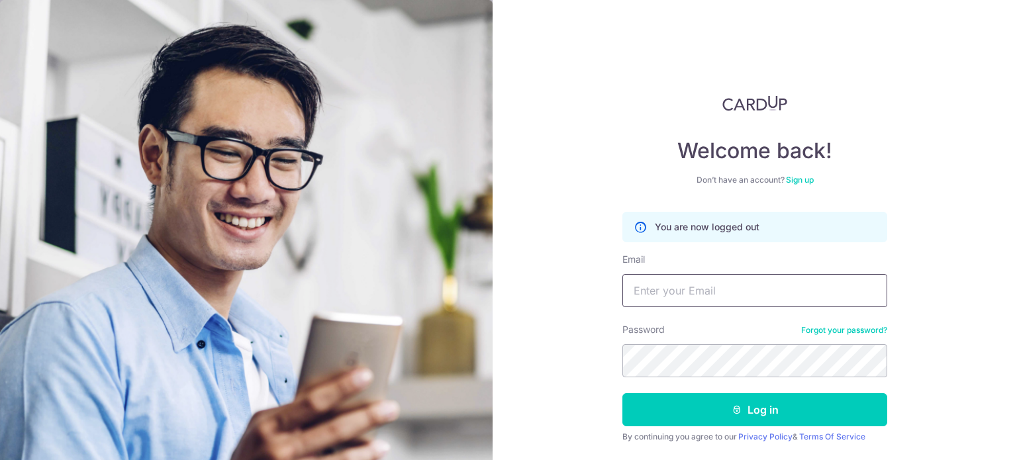
click at [660, 296] on input "Email" at bounding box center [755, 290] width 265 height 33
click at [610, 249] on div "Welcome back! Don’t have an account? Sign up You are now logged out Email Passw…" at bounding box center [755, 230] width 524 height 460
